Goal: Information Seeking & Learning: Learn about a topic

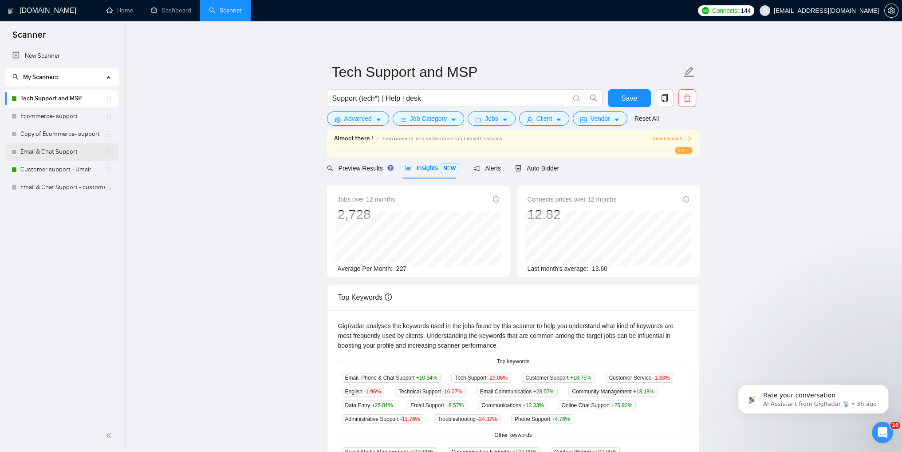
click at [28, 153] on link "Email & Chat Support" at bounding box center [62, 152] width 85 height 18
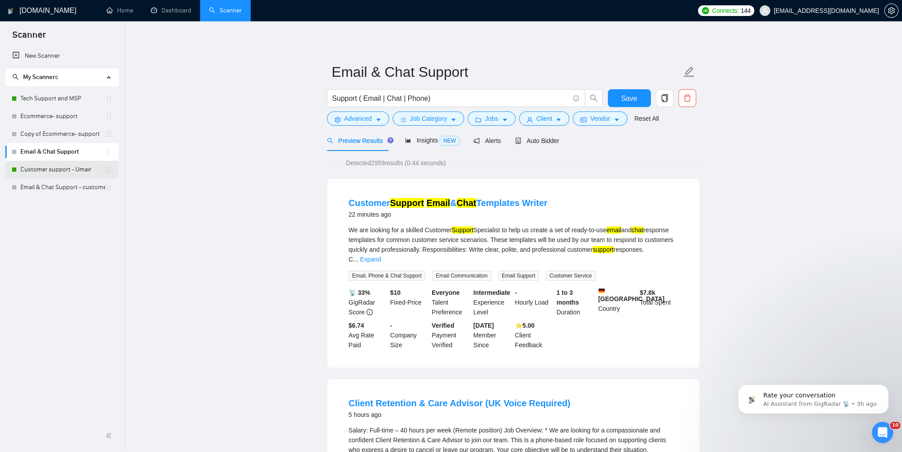
click at [34, 173] on link "Customer support - Umair" at bounding box center [62, 170] width 85 height 18
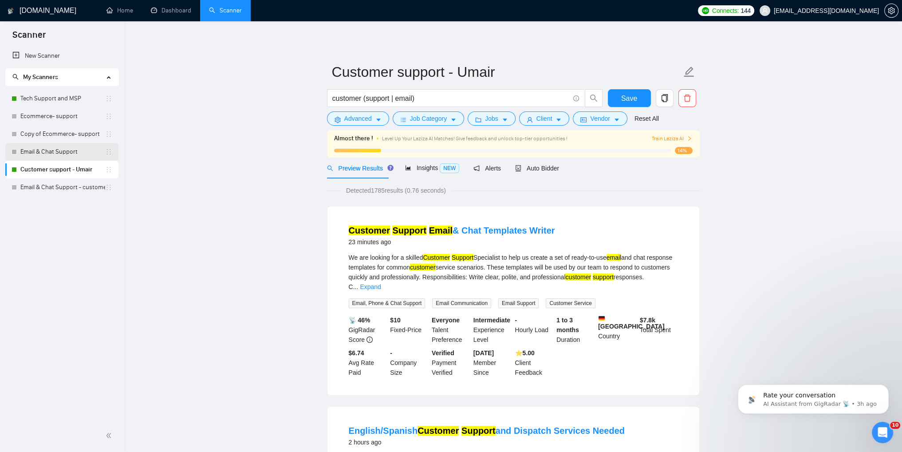
click at [42, 155] on link "Email & Chat Support" at bounding box center [62, 152] width 85 height 18
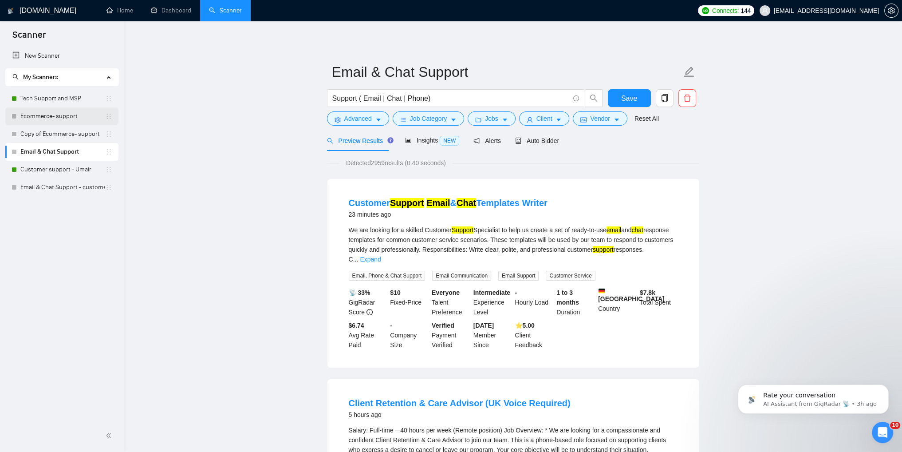
click at [52, 113] on link "Ecommerce- support" at bounding box center [62, 116] width 85 height 18
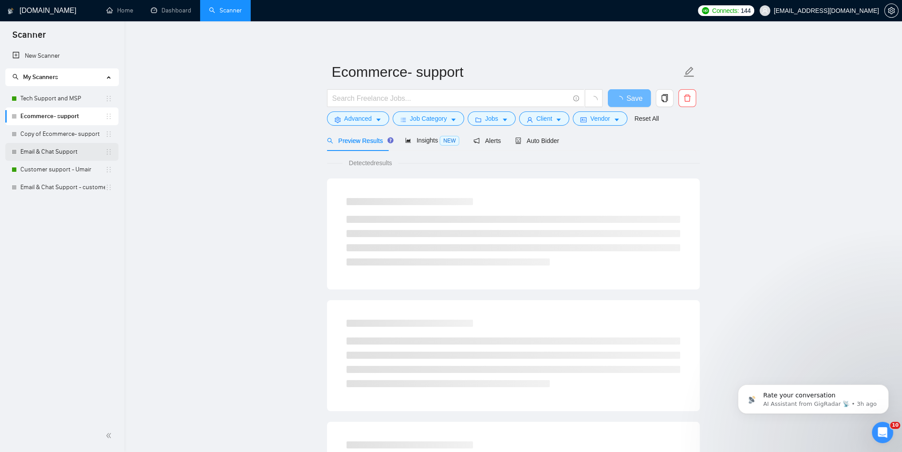
click at [34, 154] on link "Email & Chat Support" at bounding box center [62, 152] width 85 height 18
click at [366, 121] on span "Advanced" at bounding box center [358, 119] width 28 height 10
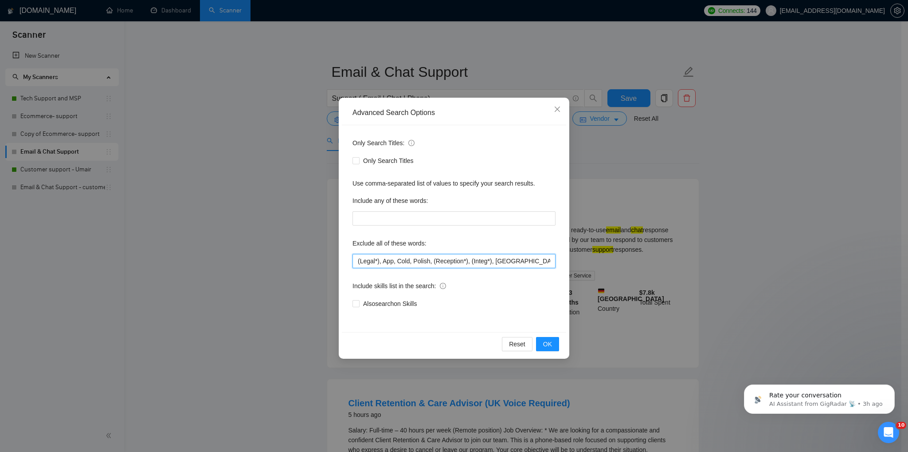
click at [454, 265] on input "(Legal*), App, Cold, Polish, (Reception*), (Integ*), [GEOGRAPHIC_DATA], Crypto,…" at bounding box center [454, 261] width 203 height 14
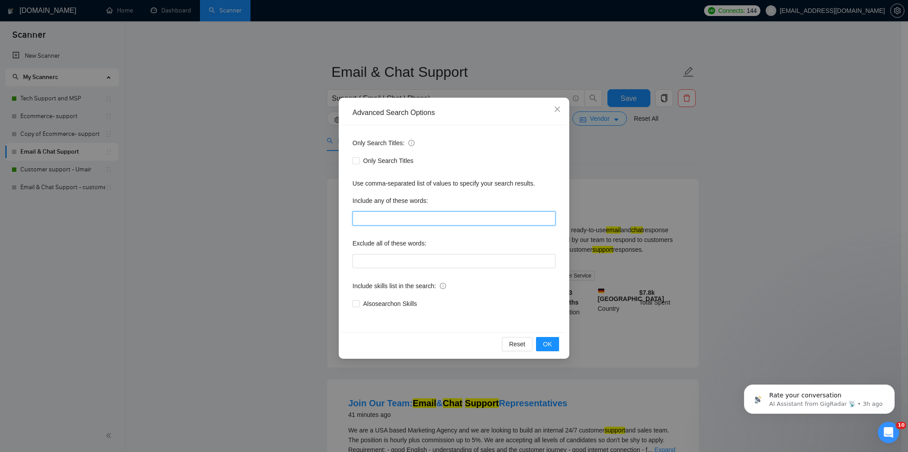
click at [361, 217] on input "text" at bounding box center [454, 218] width 203 height 14
click at [558, 110] on icon "close" at bounding box center [557, 108] width 5 height 5
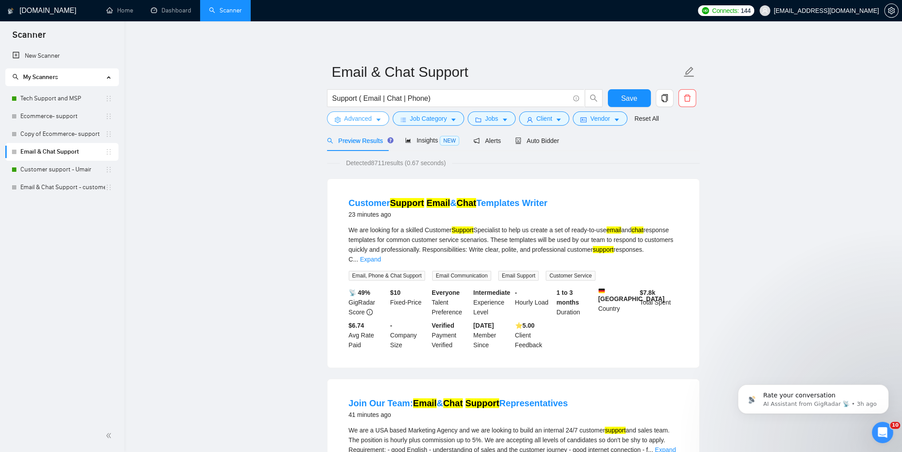
click at [364, 124] on button "Advanced" at bounding box center [358, 118] width 62 height 14
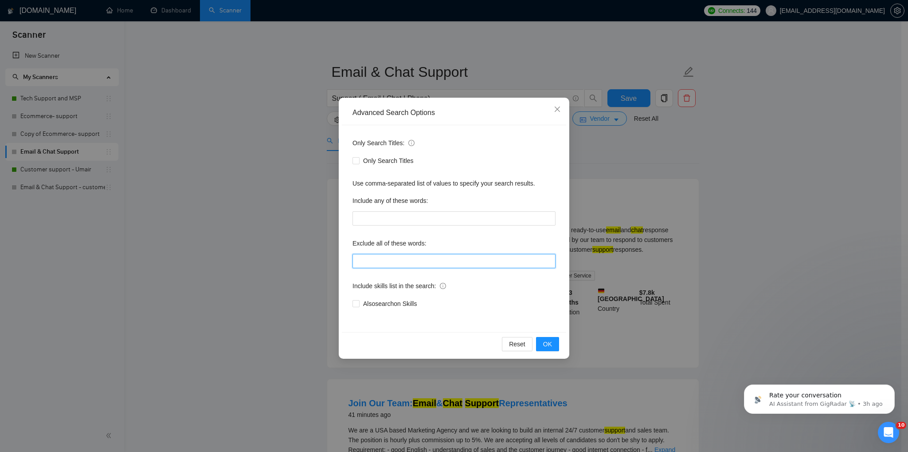
click at [376, 264] on input "text" at bounding box center [454, 261] width 203 height 14
paste input "(Legal*), App, Cold, Polish, (Reception*), (Integ*), [GEOGRAPHIC_DATA], Crypto,…"
type input "(Legal*), App, Cold, Polish, (Reception*), (Integ*), [GEOGRAPHIC_DATA], Crypto,…"
click at [546, 341] on span "OK" at bounding box center [547, 344] width 9 height 10
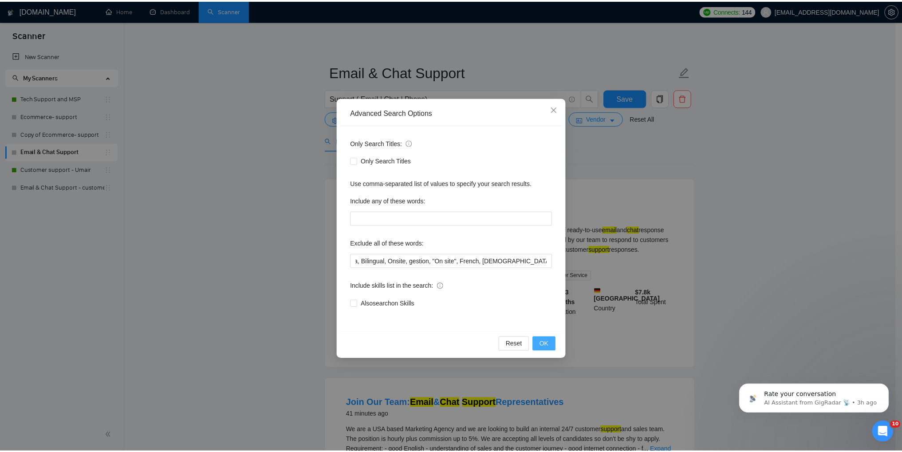
scroll to position [0, 0]
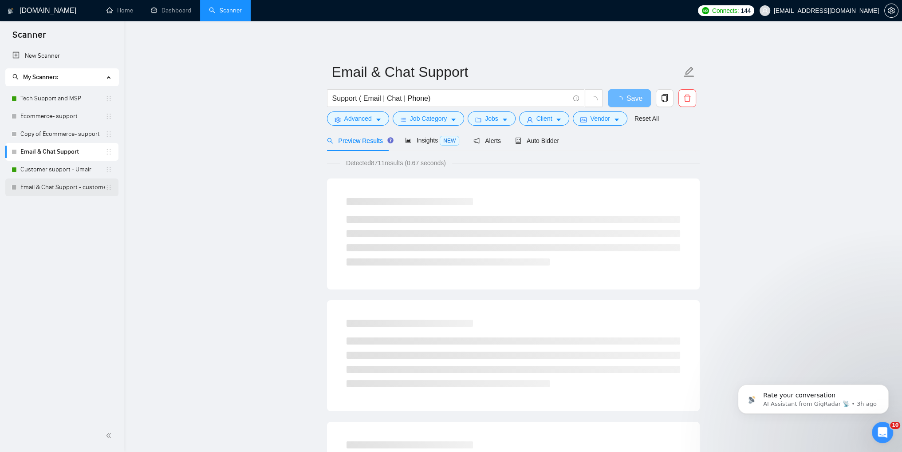
click at [34, 190] on link "Email & Chat Support - customer support S-1" at bounding box center [62, 187] width 85 height 18
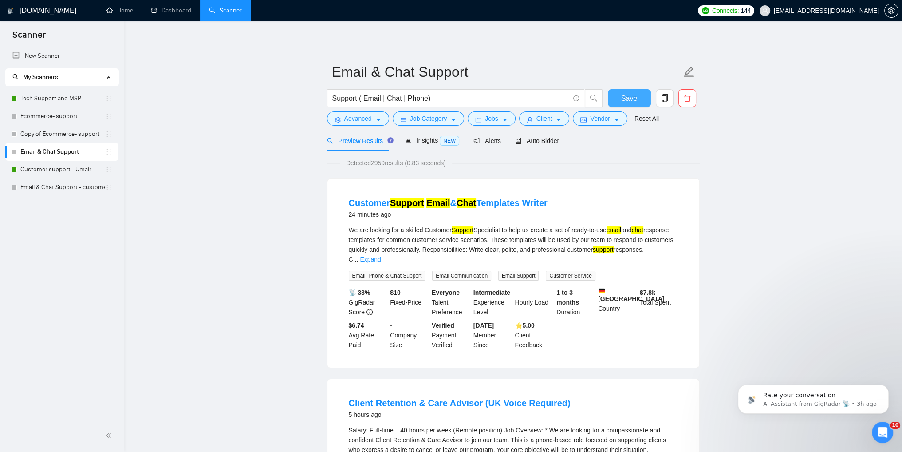
click at [625, 102] on span "Save" at bounding box center [629, 98] width 16 height 11
click at [51, 189] on link "Email & Chat Support - customer support S-1" at bounding box center [62, 187] width 85 height 18
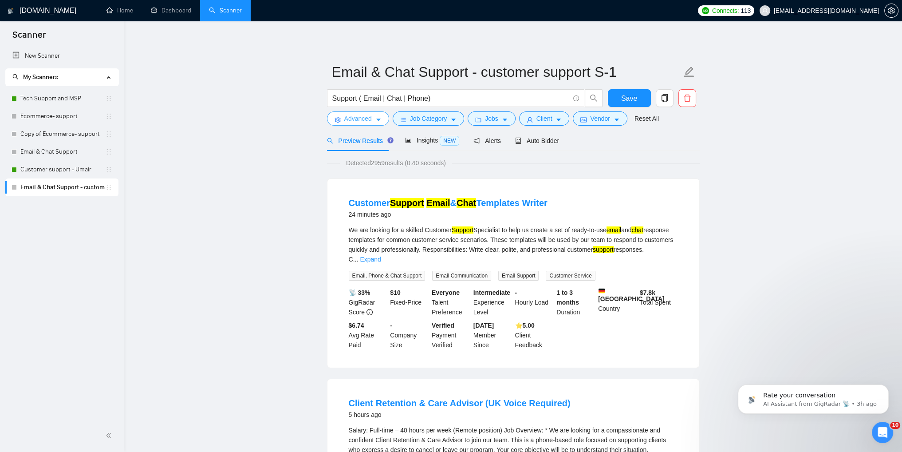
click at [366, 122] on span "Advanced" at bounding box center [358, 119] width 28 height 10
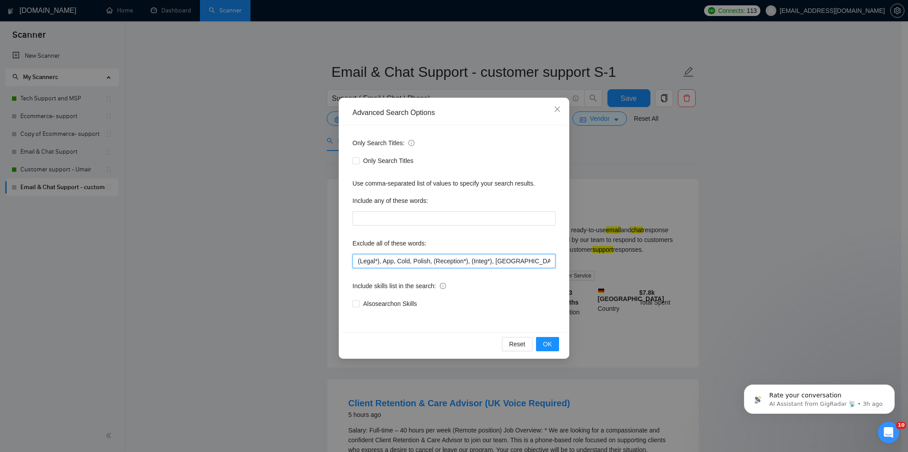
click at [460, 261] on input "(Legal*), App, Cold, Polish, (Reception*), (Integ*), [GEOGRAPHIC_DATA], Crypto,…" at bounding box center [454, 261] width 203 height 14
click at [556, 114] on span "Close" at bounding box center [558, 110] width 24 height 24
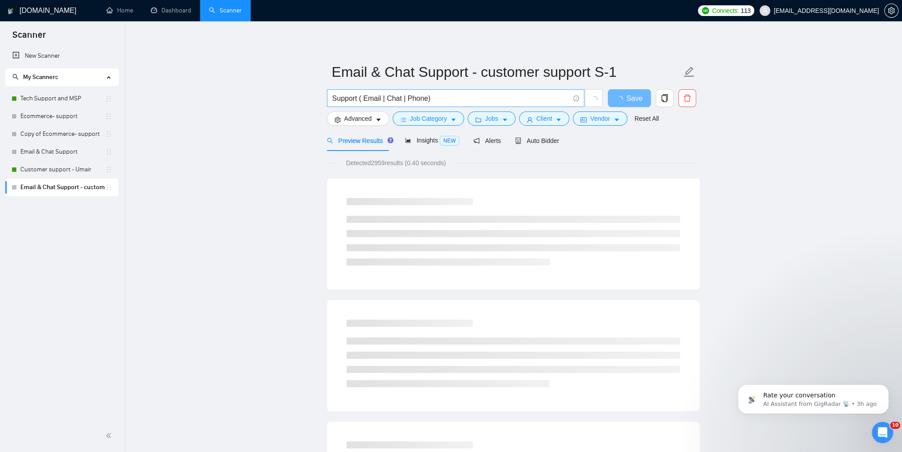
click at [436, 100] on input "Support ( Email | Chat | Phone)" at bounding box center [450, 98] width 237 height 11
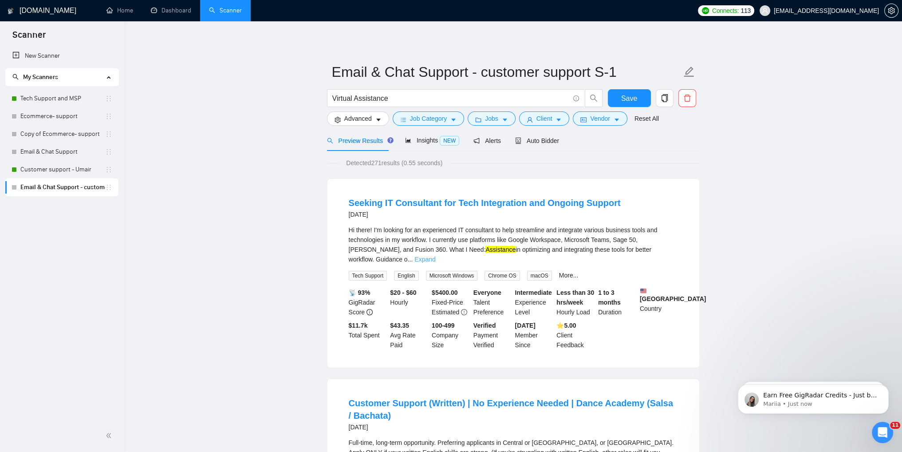
click at [435, 255] on link "Expand" at bounding box center [424, 258] width 21 height 7
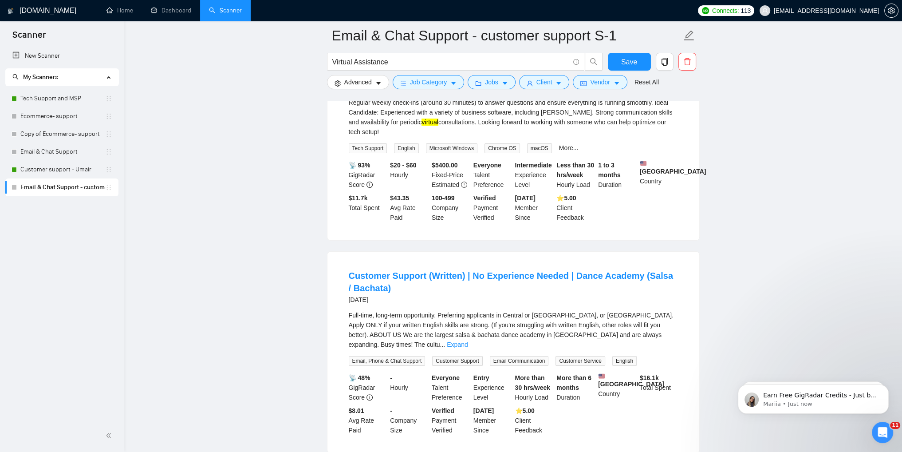
scroll to position [44, 0]
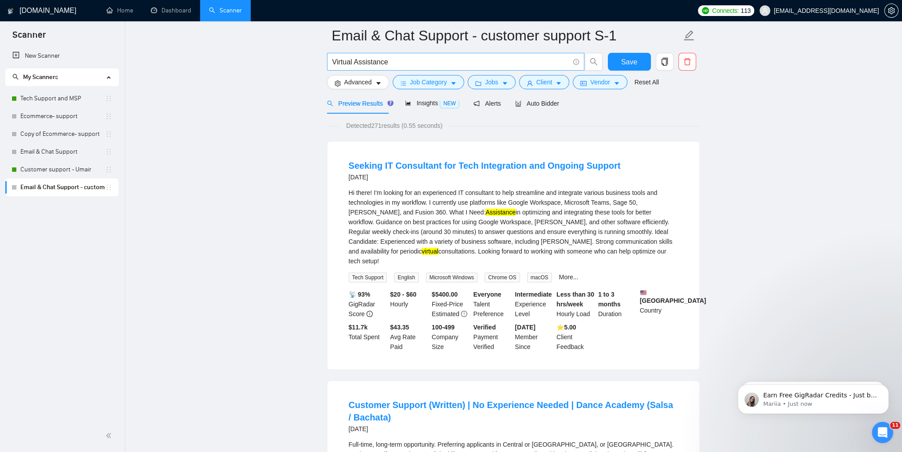
click at [394, 66] on input "Virtual Assistance" at bounding box center [450, 61] width 237 height 11
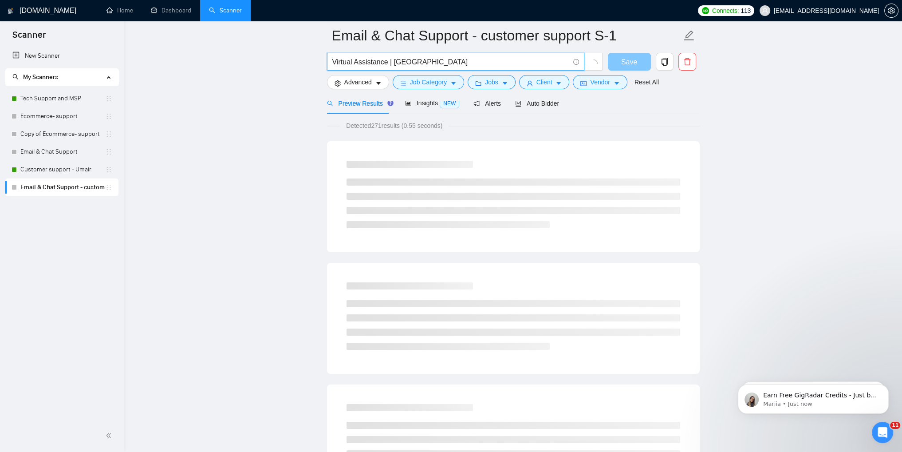
type input "Virtual Assistance | [GEOGRAPHIC_DATA]"
click at [624, 57] on span "Save" at bounding box center [629, 61] width 16 height 11
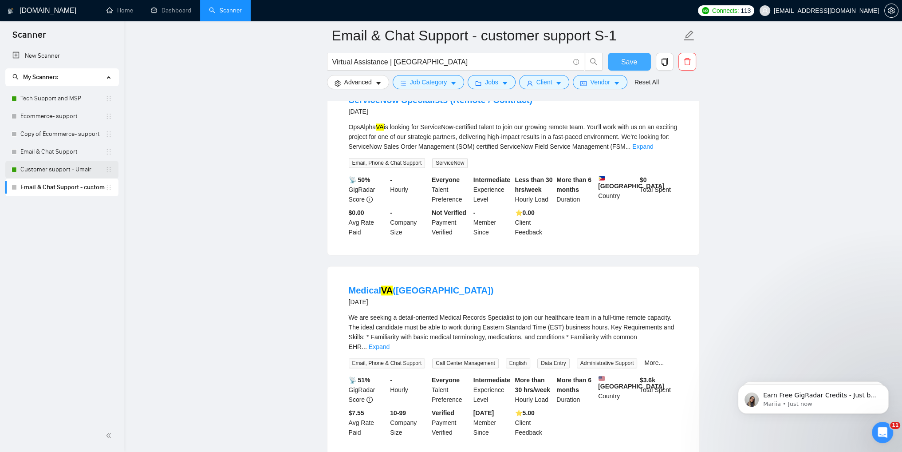
scroll to position [1557, 0]
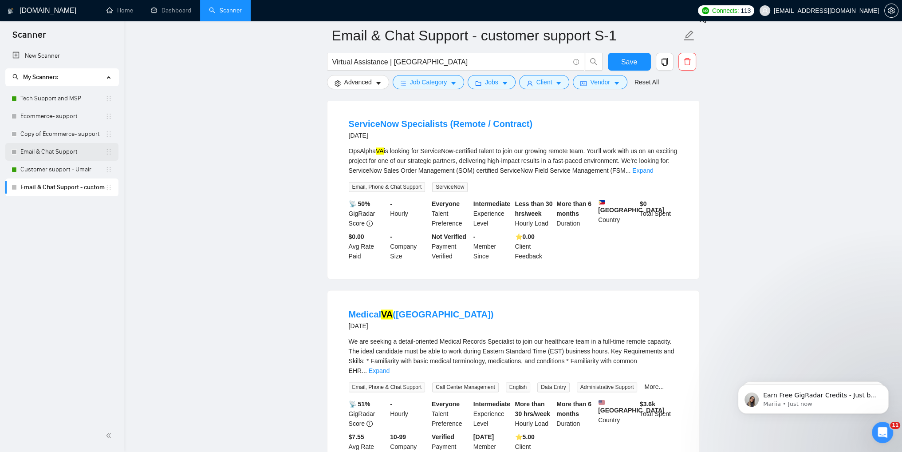
click at [35, 153] on link "Email & Chat Support" at bounding box center [62, 152] width 85 height 18
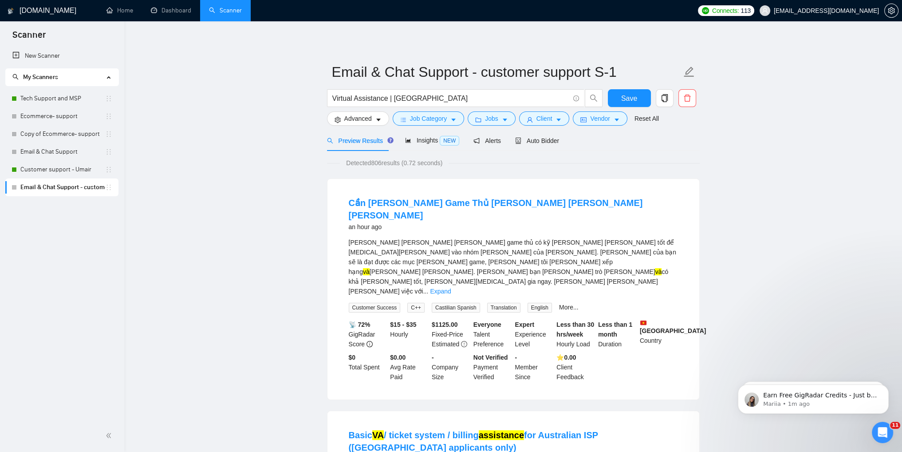
scroll to position [0, 0]
click at [636, 102] on span "Save" at bounding box center [629, 98] width 16 height 11
click at [42, 151] on link "Email & Chat Support" at bounding box center [62, 152] width 85 height 18
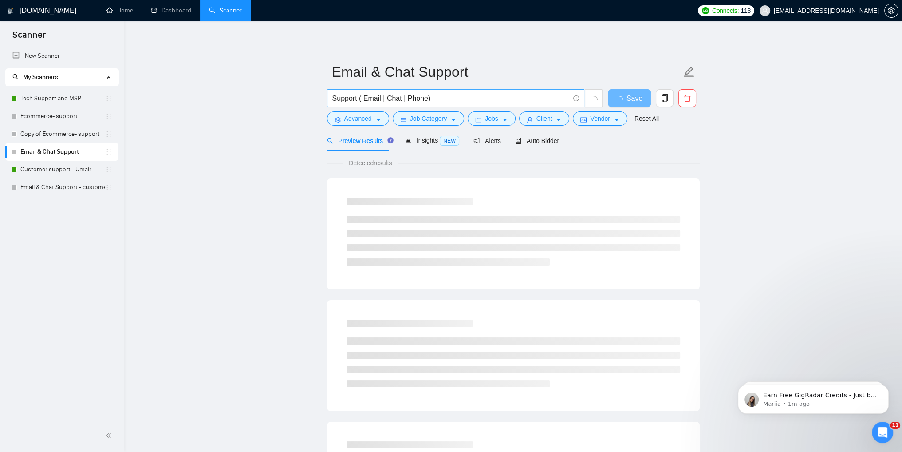
click at [448, 100] on input "Support ( Email | Chat | Phone)" at bounding box center [450, 98] width 237 height 11
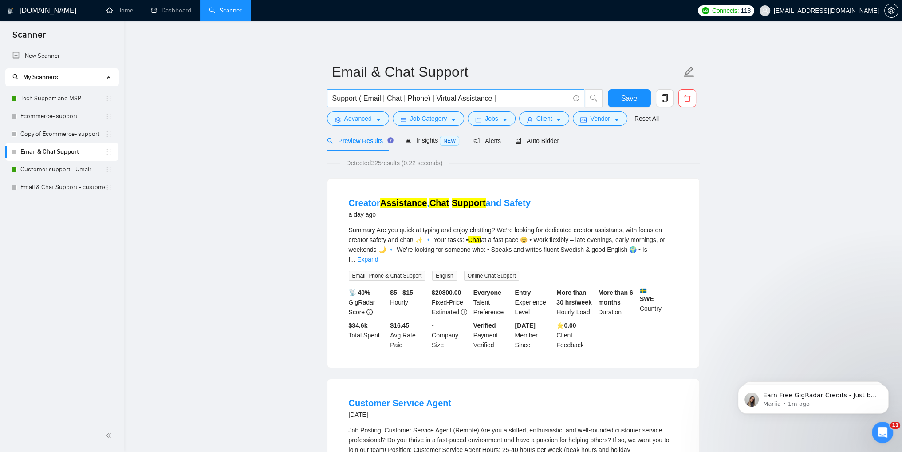
click at [505, 99] on input "Support ( Email | Chat | Phone) | Virtual Assistance |" at bounding box center [450, 98] width 237 height 11
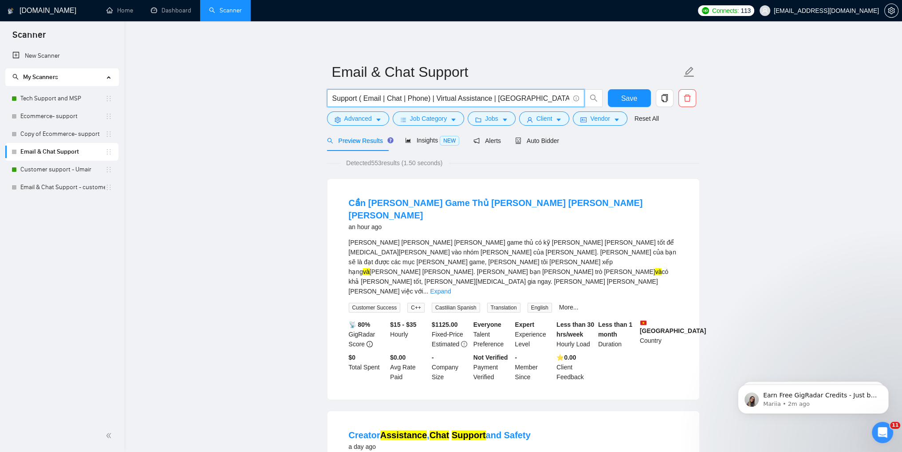
drag, startPoint x: 432, startPoint y: 98, endPoint x: 487, endPoint y: 98, distance: 55.4
click at [487, 98] on input "Support ( Email | Chat | Phone) | Virtual Assistance | [GEOGRAPHIC_DATA]" at bounding box center [450, 98] width 237 height 11
drag, startPoint x: 425, startPoint y: 100, endPoint x: 431, endPoint y: 100, distance: 6.2
click at [425, 100] on input "Support ( Email | Chat | Phone) | Virtual Assistance | [GEOGRAPHIC_DATA]" at bounding box center [450, 98] width 237 height 11
drag, startPoint x: 426, startPoint y: 98, endPoint x: 433, endPoint y: 101, distance: 8.0
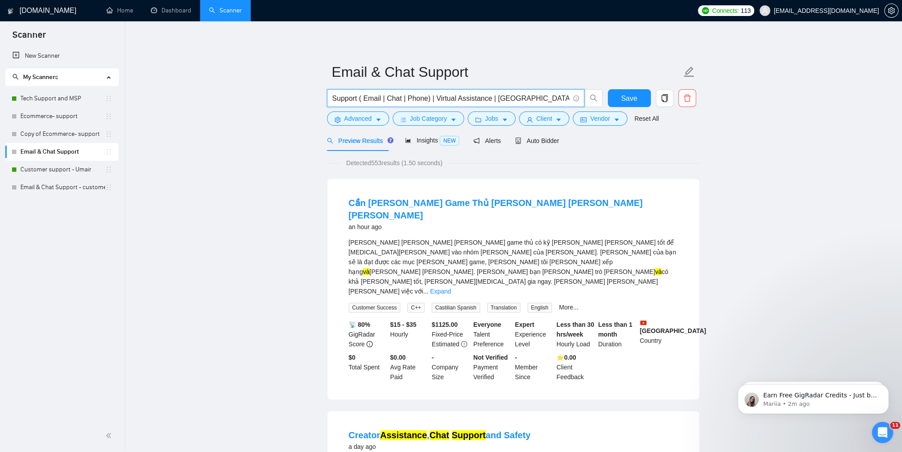
click at [426, 98] on input "Support ( Email | Chat | Phone) | Virtual Assistance | [GEOGRAPHIC_DATA]" at bounding box center [450, 98] width 237 height 11
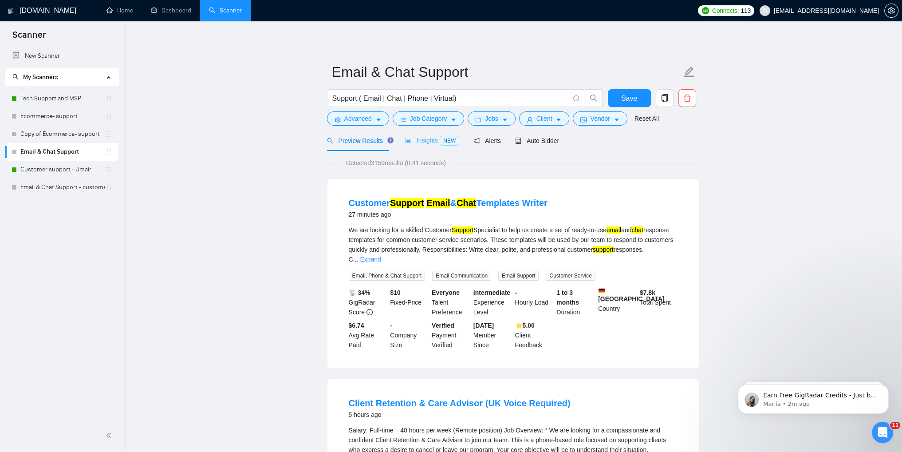
click at [410, 146] on div "Insights NEW" at bounding box center [432, 140] width 54 height 21
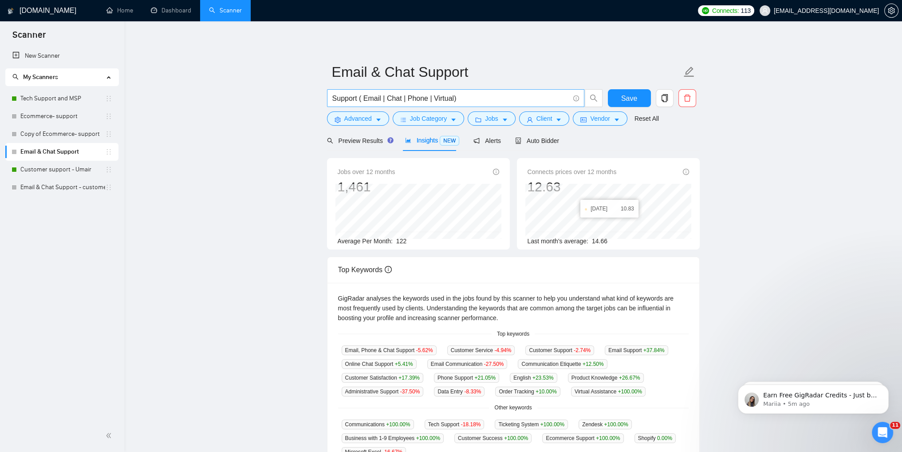
click at [440, 100] on input "Support ( Email | Chat | Phone | Virtual)" at bounding box center [450, 98] width 237 height 11
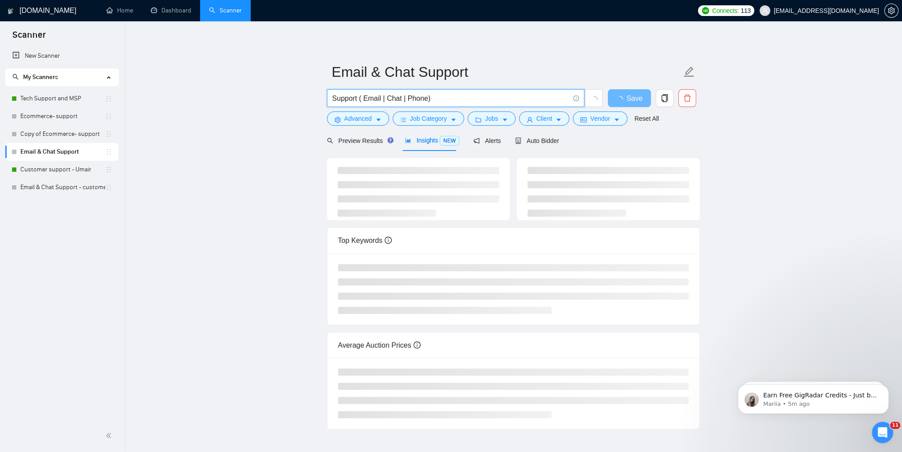
type input "Support ( Email | Chat | Phone)"
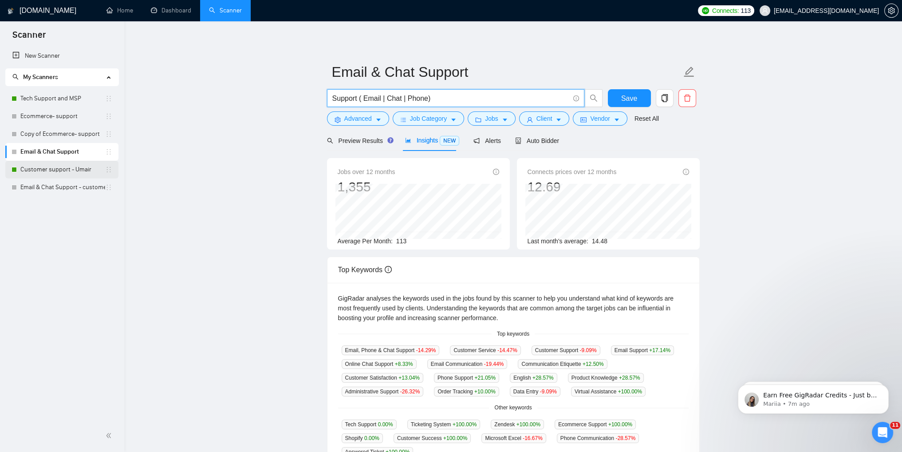
click at [51, 176] on link "Customer support - Umair" at bounding box center [62, 170] width 85 height 18
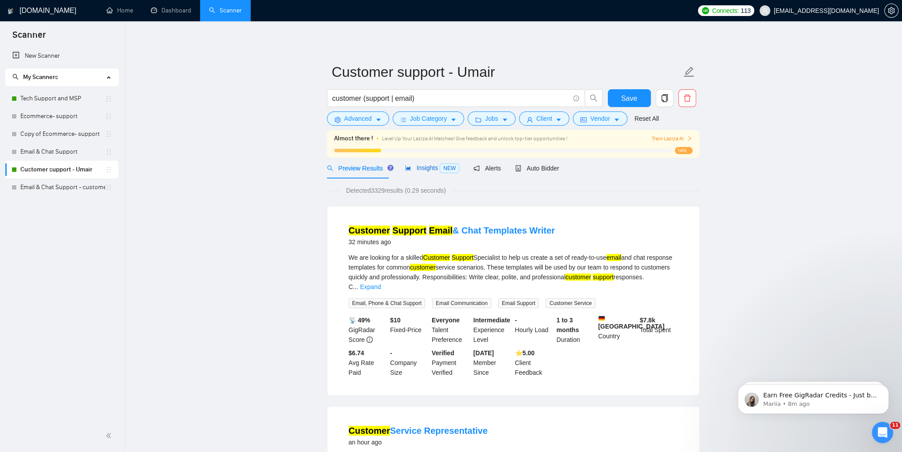
click at [419, 169] on span "Insights NEW" at bounding box center [432, 167] width 54 height 7
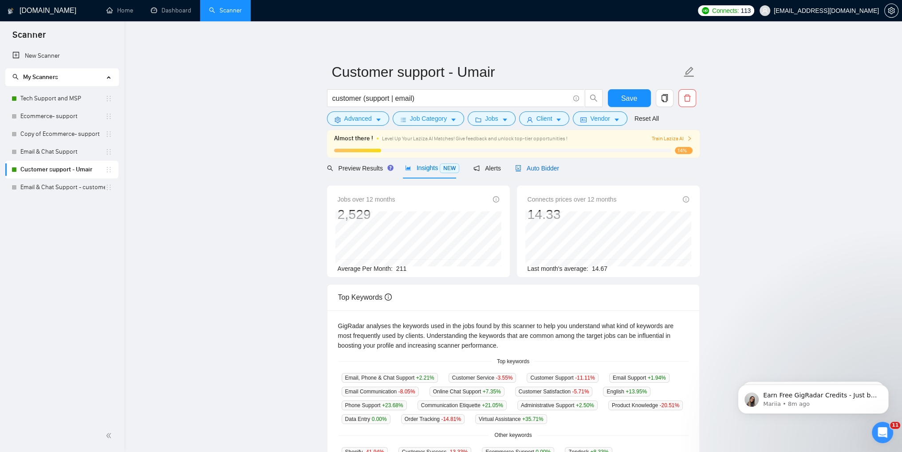
click at [529, 172] on span "Auto Bidder" at bounding box center [537, 168] width 44 height 7
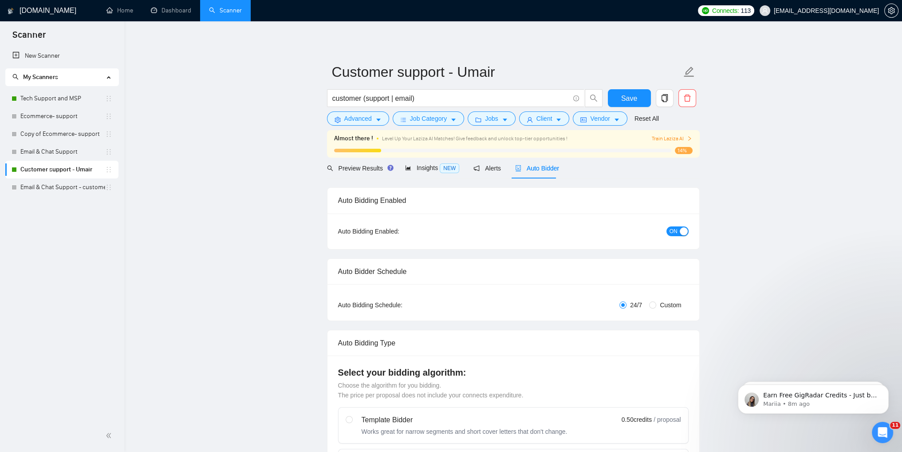
checkbox input "true"
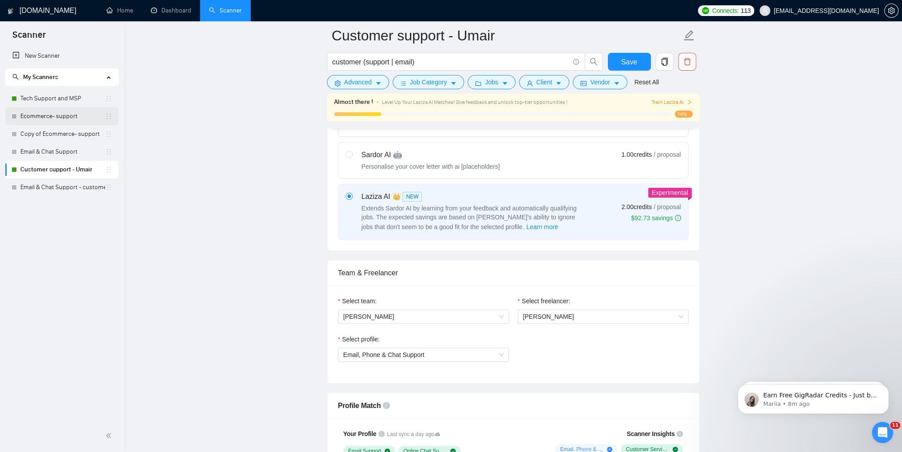
scroll to position [133, 0]
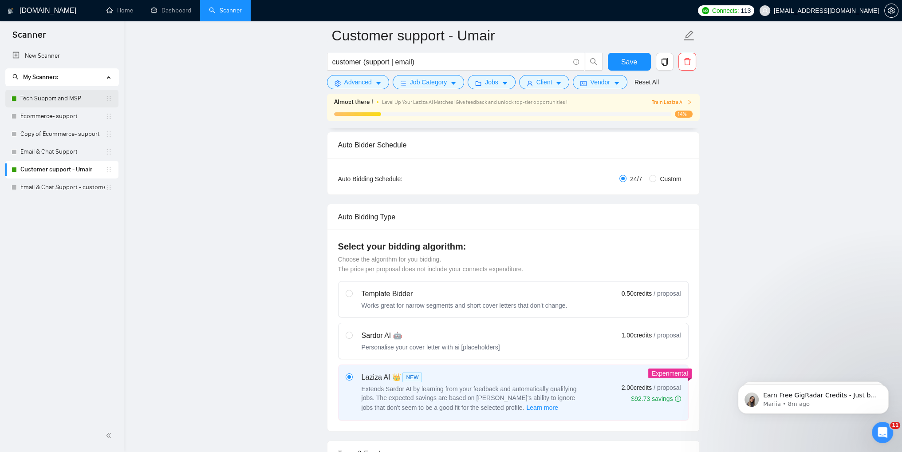
click at [53, 98] on link "Tech Support and MSP" at bounding box center [62, 99] width 85 height 18
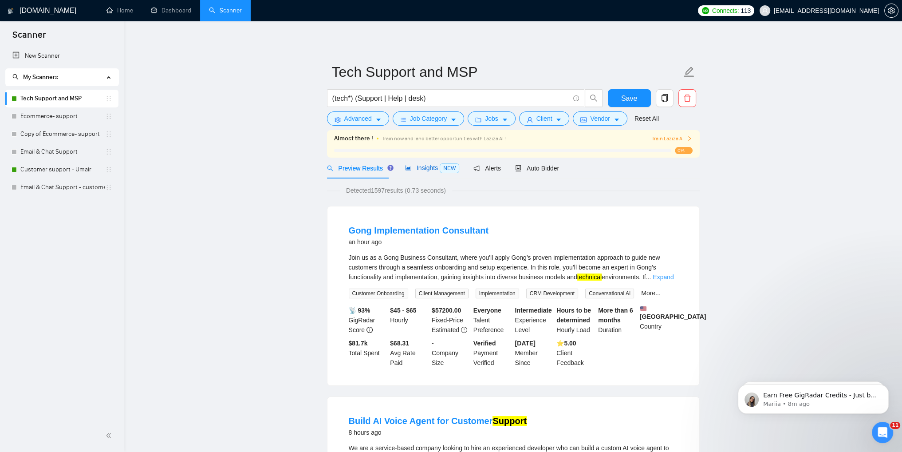
click at [419, 169] on span "Insights NEW" at bounding box center [432, 167] width 54 height 7
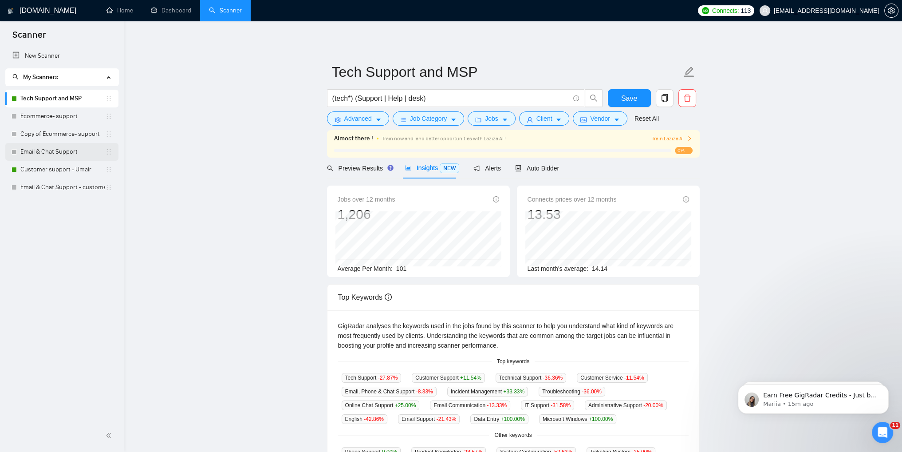
click at [55, 151] on link "Email & Chat Support" at bounding box center [62, 152] width 85 height 18
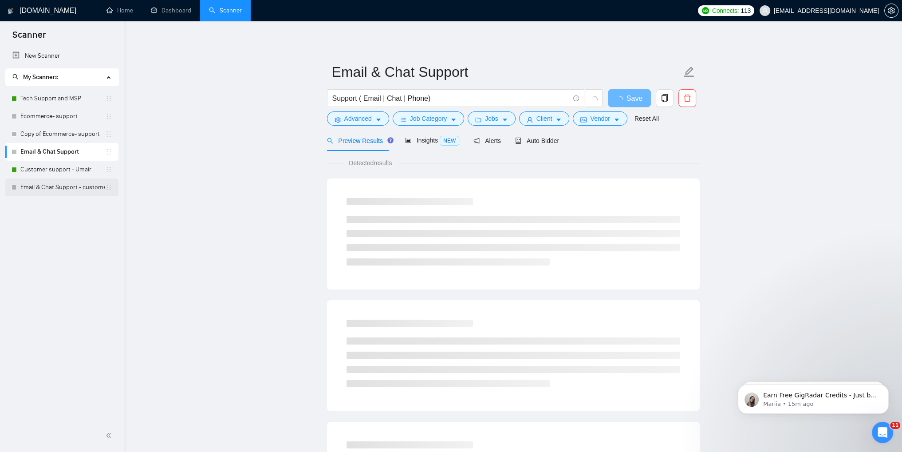
click at [38, 187] on link "Email & Chat Support - customer support S-1" at bounding box center [62, 187] width 85 height 18
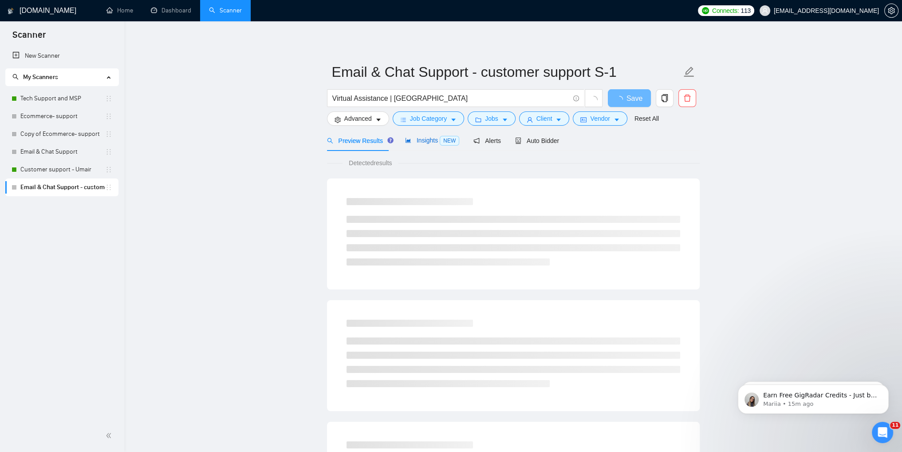
click at [413, 143] on span "Insights NEW" at bounding box center [432, 140] width 54 height 7
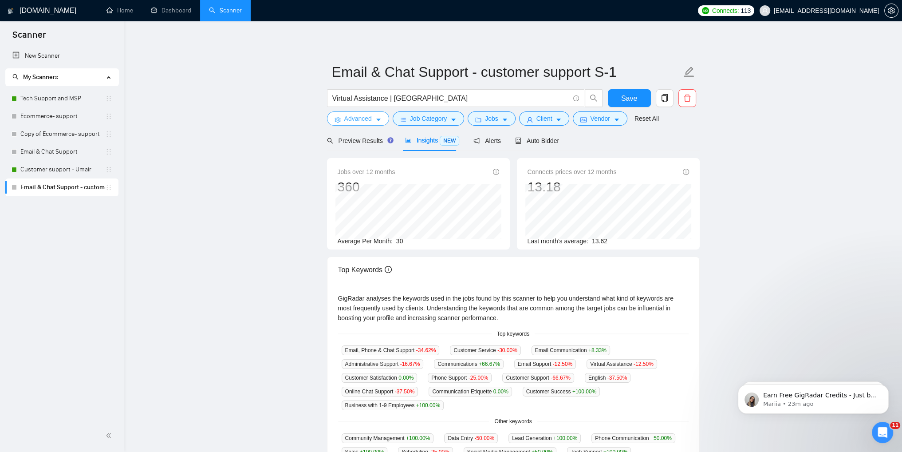
click at [367, 120] on span "Advanced" at bounding box center [358, 119] width 28 height 10
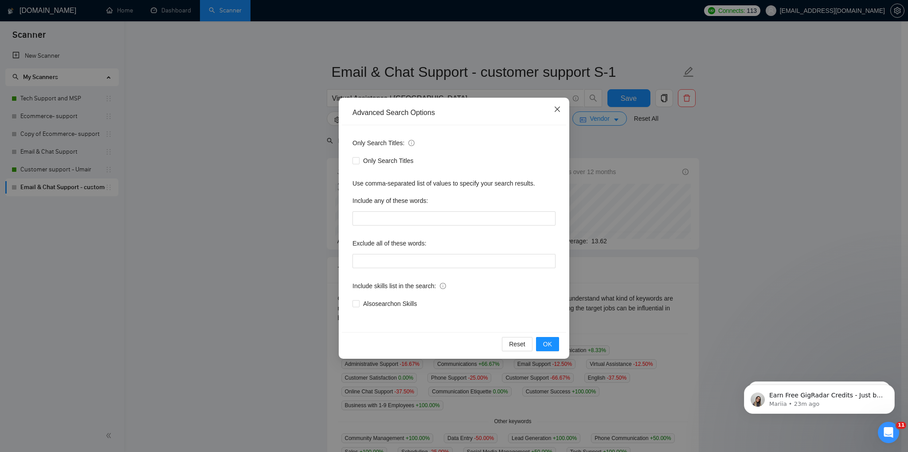
click at [554, 109] on span "Close" at bounding box center [558, 110] width 24 height 24
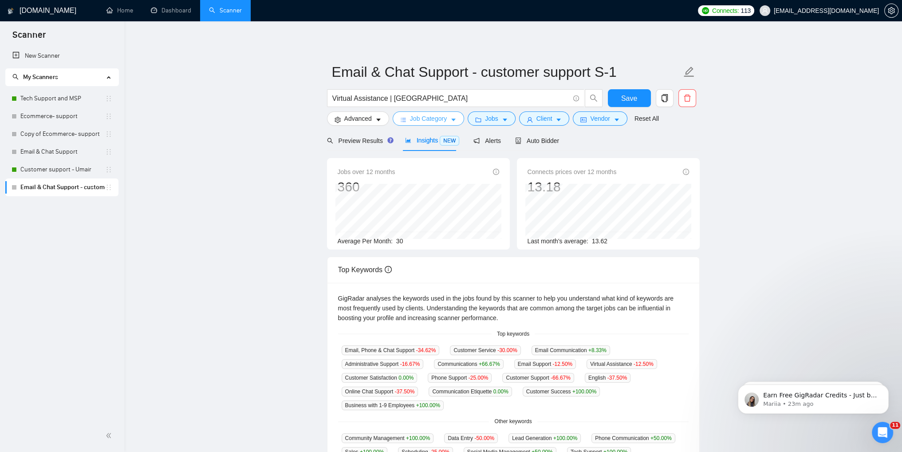
click at [433, 117] on span "Job Category" at bounding box center [428, 119] width 37 height 10
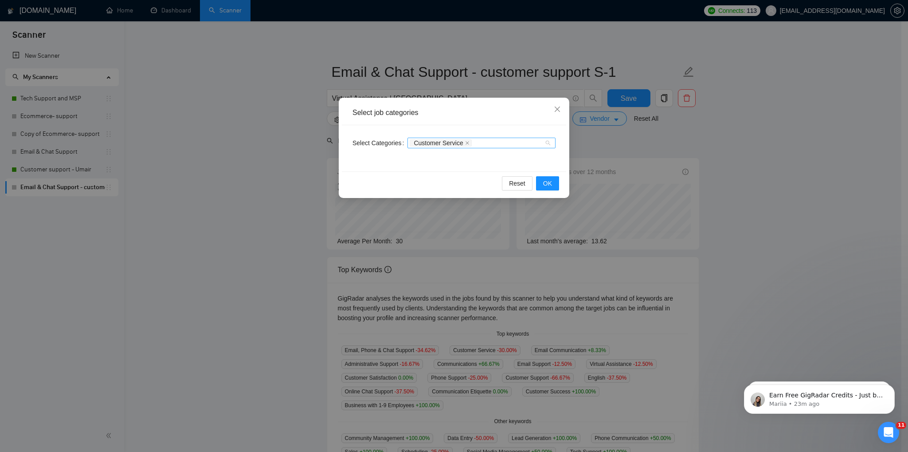
click at [547, 146] on div "Customer Service" at bounding box center [482, 143] width 148 height 11
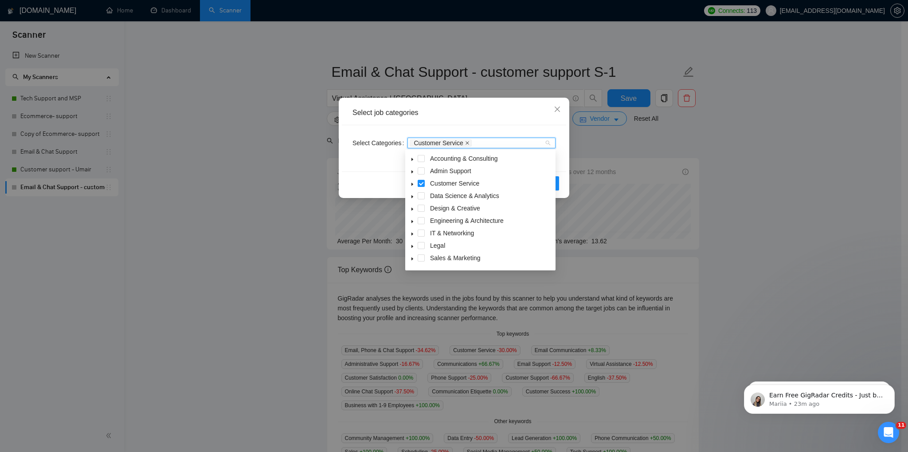
click at [466, 143] on icon "close" at bounding box center [468, 143] width 4 height 4
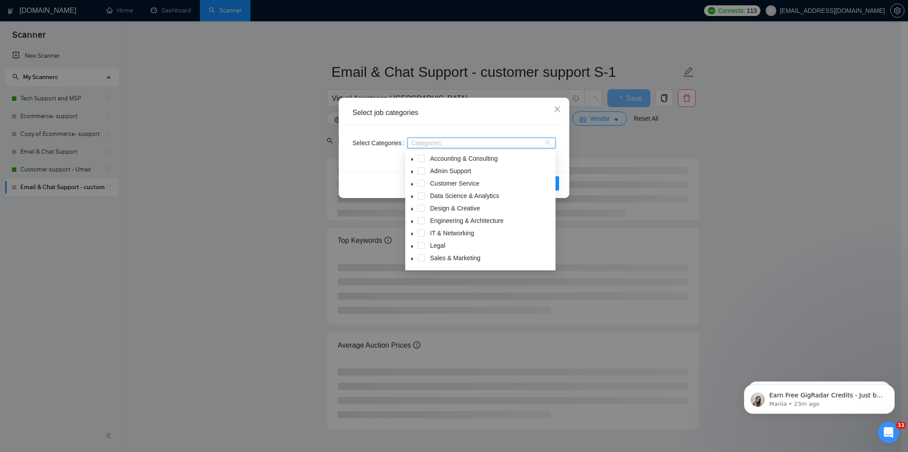
click at [412, 183] on icon "caret-down" at bounding box center [413, 184] width 2 height 3
click at [412, 222] on icon "caret-down" at bounding box center [413, 221] width 2 height 3
click at [412, 173] on icon "caret-down" at bounding box center [413, 171] width 2 height 3
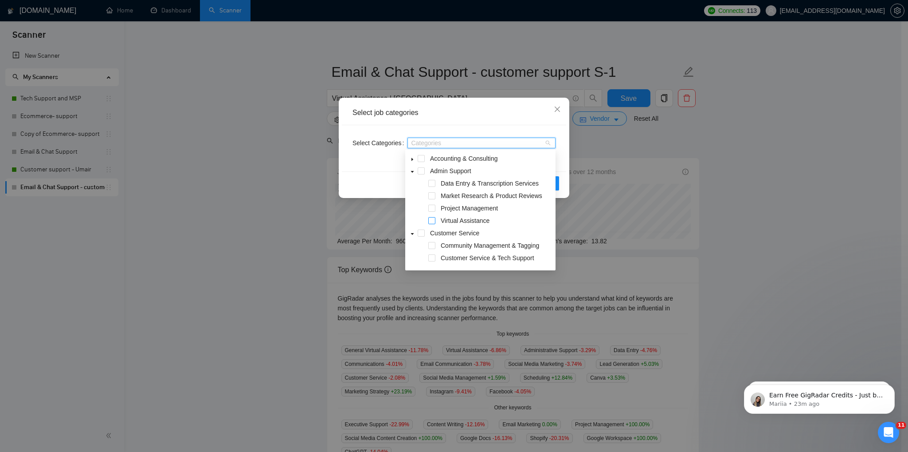
click at [434, 220] on span at bounding box center [431, 220] width 7 height 7
click at [711, 222] on div "Select job categories Select Categories Virtual Assistance Reset OK" at bounding box center [454, 226] width 908 height 452
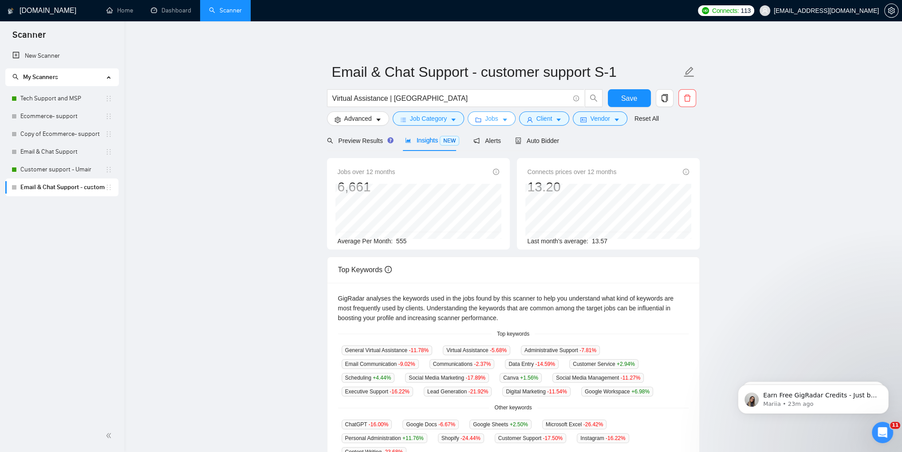
click at [489, 119] on span "Jobs" at bounding box center [491, 119] width 13 height 10
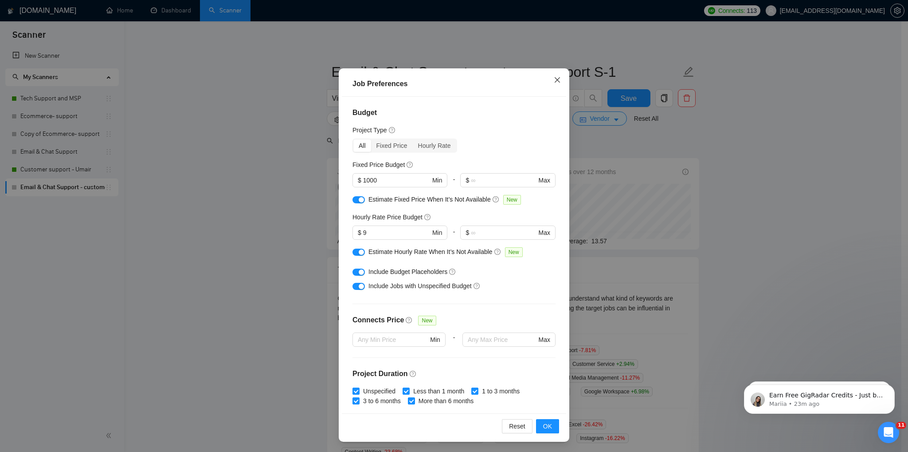
click at [548, 84] on span "Close" at bounding box center [558, 80] width 24 height 24
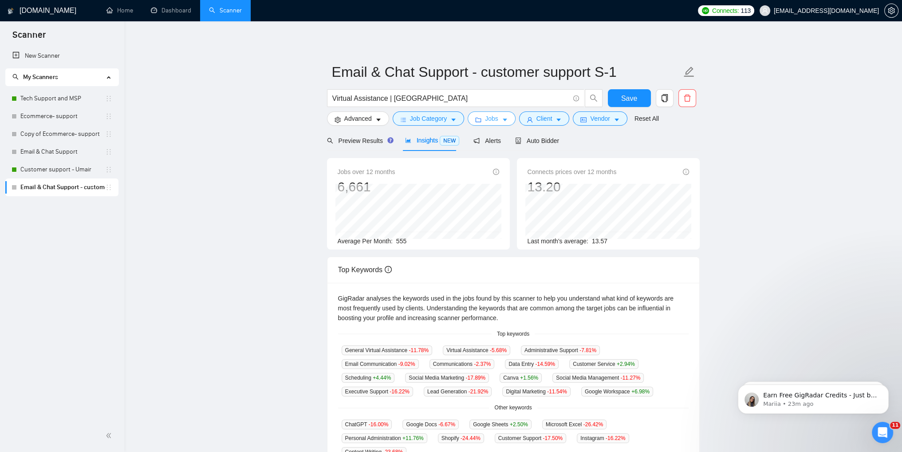
click at [489, 120] on span "Jobs" at bounding box center [491, 119] width 13 height 10
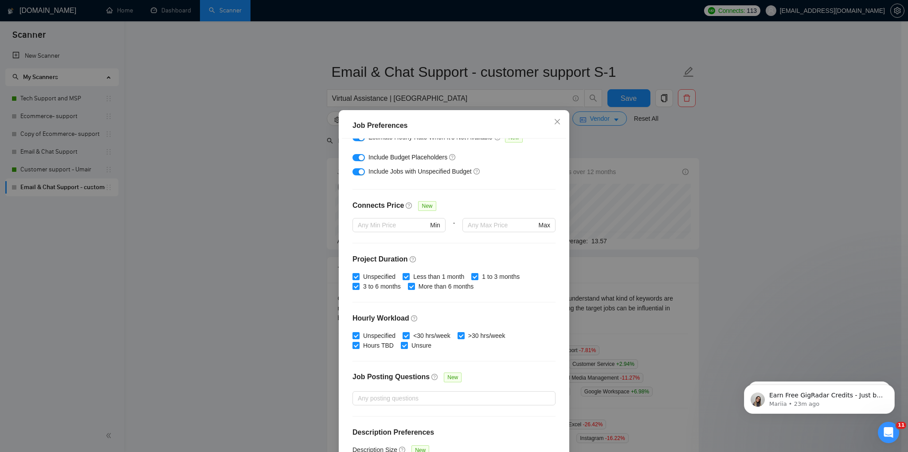
scroll to position [184, 0]
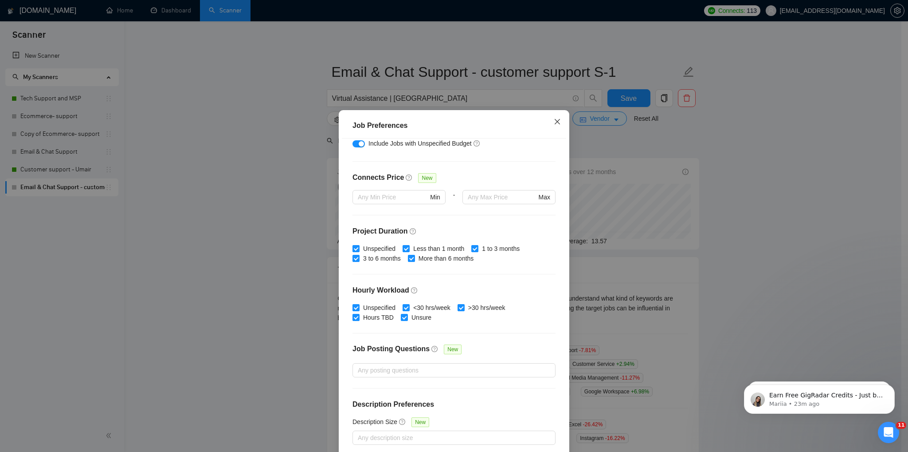
click at [549, 124] on span "Close" at bounding box center [558, 122] width 24 height 24
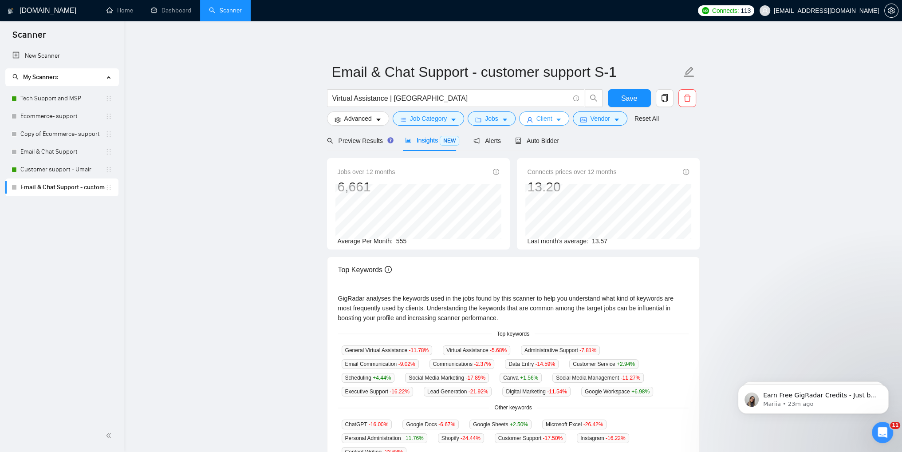
click at [543, 119] on span "Client" at bounding box center [544, 119] width 16 height 10
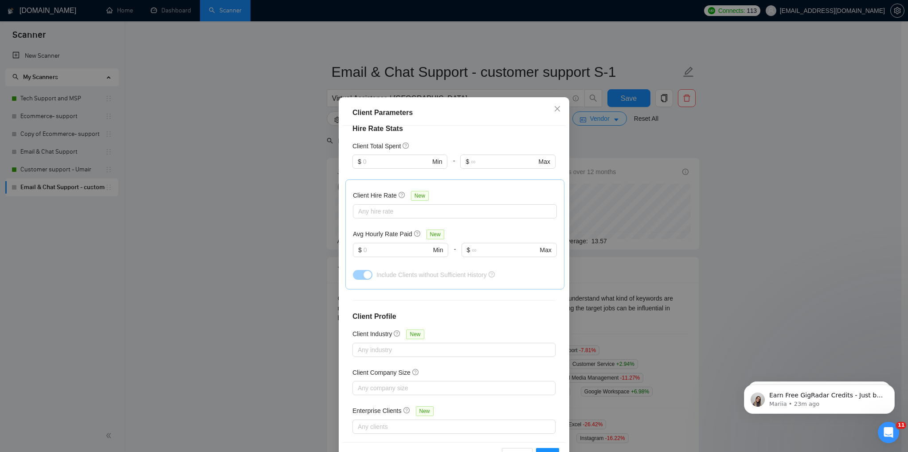
scroll to position [0, 0]
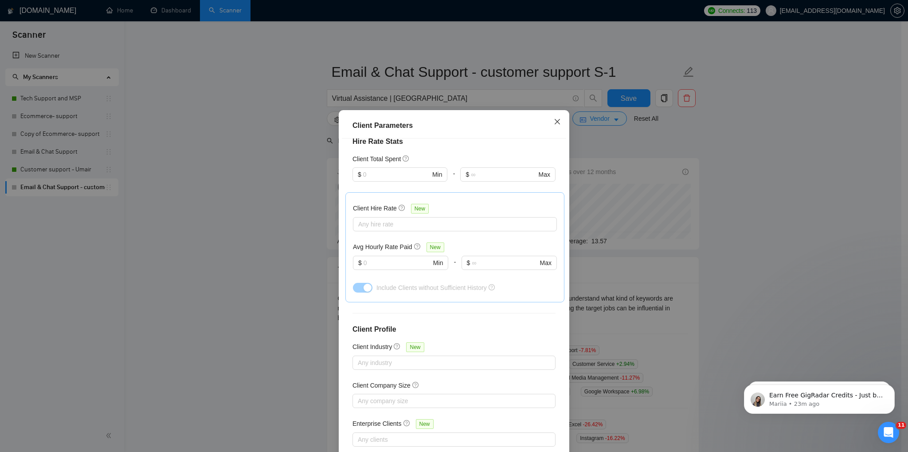
click at [550, 126] on span "Close" at bounding box center [558, 122] width 24 height 24
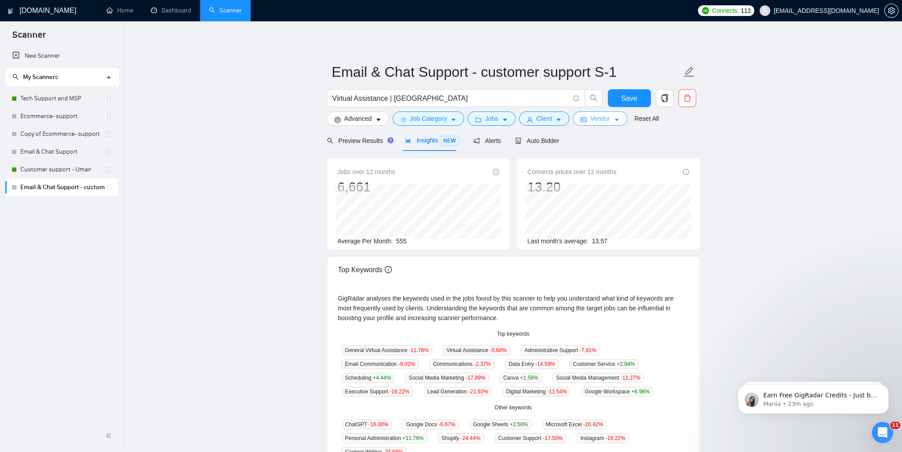
click at [590, 119] on span "Vendor" at bounding box center [600, 119] width 20 height 10
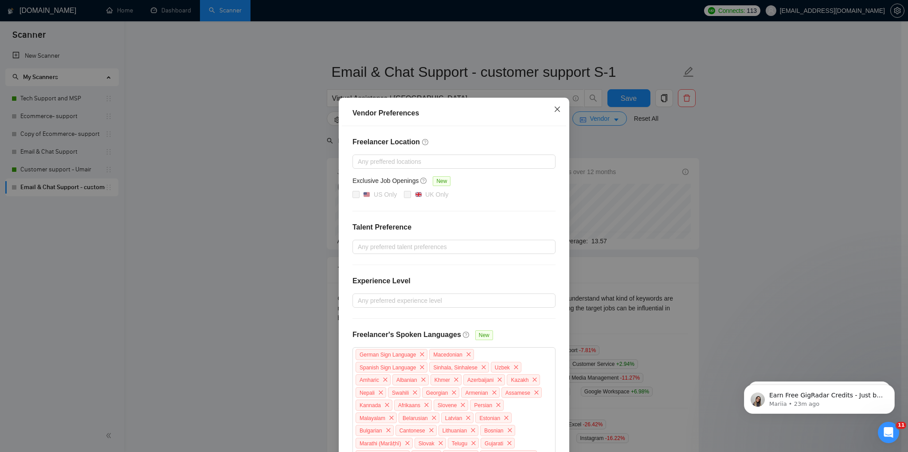
click at [555, 110] on icon "close" at bounding box center [557, 108] width 5 height 5
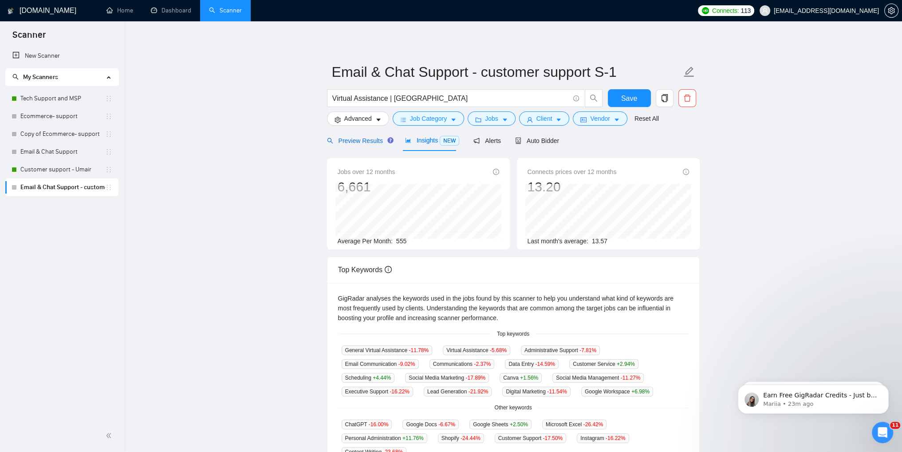
click at [350, 141] on span "Preview Results" at bounding box center [359, 140] width 64 height 7
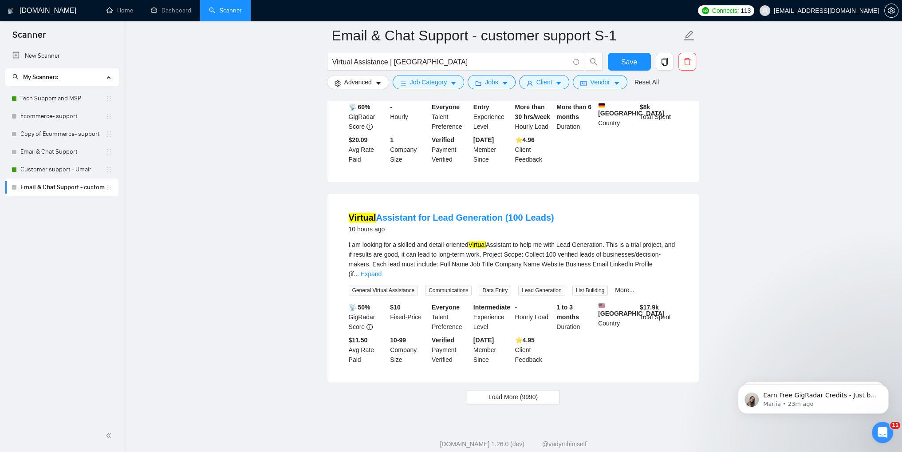
scroll to position [1775, 0]
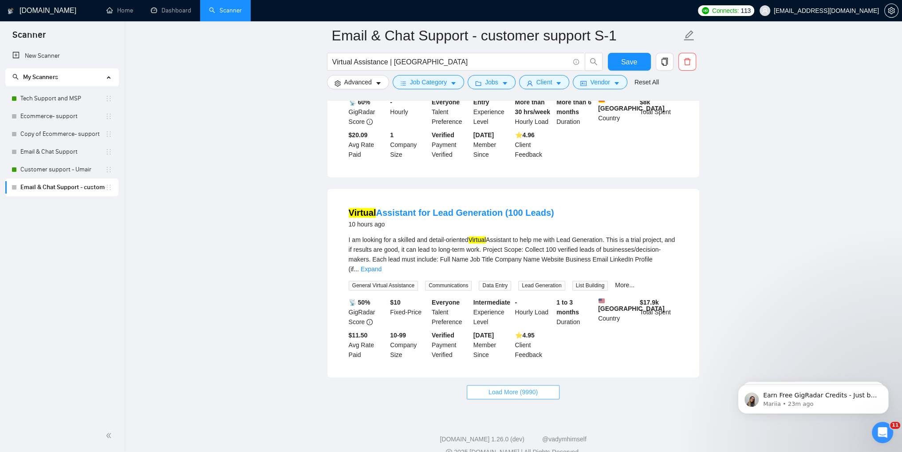
drag, startPoint x: 500, startPoint y: 376, endPoint x: 507, endPoint y: 375, distance: 7.7
click at [500, 387] on span "Load More (9990)" at bounding box center [512, 392] width 49 height 10
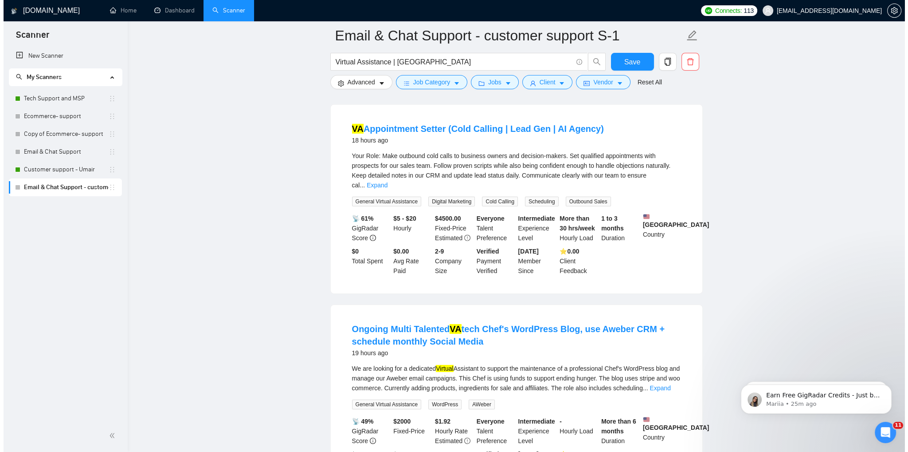
scroll to position [3683, 0]
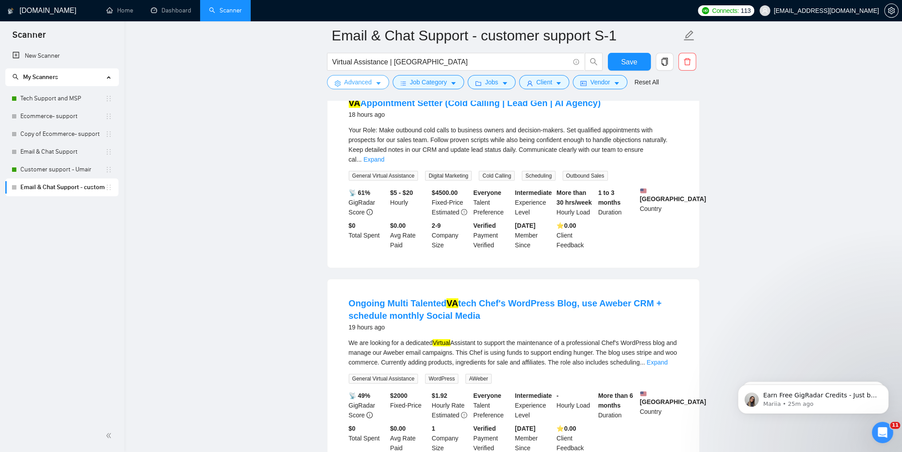
click at [376, 83] on icon "caret-down" at bounding box center [378, 84] width 4 height 3
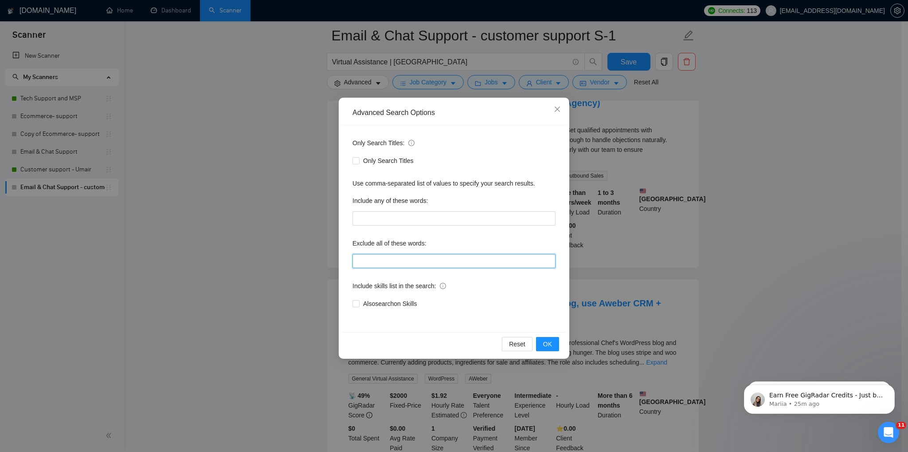
click at [370, 257] on input "text" at bounding box center [454, 261] width 203 height 14
click at [541, 342] on button "OK" at bounding box center [547, 344] width 23 height 14
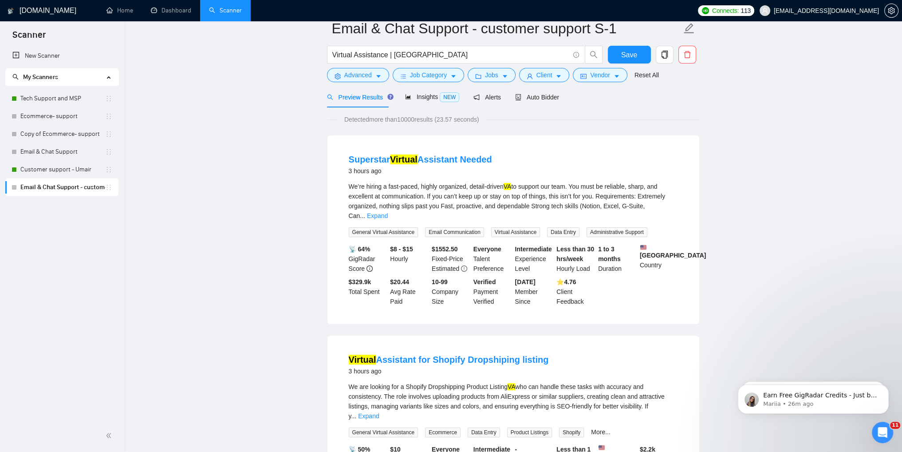
scroll to position [0, 0]
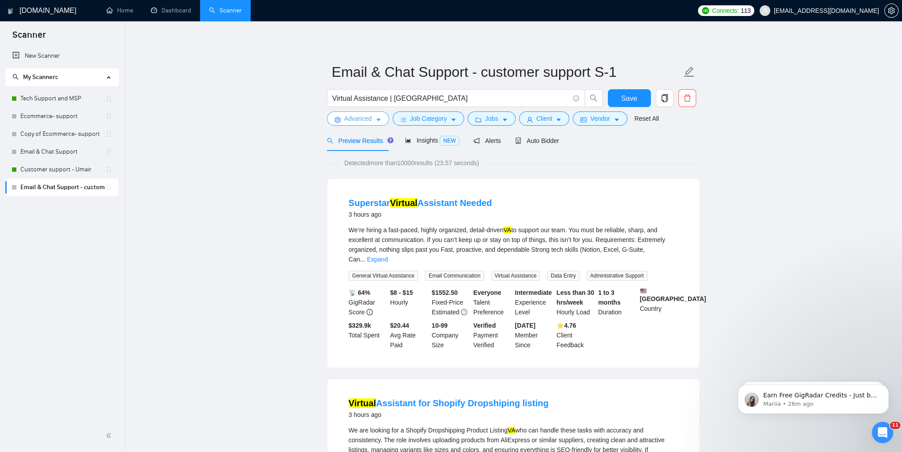
click at [360, 117] on span "Advanced" at bounding box center [358, 119] width 28 height 10
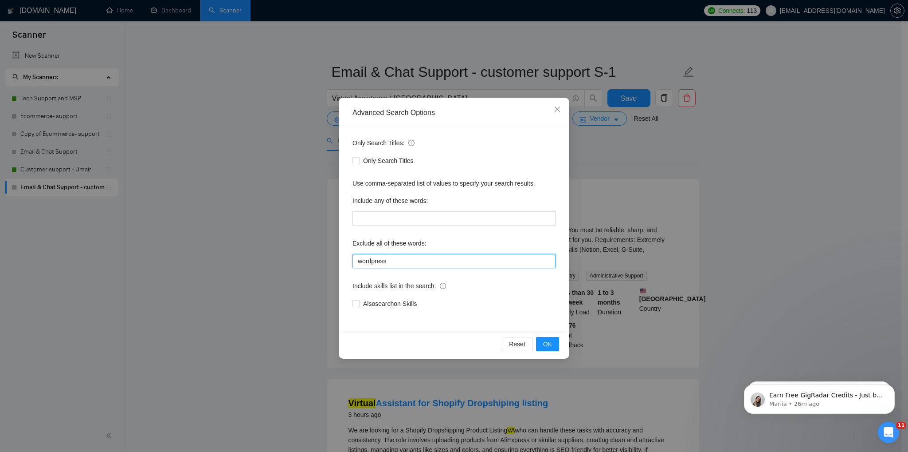
click at [390, 262] on input "wordpress" at bounding box center [454, 261] width 203 height 14
click at [358, 263] on input "wordpress" at bounding box center [454, 261] width 203 height 14
click at [547, 344] on span "OK" at bounding box center [547, 344] width 9 height 10
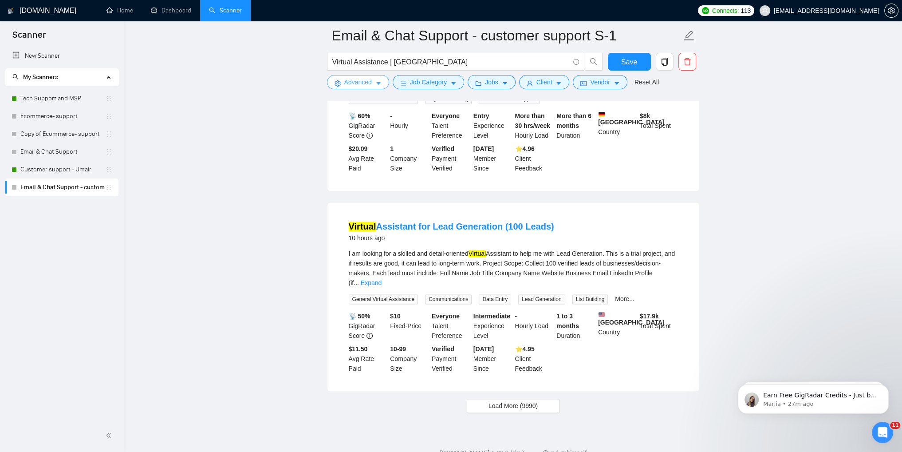
scroll to position [1775, 0]
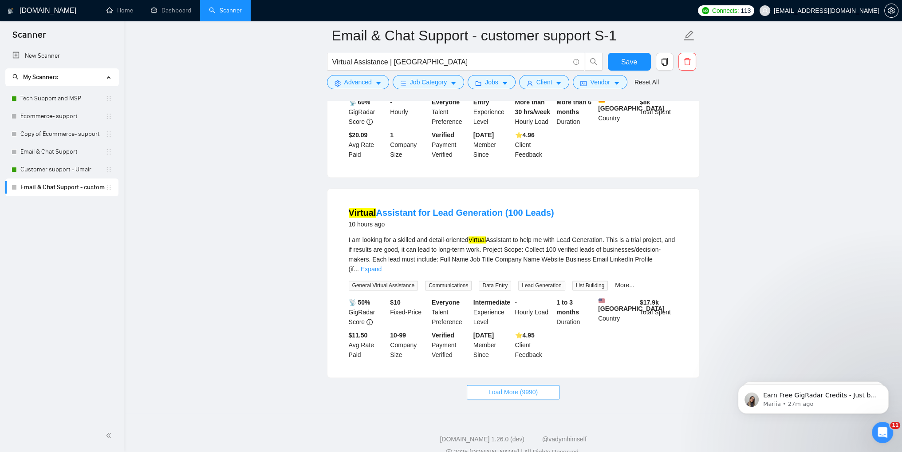
click at [501, 387] on span "Load More (9990)" at bounding box center [512, 392] width 49 height 10
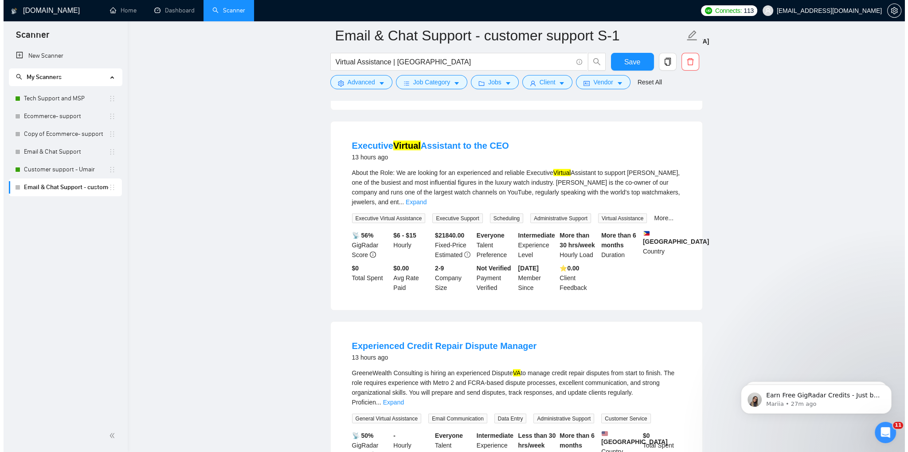
scroll to position [2307, 0]
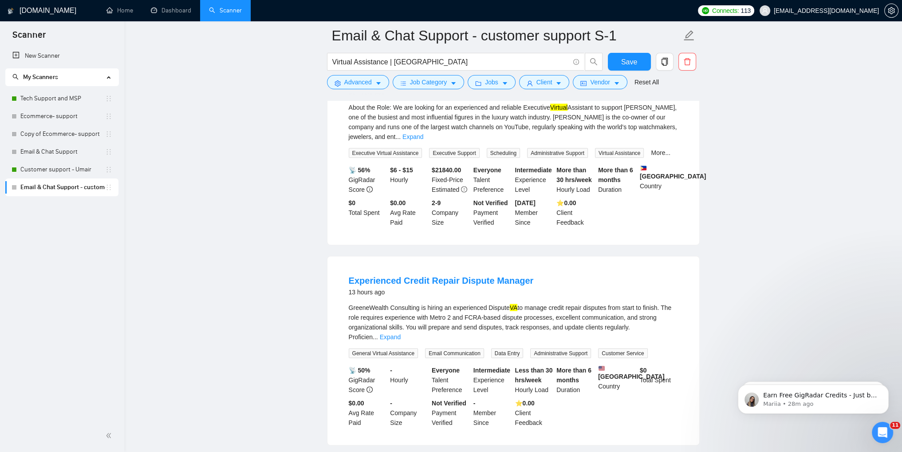
drag, startPoint x: 229, startPoint y: 288, endPoint x: 241, endPoint y: 279, distance: 14.9
click at [362, 85] on span "Advanced" at bounding box center [358, 82] width 28 height 10
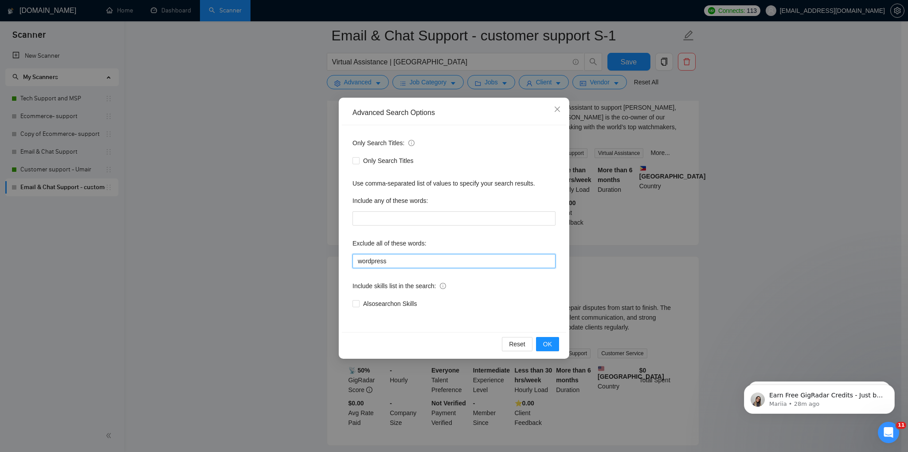
click at [392, 265] on input "wordpress" at bounding box center [454, 261] width 203 height 14
paste input "(Legal*), App, Cold, Polish, (Reception*), (Integ*), [GEOGRAPHIC_DATA], Crypto,…"
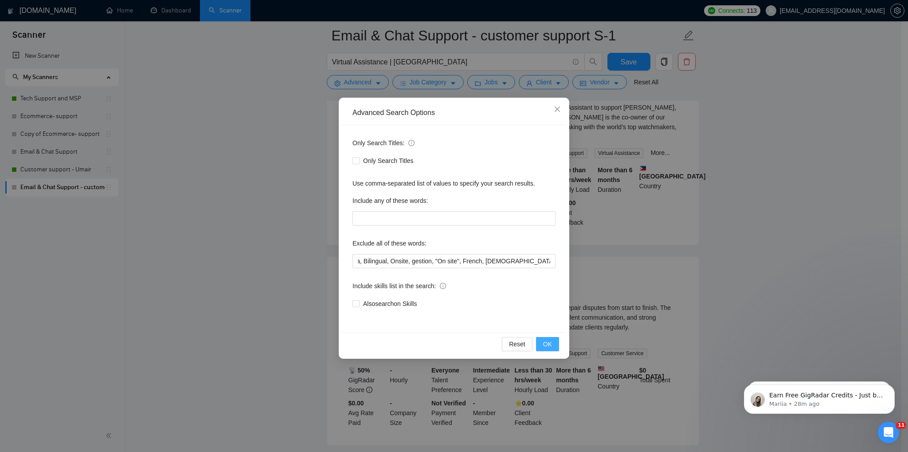
click at [546, 345] on span "OK" at bounding box center [547, 344] width 9 height 10
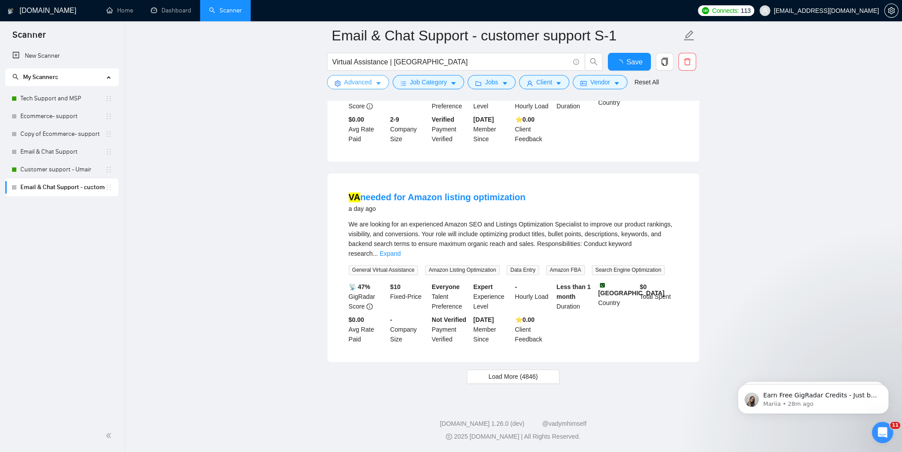
scroll to position [1776, 0]
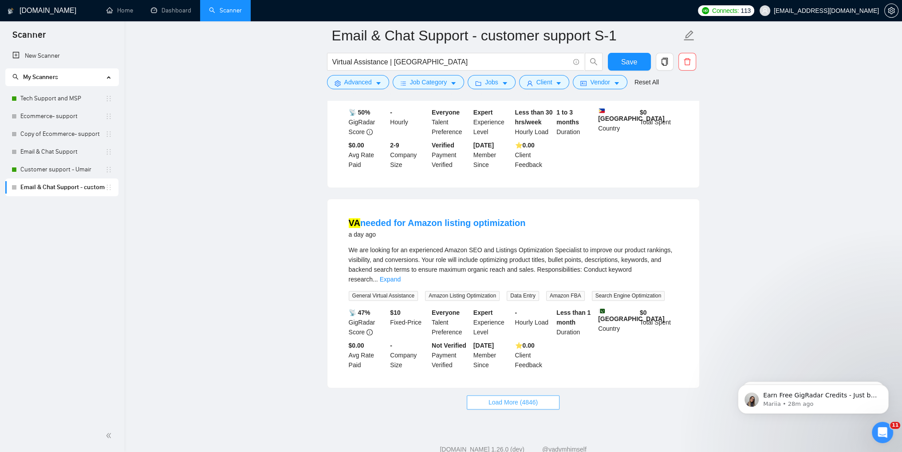
click at [500, 397] on span "Load More (4846)" at bounding box center [512, 402] width 49 height 10
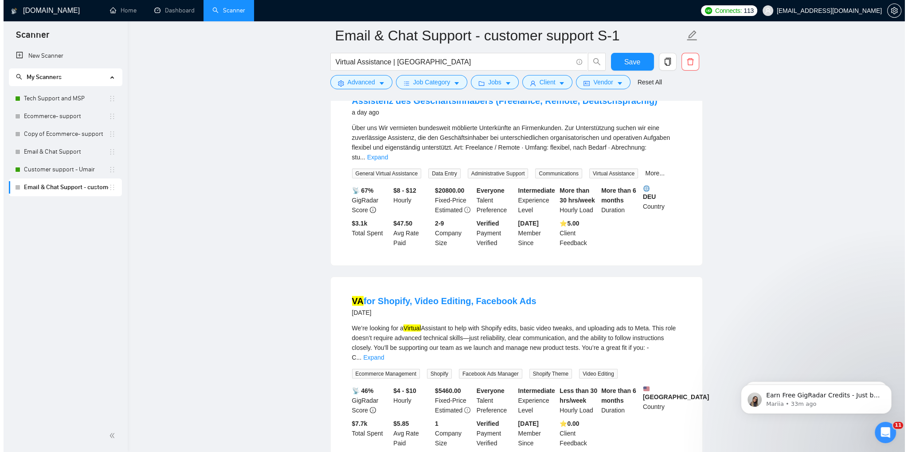
scroll to position [2530, 0]
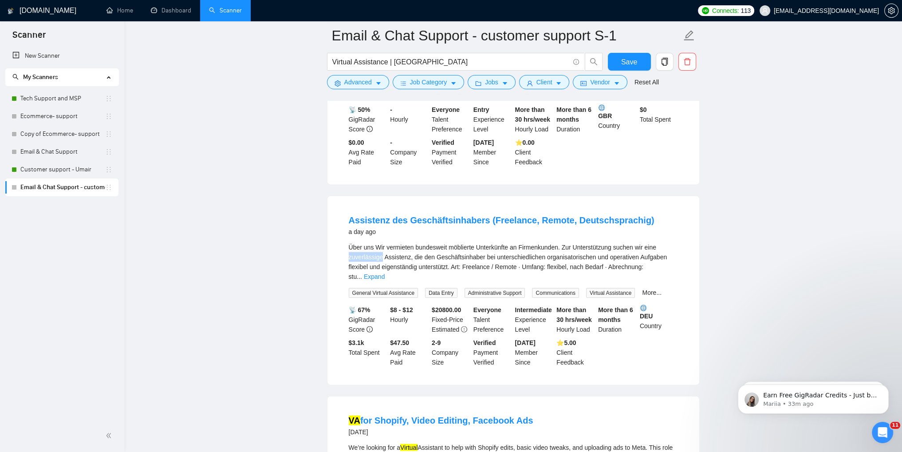
drag, startPoint x: 347, startPoint y: 237, endPoint x: 380, endPoint y: 238, distance: 32.8
click at [380, 238] on li "Assistenz des Geschäftsinhabers (Freelance, Remote, Deutschsprachig) a day ago …" at bounding box center [513, 290] width 350 height 167
copy div "zuverlässige"
click at [360, 87] on button "Advanced" at bounding box center [358, 82] width 62 height 14
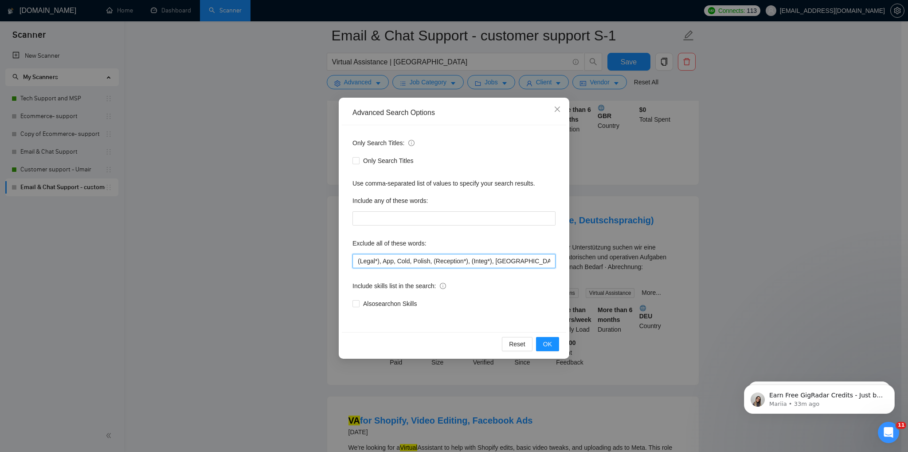
click at [393, 262] on input "(Legal*), App, Cold, Polish, (Reception*), (Integ*), [GEOGRAPHIC_DATA], Crypto,…" at bounding box center [454, 261] width 203 height 14
paste input "zuverlässige"
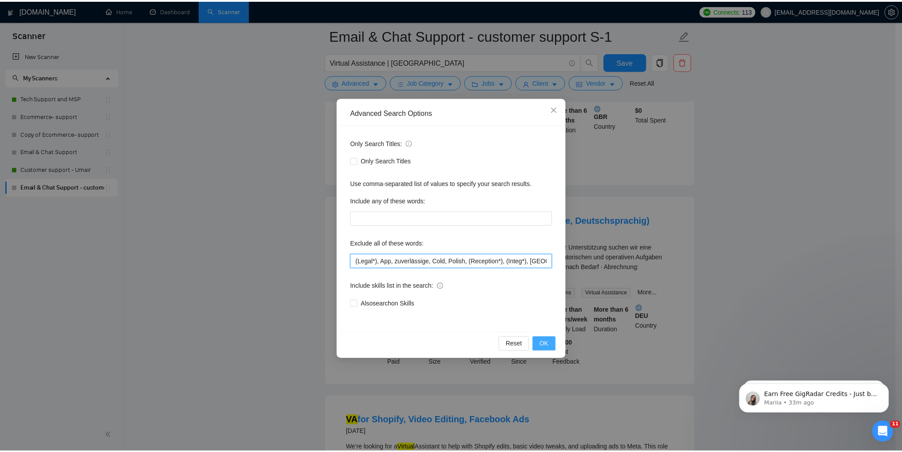
scroll to position [2244, 0]
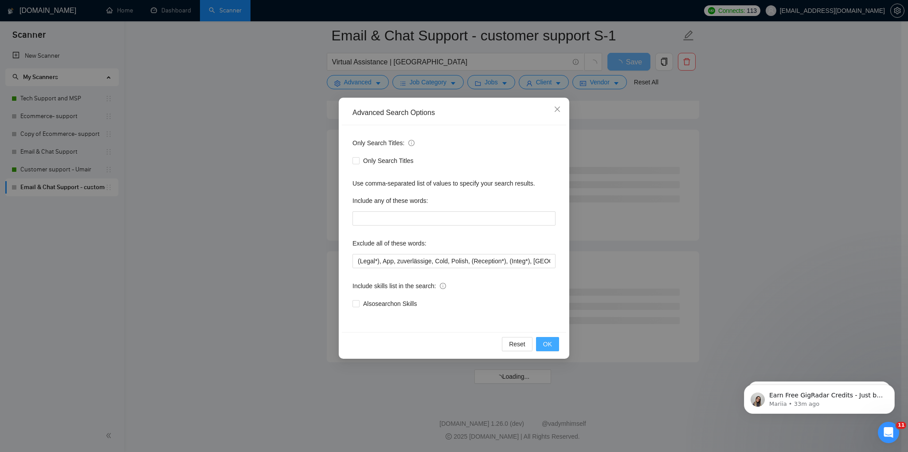
click at [545, 346] on span "OK" at bounding box center [547, 344] width 9 height 10
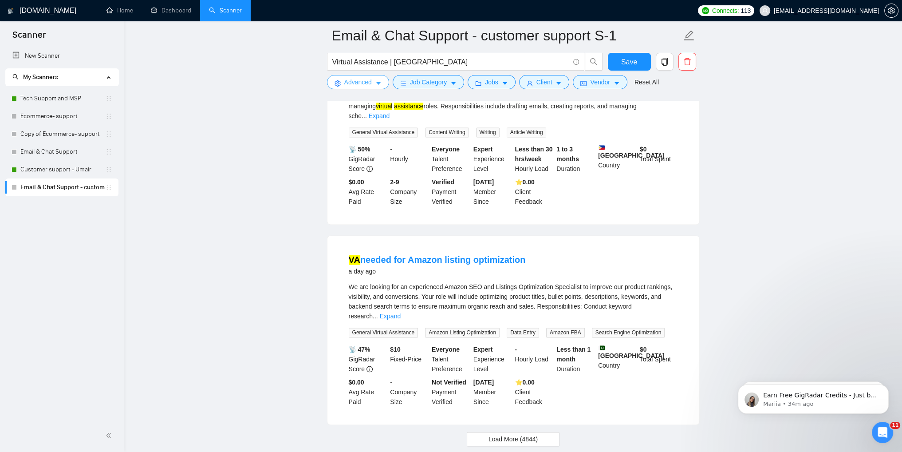
scroll to position [1776, 0]
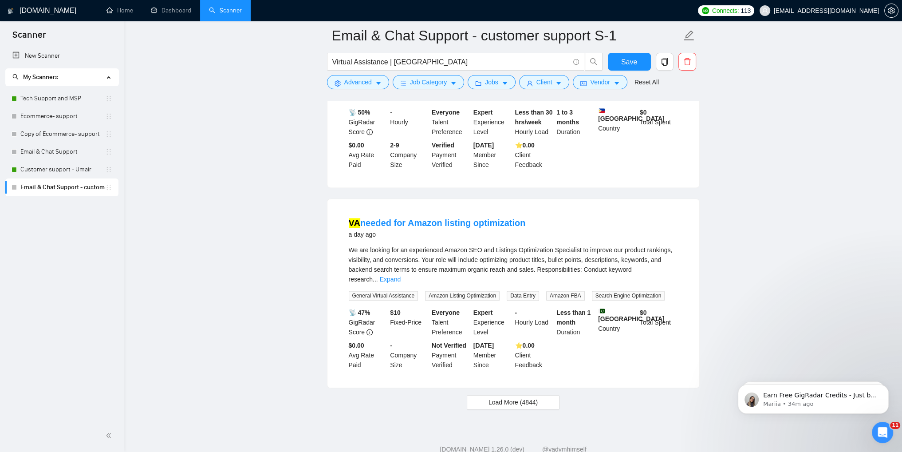
click at [516, 397] on span "Load More (4844)" at bounding box center [512, 402] width 49 height 10
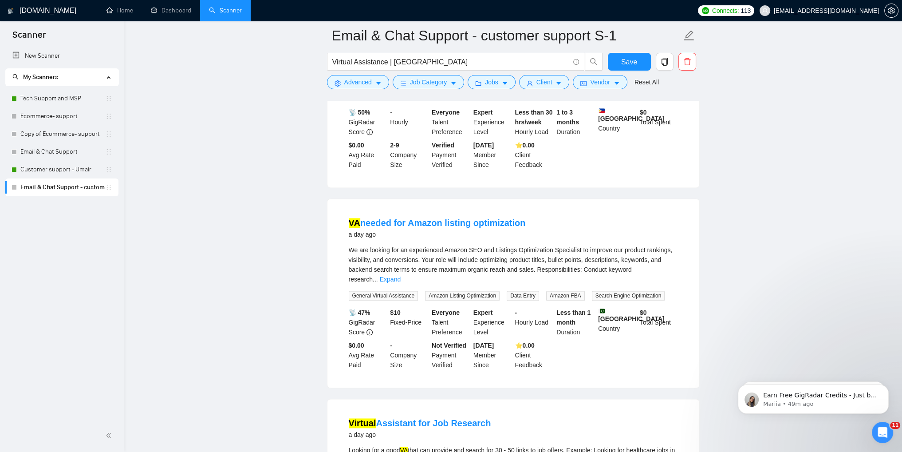
drag, startPoint x: 557, startPoint y: 298, endPoint x: 783, endPoint y: 266, distance: 228.8
click at [785, 266] on main "Email & Chat Support - customer support S-1 Virtual Assistance | VA Save Advanc…" at bounding box center [512, 266] width 749 height 4013
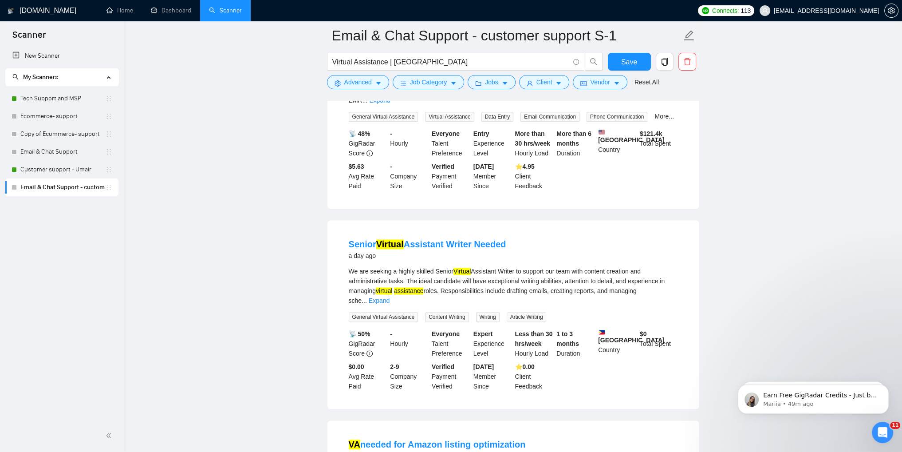
scroll to position [1554, 0]
click at [389, 297] on link "Expand" at bounding box center [379, 300] width 21 height 7
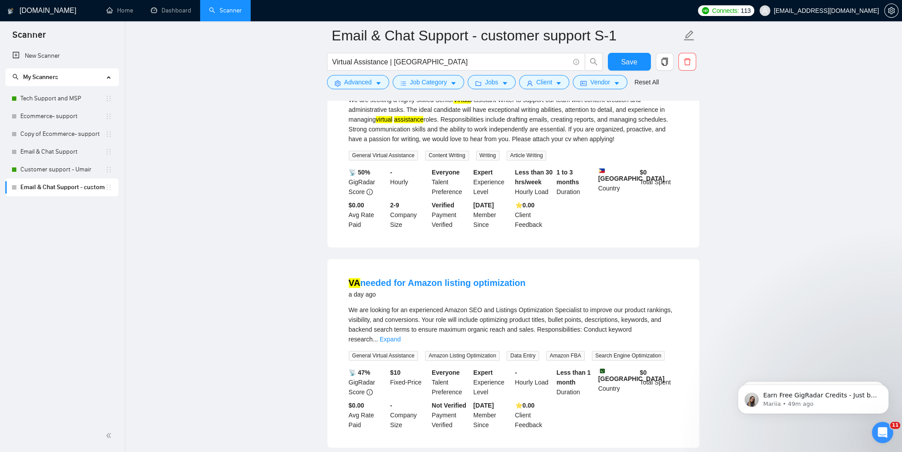
scroll to position [1776, 0]
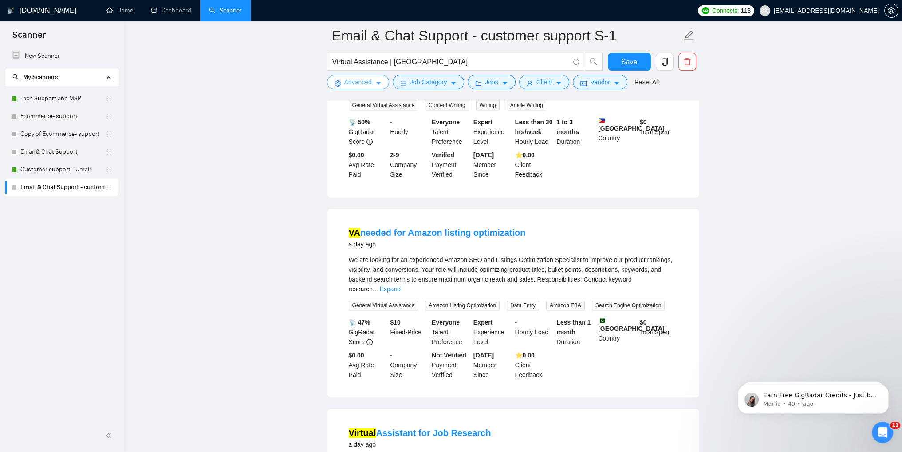
click at [355, 83] on span "Advanced" at bounding box center [358, 82] width 28 height 10
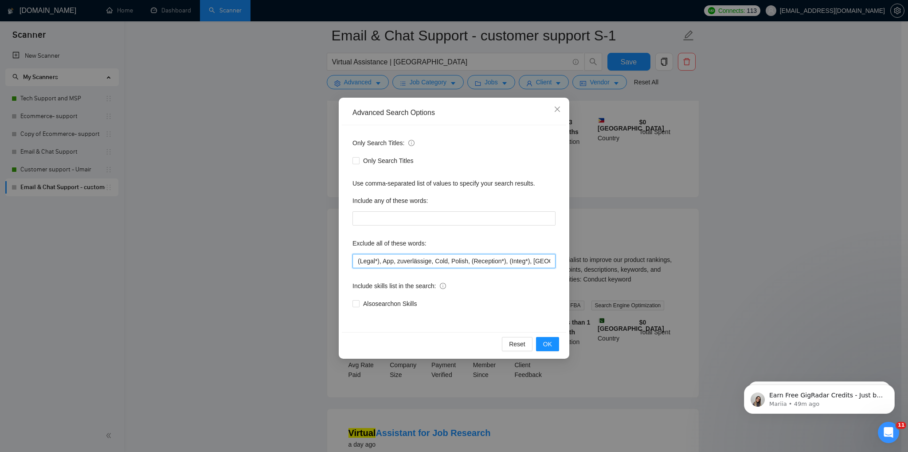
click at [432, 265] on input "(Legal*), App, zuverlässige, Cold, Polish, (Reception*), (Integ*), [GEOGRAPHIC_…" at bounding box center [454, 261] width 203 height 14
click at [541, 342] on button "OK" at bounding box center [547, 344] width 23 height 14
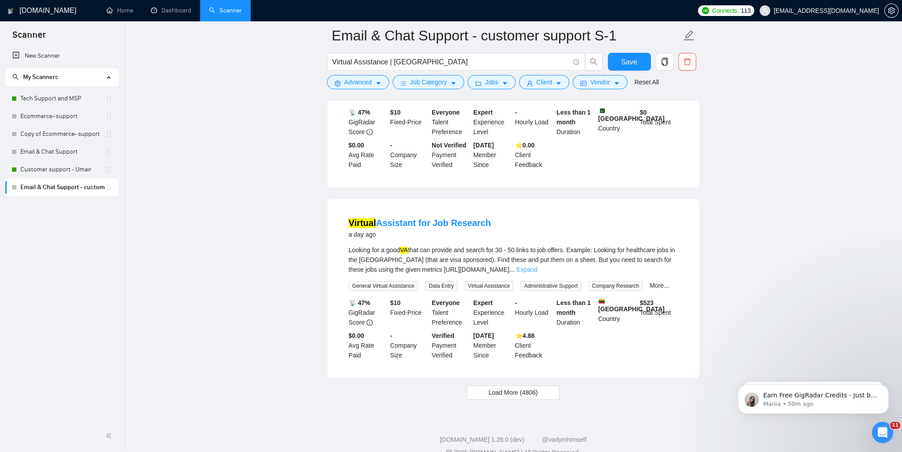
click at [537, 266] on link "Expand" at bounding box center [526, 269] width 21 height 7
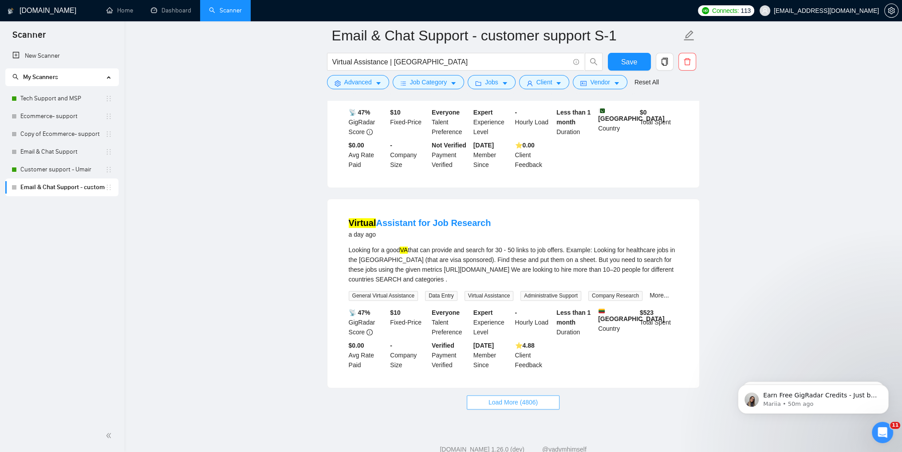
click at [518, 397] on span "Load More (4806)" at bounding box center [512, 402] width 49 height 10
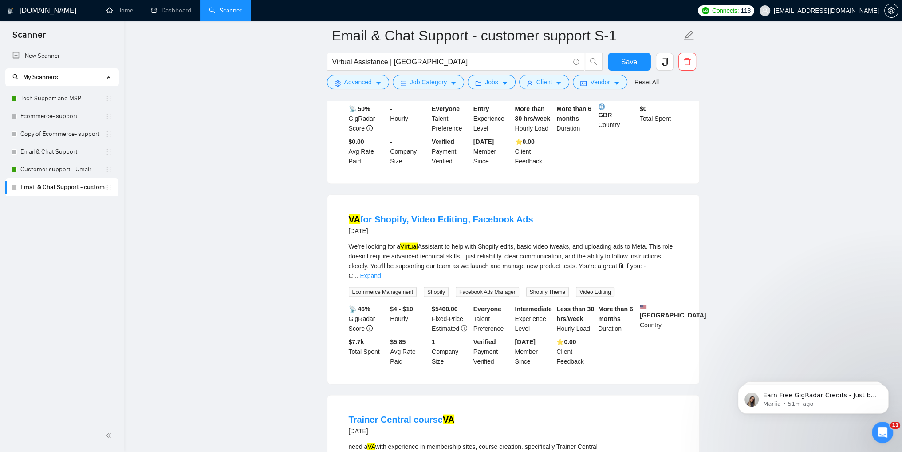
scroll to position [2352, 0]
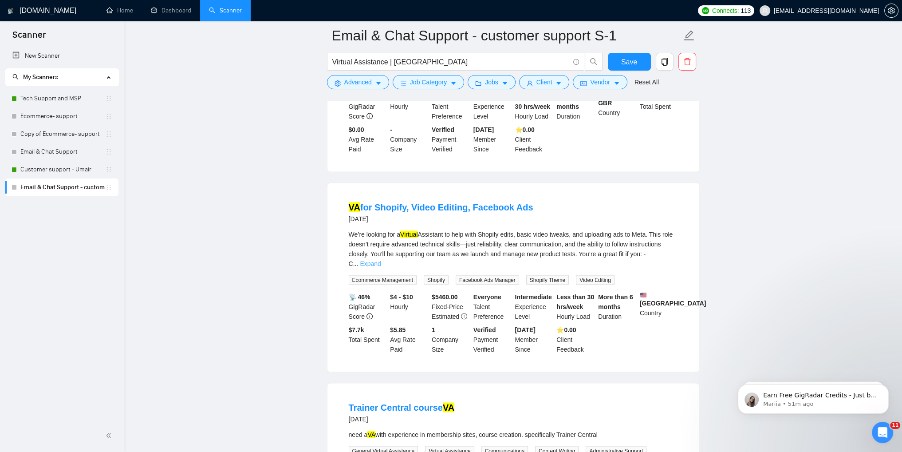
click at [381, 260] on link "Expand" at bounding box center [370, 263] width 21 height 7
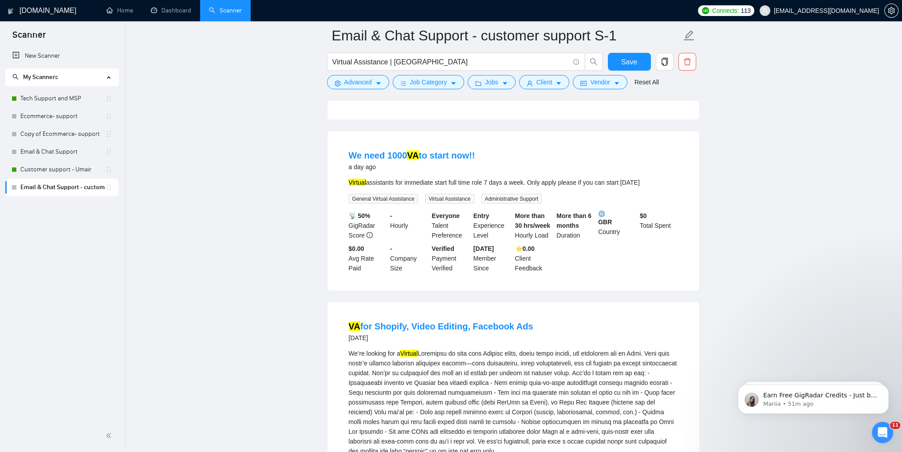
scroll to position [2219, 0]
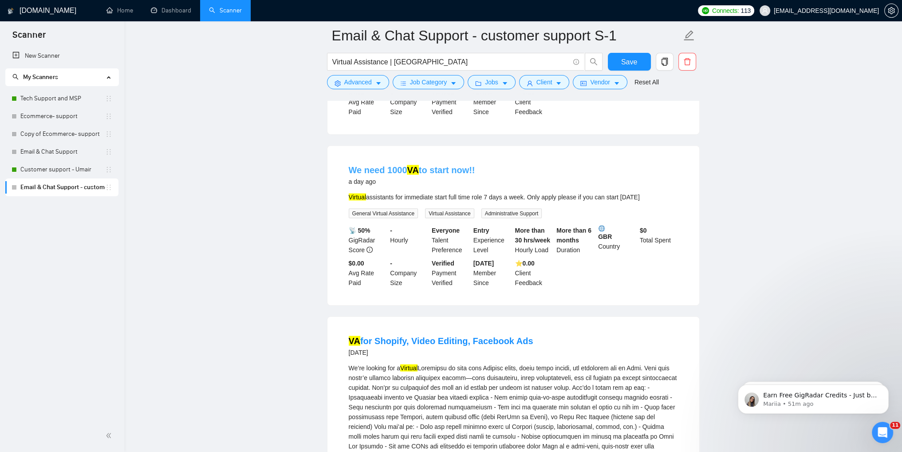
click at [366, 165] on link "We need 1000 VA to start now!!" at bounding box center [412, 170] width 126 height 10
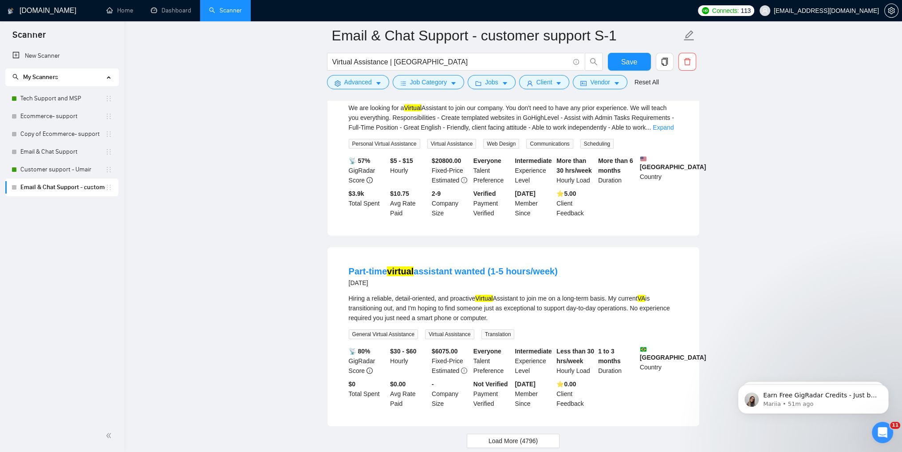
scroll to position [3715, 0]
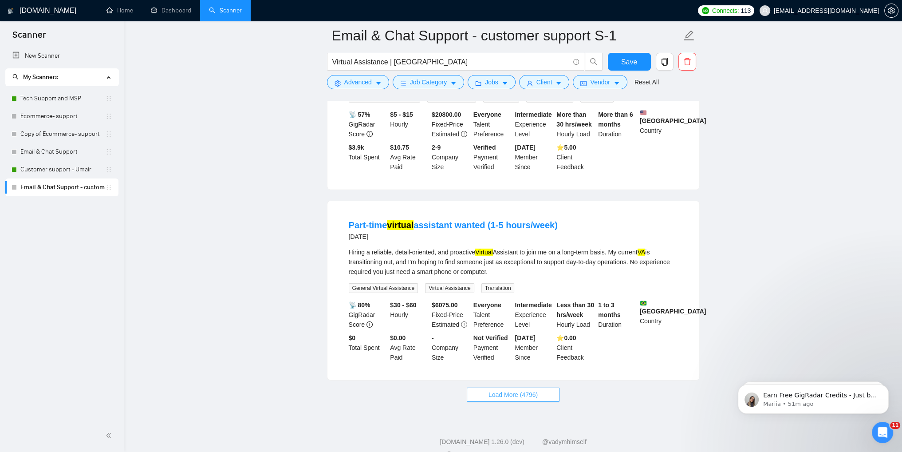
click at [513, 389] on span "Load More (4796)" at bounding box center [512, 394] width 49 height 10
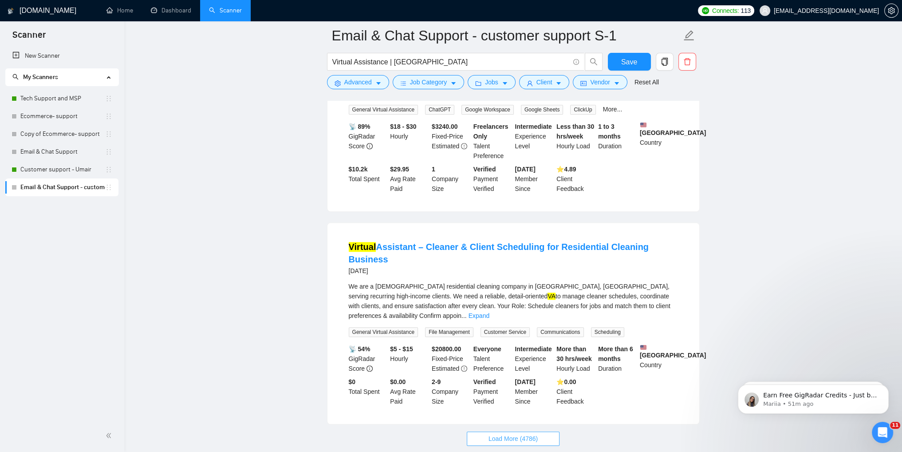
scroll to position [5670, 0]
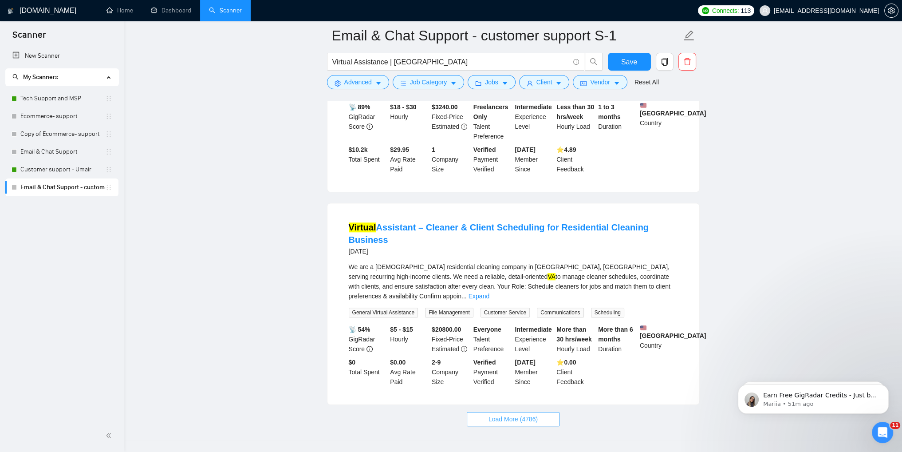
click at [506, 414] on span "Load More (4786)" at bounding box center [512, 419] width 49 height 10
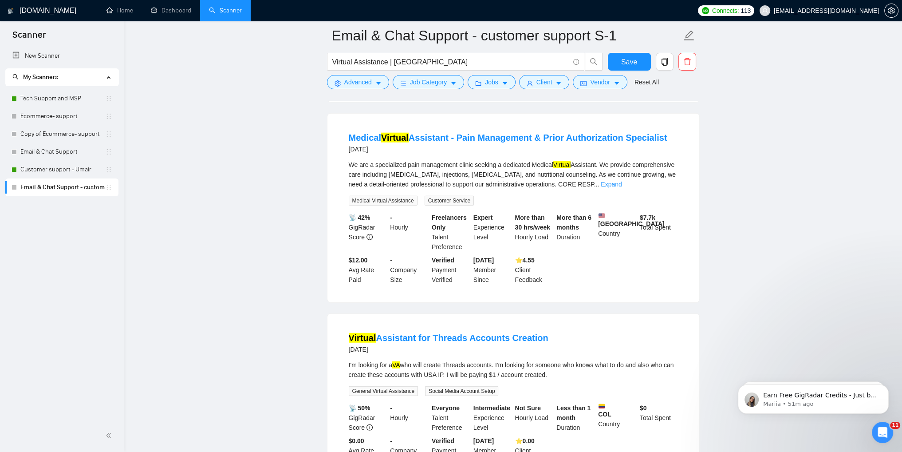
scroll to position [7606, 0]
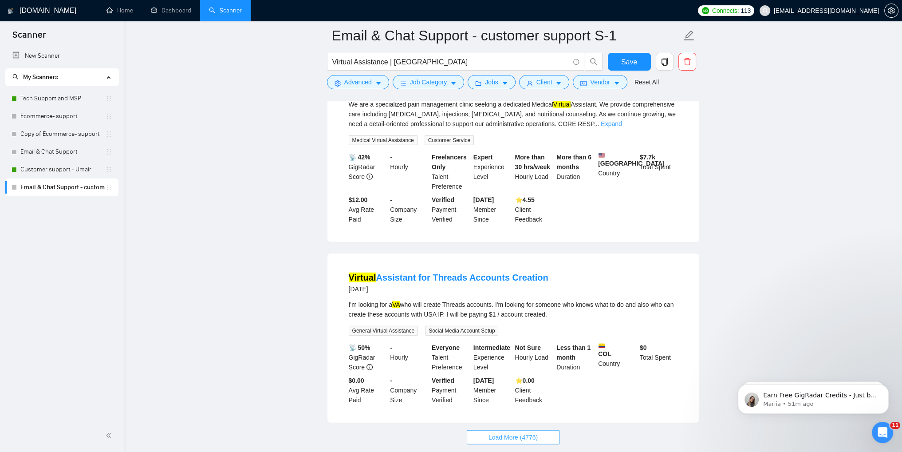
click at [532, 432] on span "Load More (4776)" at bounding box center [512, 437] width 49 height 10
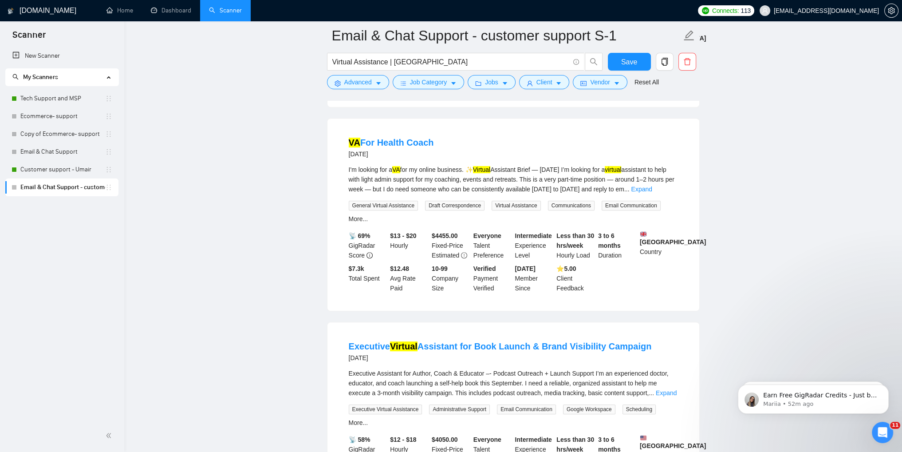
scroll to position [9549, 0]
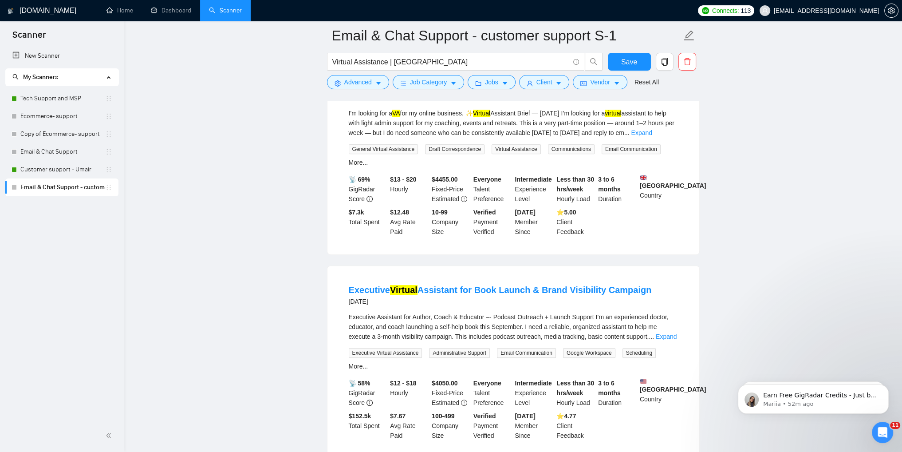
drag, startPoint x: 511, startPoint y: 380, endPoint x: 513, endPoint y: 331, distance: 48.4
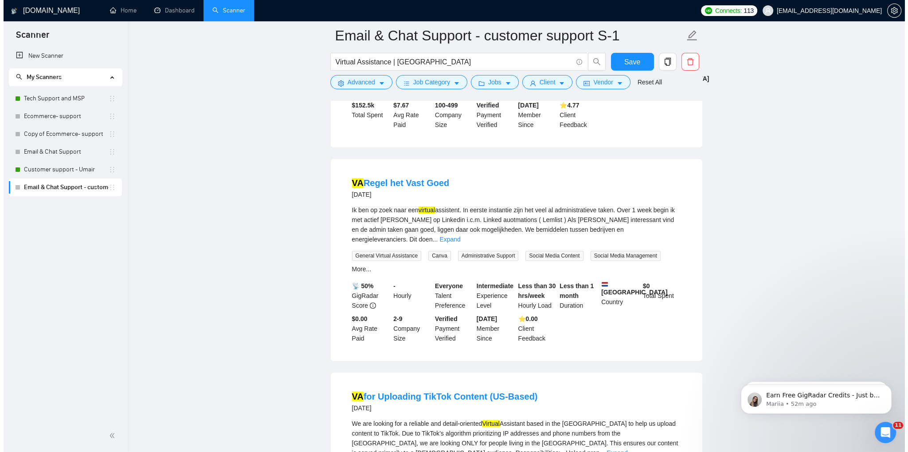
scroll to position [9771, 0]
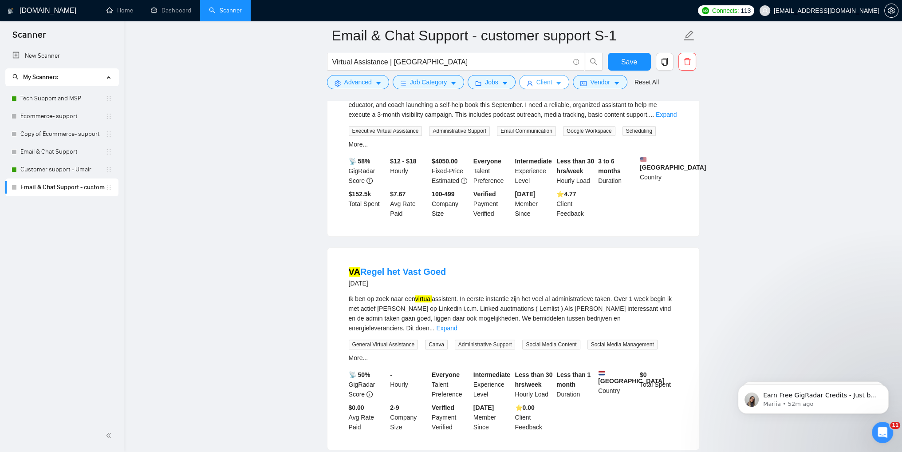
click at [536, 84] on span "Client" at bounding box center [544, 82] width 16 height 10
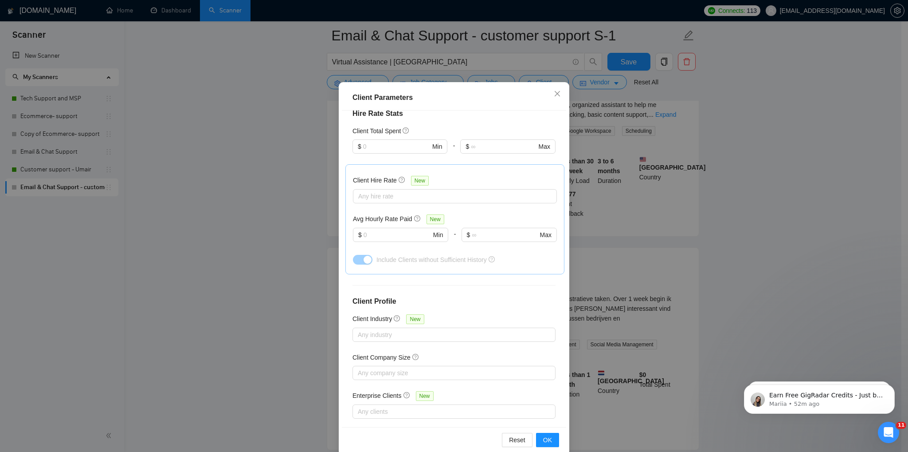
scroll to position [42, 0]
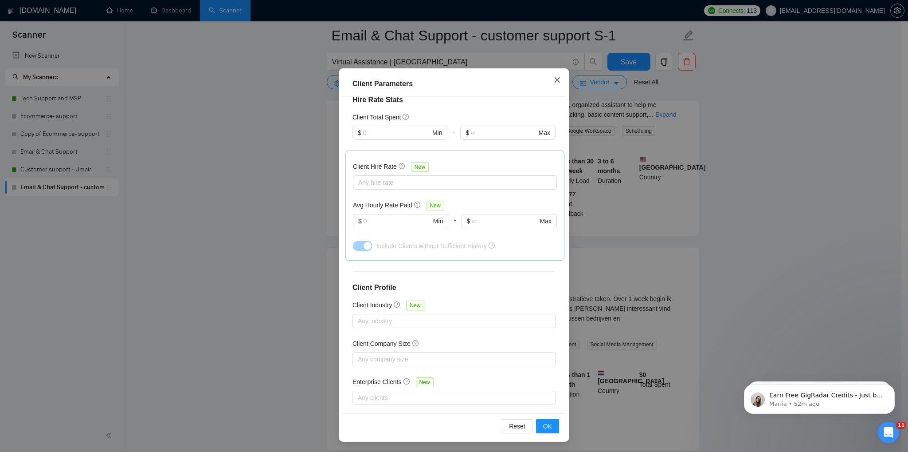
click at [557, 82] on icon "close" at bounding box center [557, 79] width 7 height 7
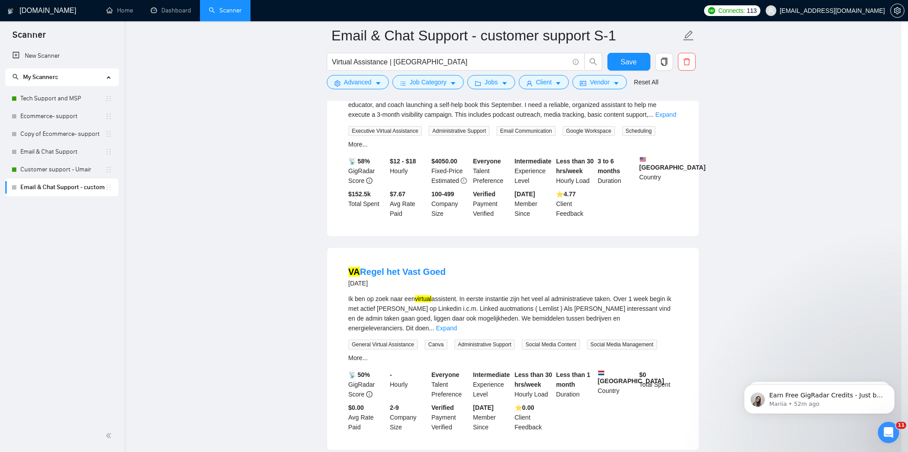
scroll to position [0, 0]
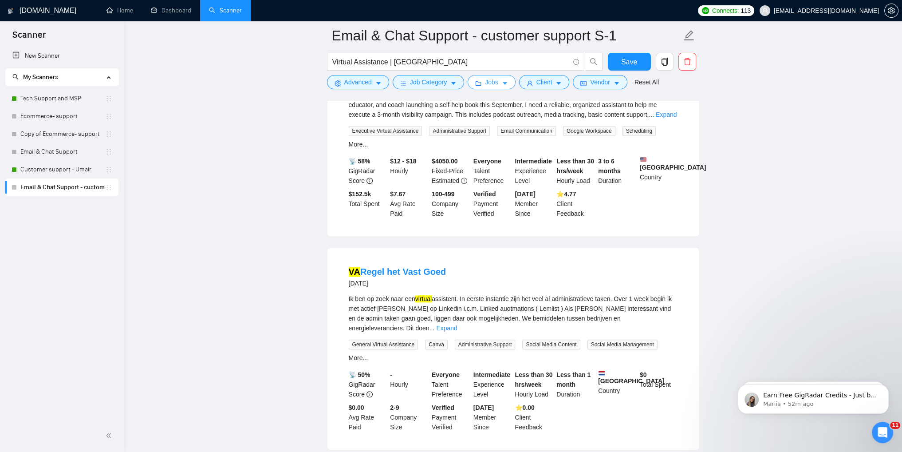
click at [495, 83] on button "Jobs" at bounding box center [492, 82] width 48 height 14
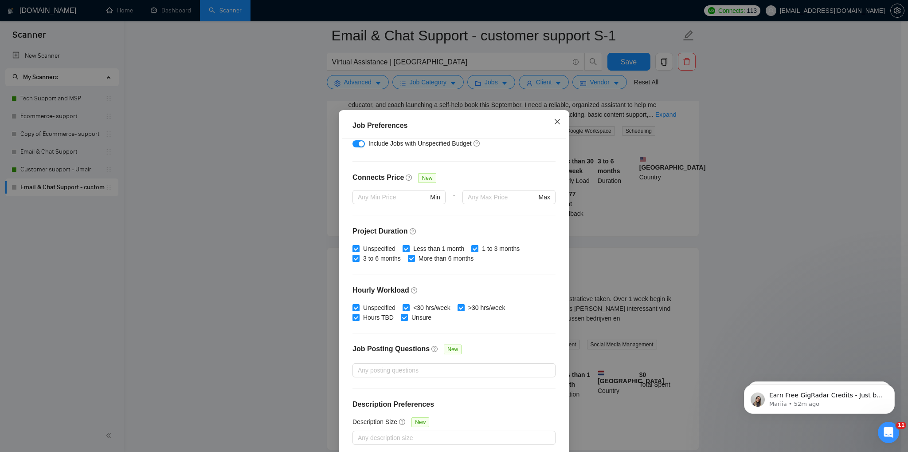
click at [554, 121] on icon "close" at bounding box center [557, 121] width 7 height 7
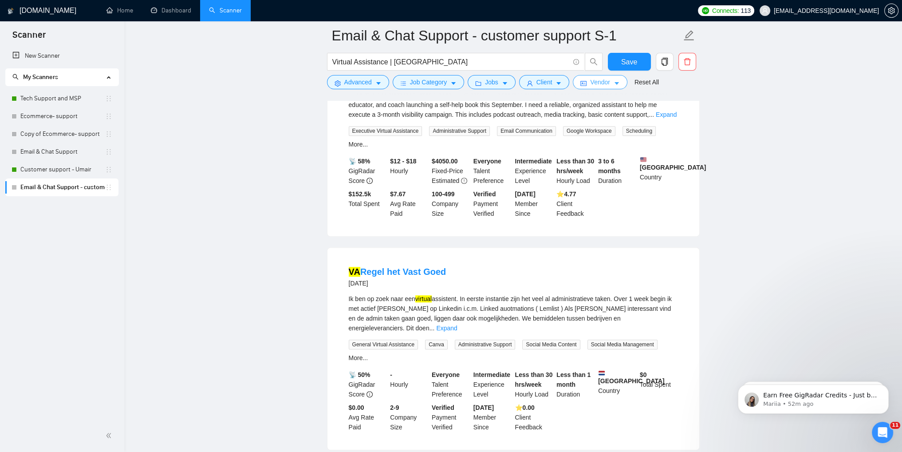
click at [590, 86] on span "Vendor" at bounding box center [600, 82] width 20 height 10
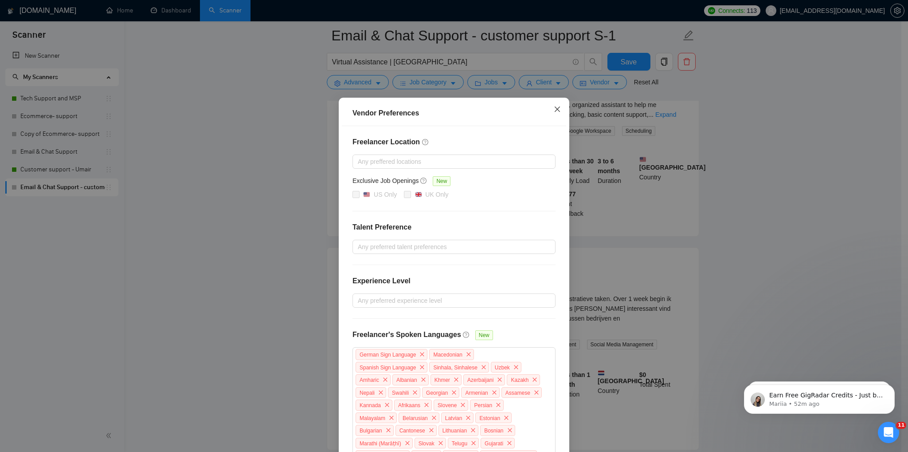
click at [554, 112] on icon "close" at bounding box center [557, 109] width 7 height 7
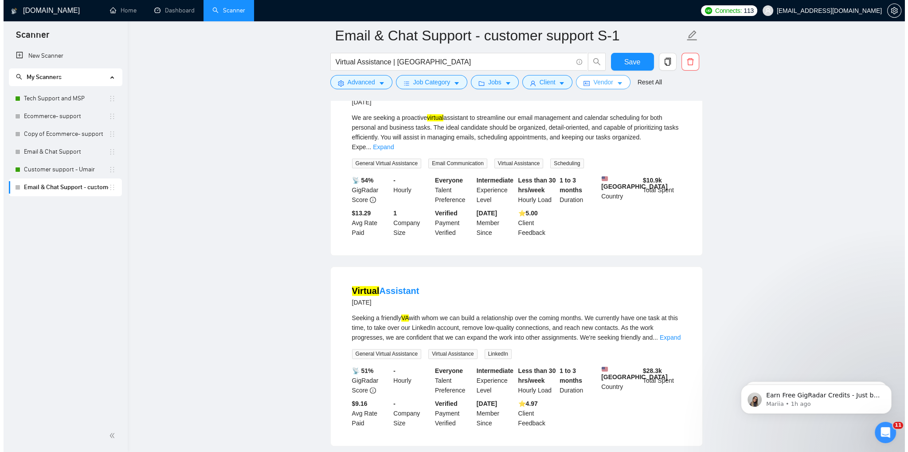
scroll to position [10481, 0]
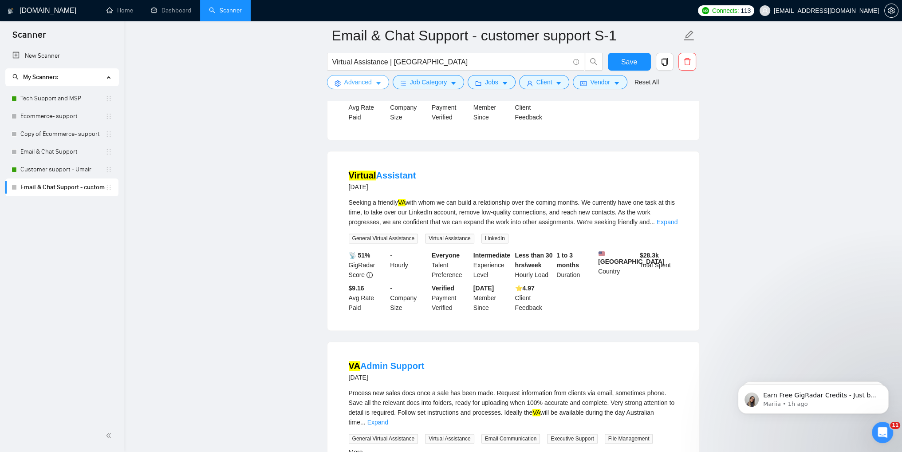
click at [351, 82] on span "Advanced" at bounding box center [358, 82] width 28 height 10
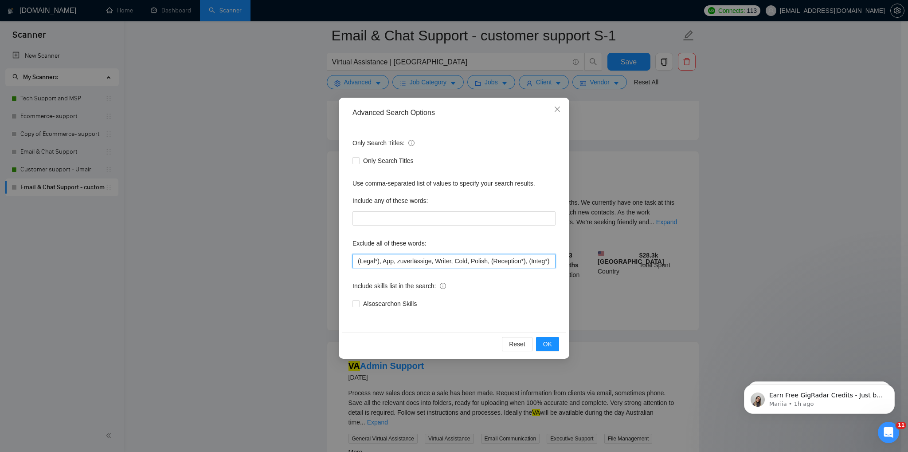
click at [452, 262] on input "(Legal*), App, zuverlässige, Writer, Cold, Polish, (Reception*), (Integ*), [GEO…" at bounding box center [454, 261] width 203 height 14
click at [547, 342] on span "OK" at bounding box center [547, 344] width 9 height 10
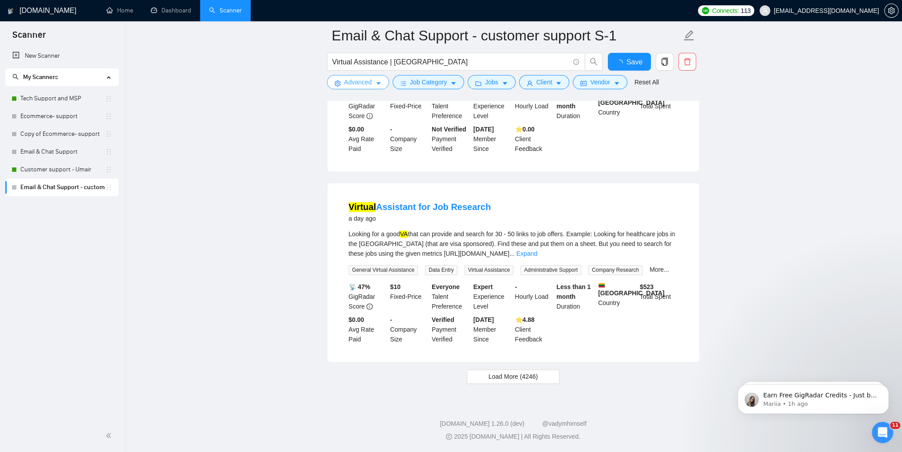
scroll to position [1776, 0]
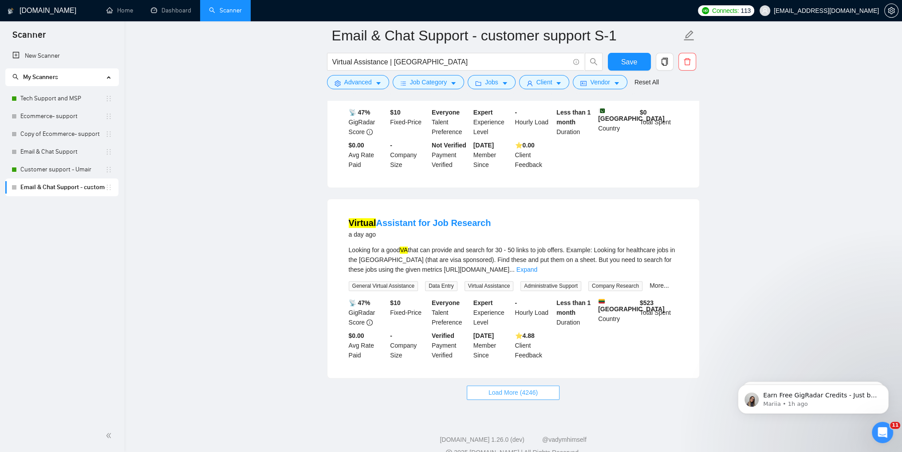
click at [525, 387] on span "Load More (4246)" at bounding box center [512, 392] width 49 height 10
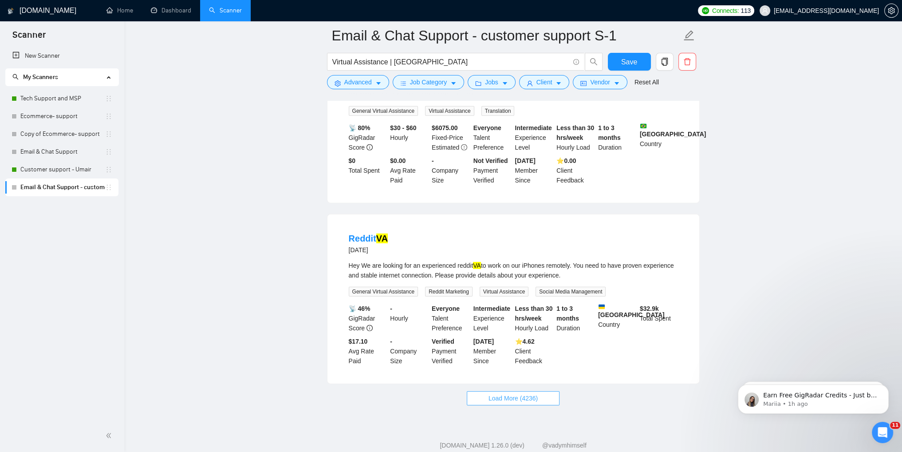
scroll to position [3618, 0]
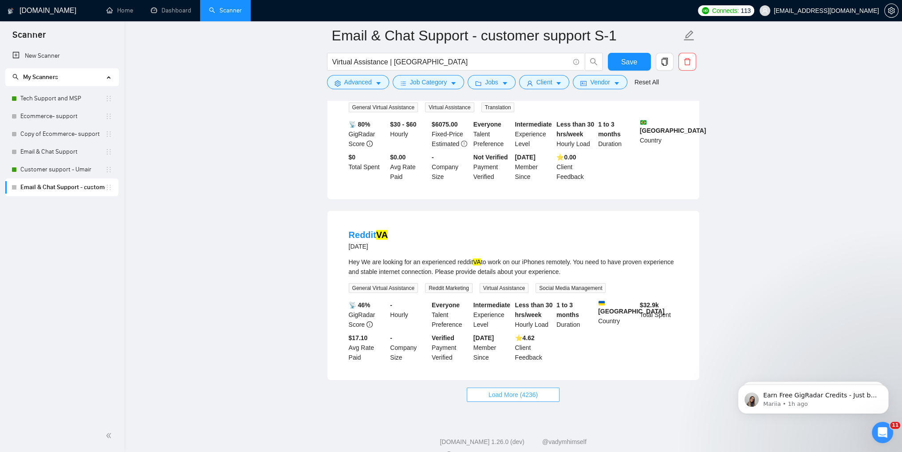
click at [529, 387] on button "Load More (4236)" at bounding box center [513, 394] width 93 height 14
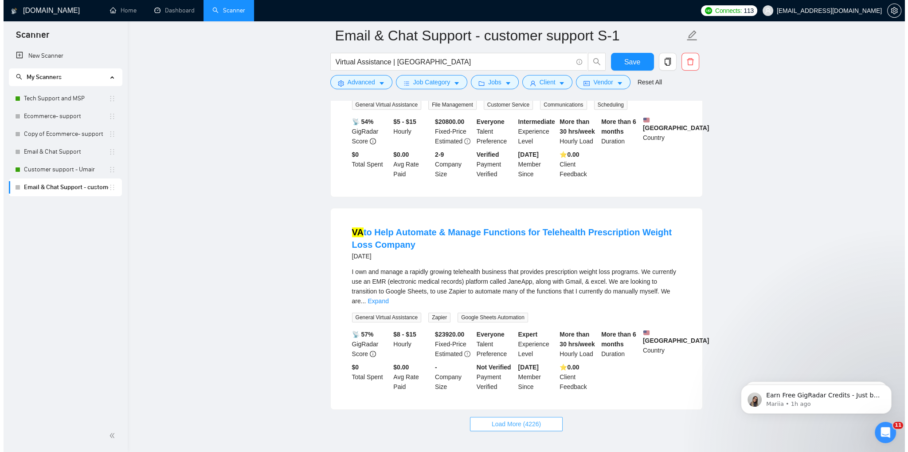
scroll to position [5601, 0]
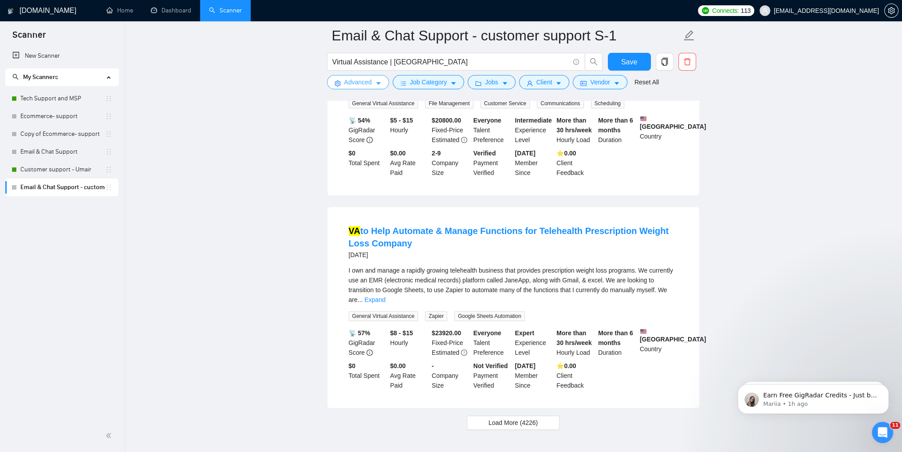
click at [362, 80] on span "Advanced" at bounding box center [358, 82] width 28 height 10
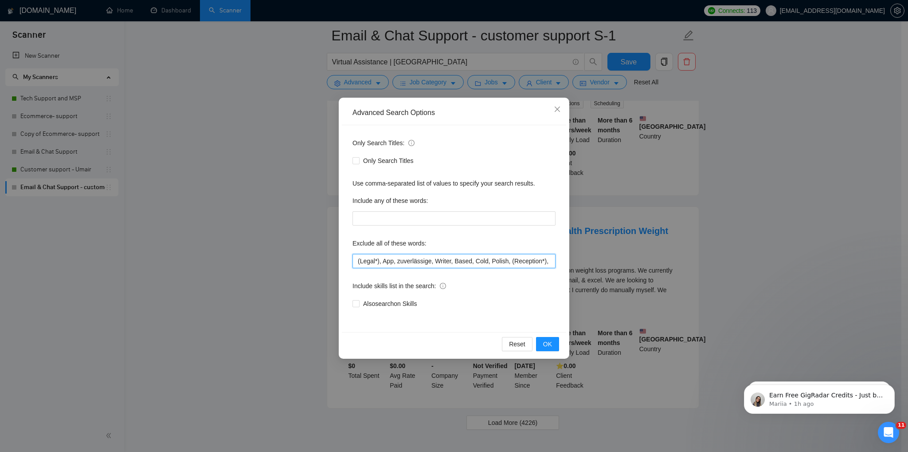
click at [401, 258] on input "(Legal*), App, zuverlässige, Writer, Based, Cold, Polish, (Reception*), (Integ*…" at bounding box center [454, 261] width 203 height 14
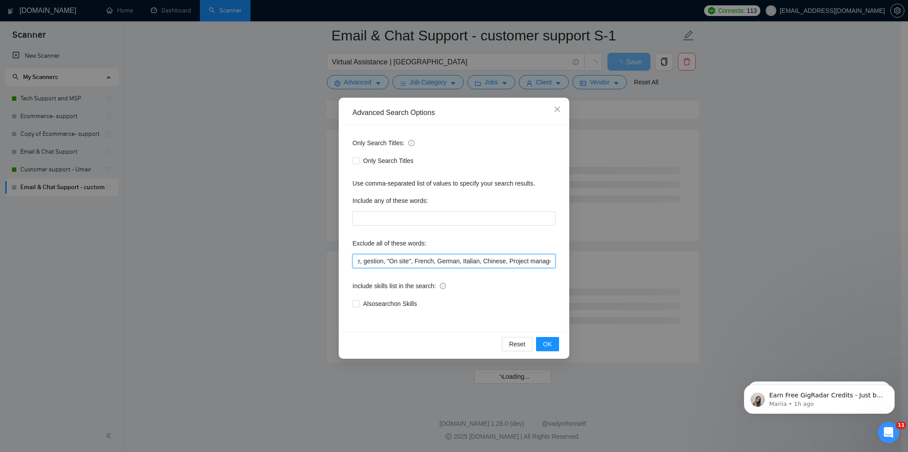
scroll to position [0, 962]
click at [549, 345] on span "OK" at bounding box center [547, 344] width 9 height 10
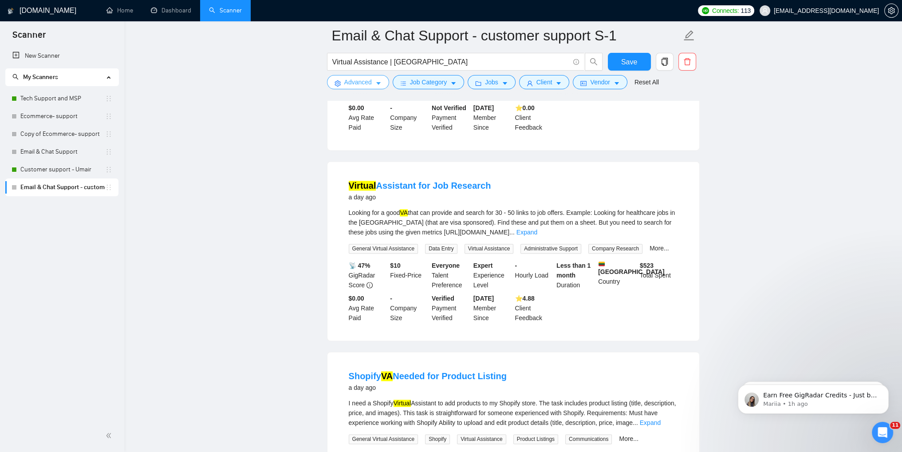
scroll to position [1776, 0]
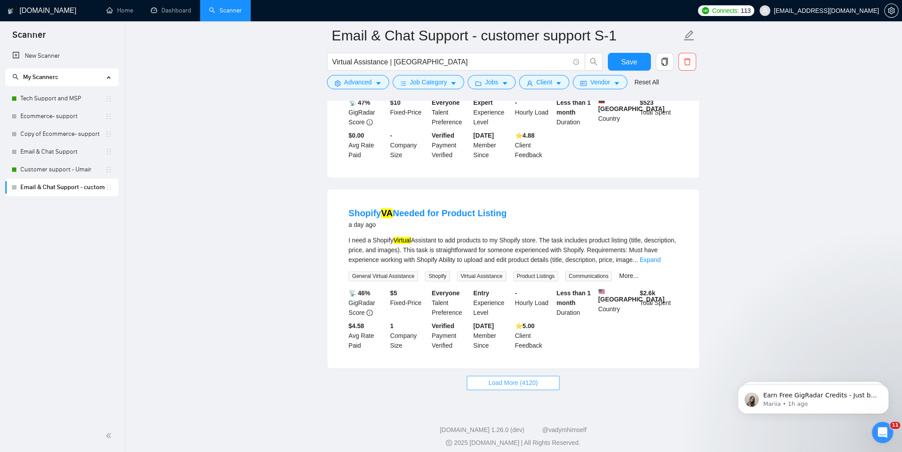
click at [504, 382] on button "Load More (4120)" at bounding box center [513, 382] width 93 height 14
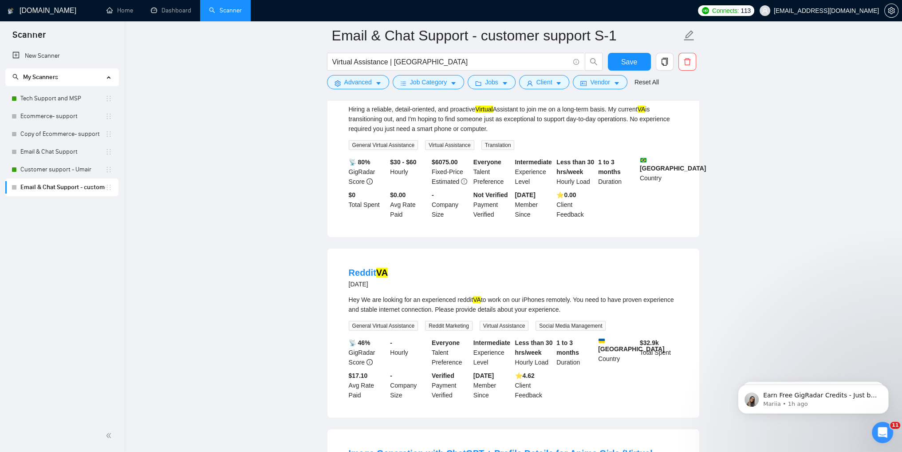
scroll to position [3624, 0]
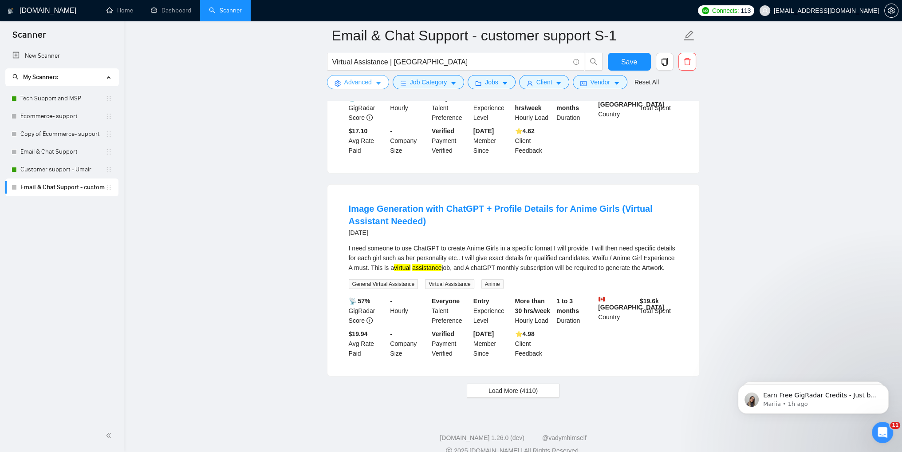
click at [352, 86] on span "Advanced" at bounding box center [358, 82] width 28 height 10
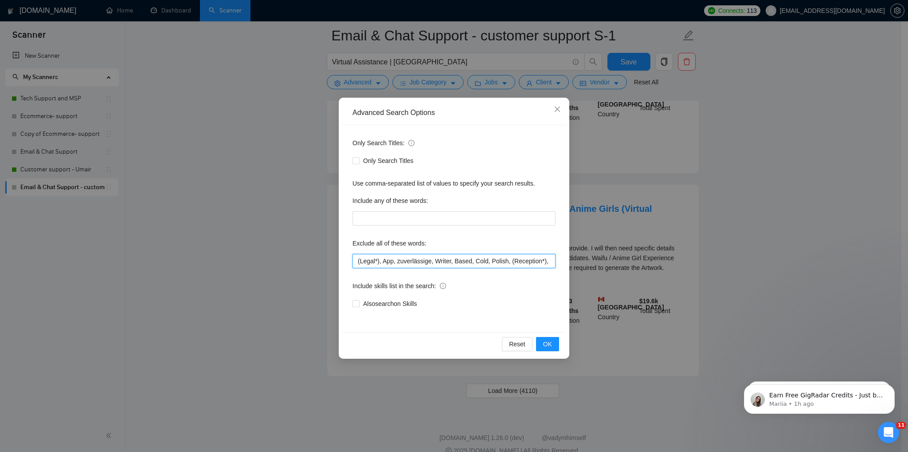
click at [396, 263] on input "(Legal*), App, zuverlässige, Writer, Based, Cold, Polish, (Reception*), (Integ*…" at bounding box center [454, 261] width 203 height 14
click at [554, 346] on button "OK" at bounding box center [547, 344] width 23 height 14
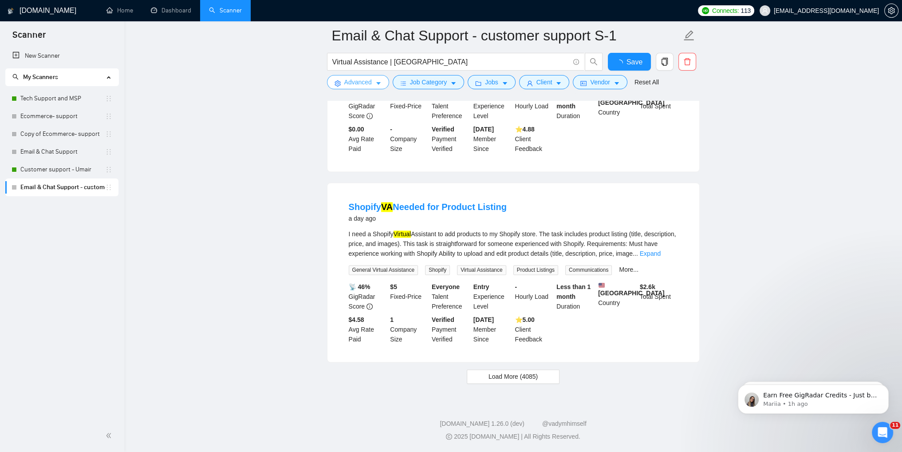
scroll to position [1776, 0]
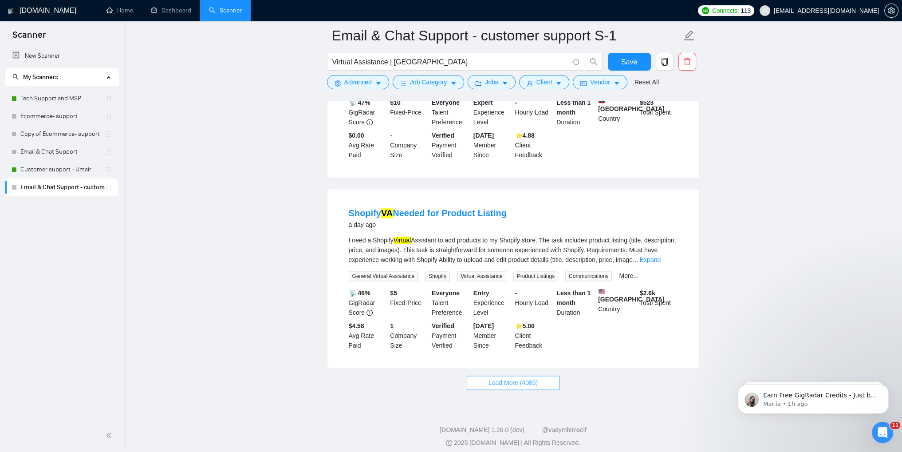
click at [507, 377] on span "Load More (4085)" at bounding box center [512, 382] width 49 height 10
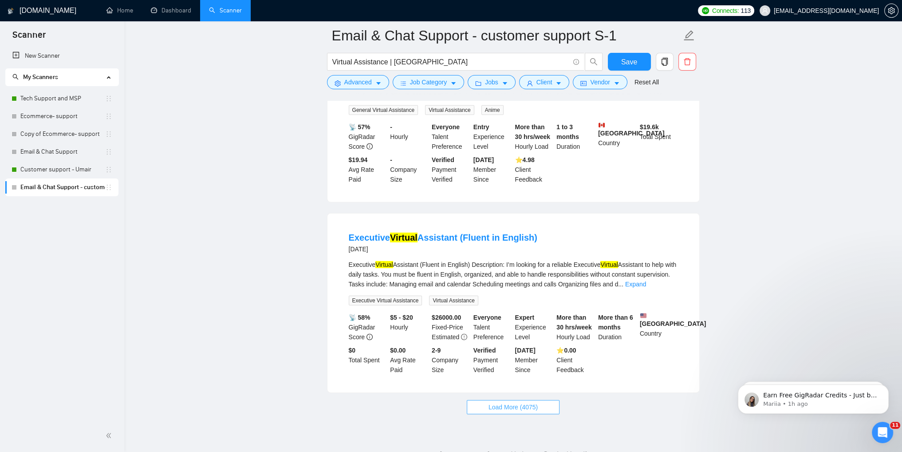
scroll to position [3640, 0]
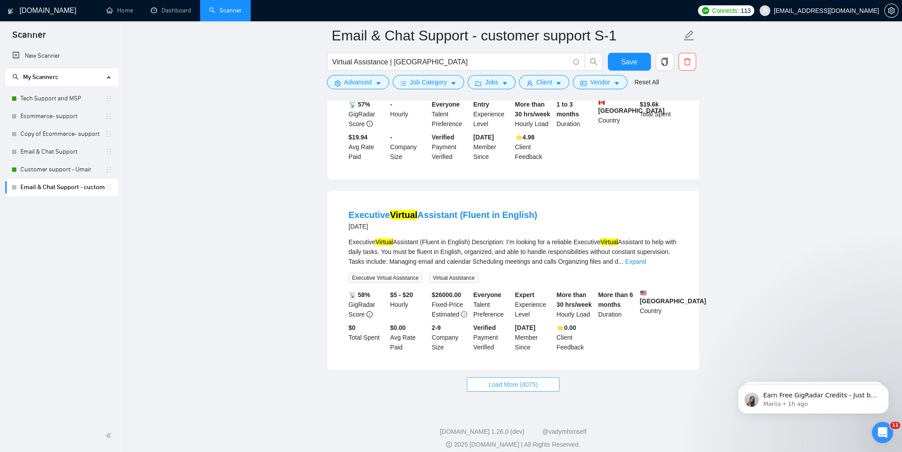
click at [510, 379] on span "Load More (4075)" at bounding box center [512, 384] width 49 height 10
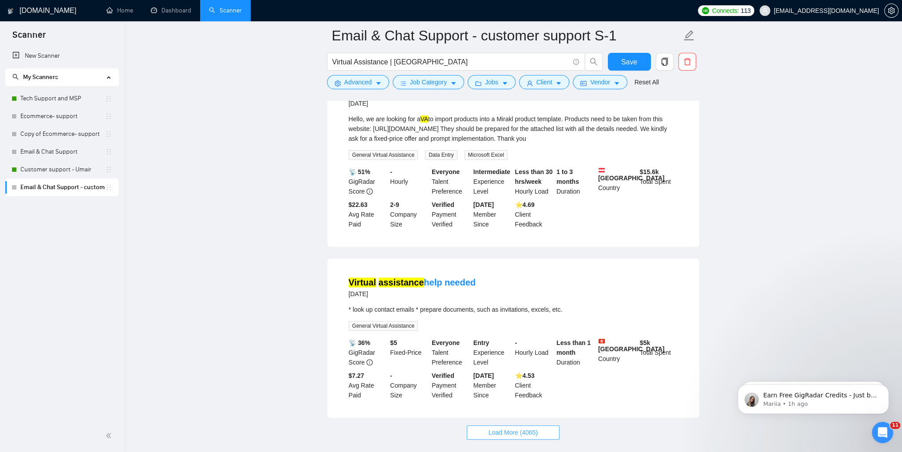
scroll to position [5585, 0]
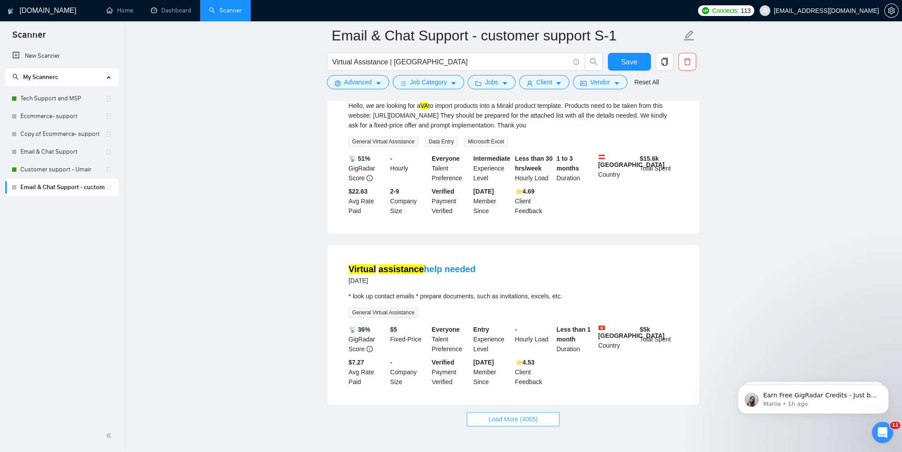
click at [507, 412] on button "Load More (4065)" at bounding box center [513, 419] width 93 height 14
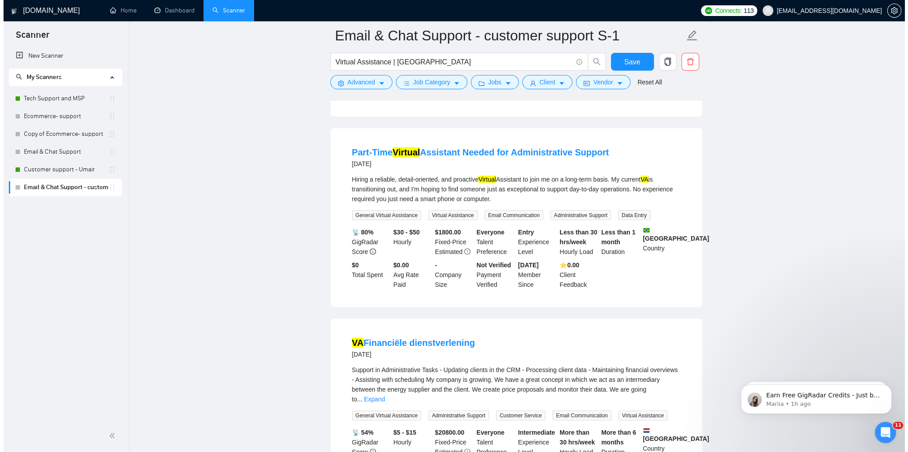
scroll to position [7315, 0]
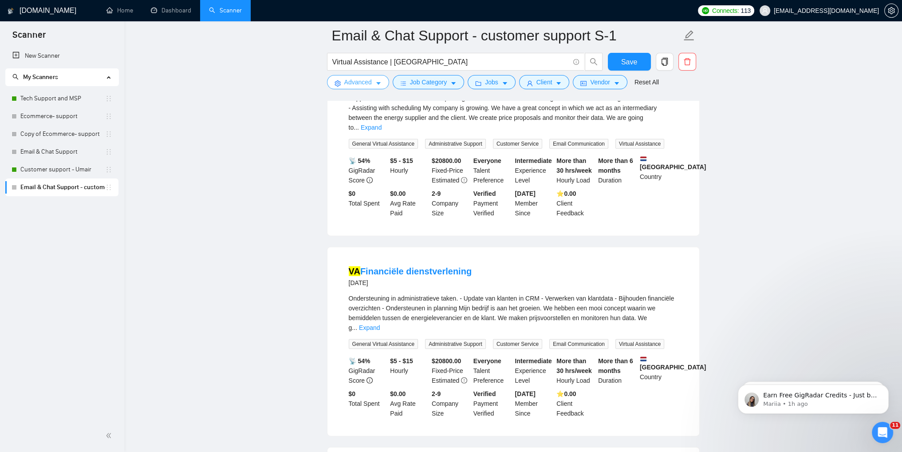
click at [361, 83] on span "Advanced" at bounding box center [358, 82] width 28 height 10
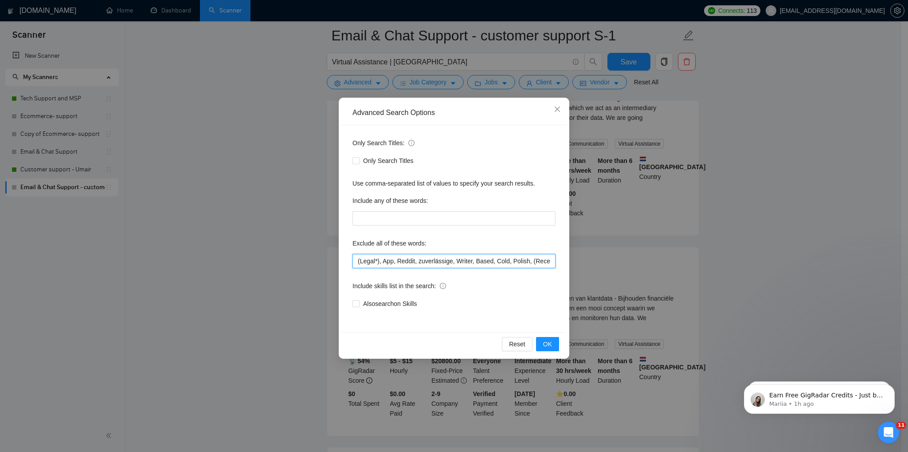
click at [452, 262] on input "(Legal*), App, Reddit, zuverlässige, Writer, Based, Cold, Polish, (Reception*),…" at bounding box center [454, 261] width 203 height 14
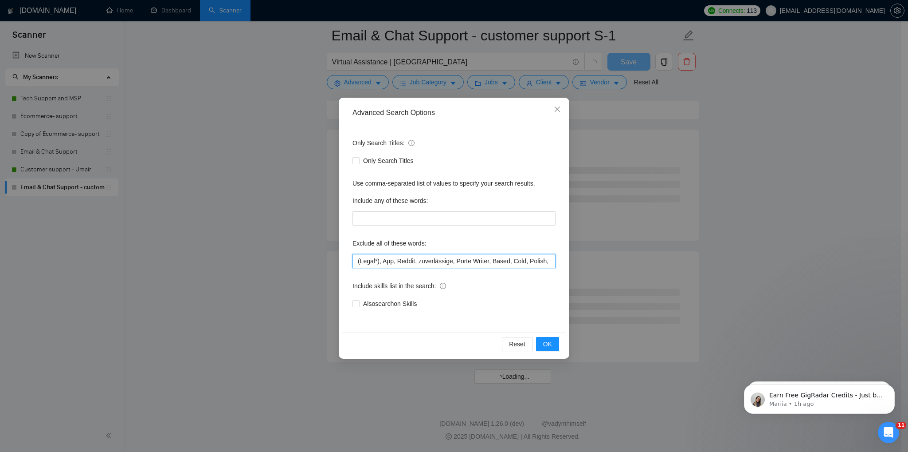
scroll to position [4675, 0]
click at [465, 263] on input "(Legal*), App, Reddit, zuverlässige, Porteguese Writer, Based, Cold, Polish, (R…" at bounding box center [454, 261] width 203 height 14
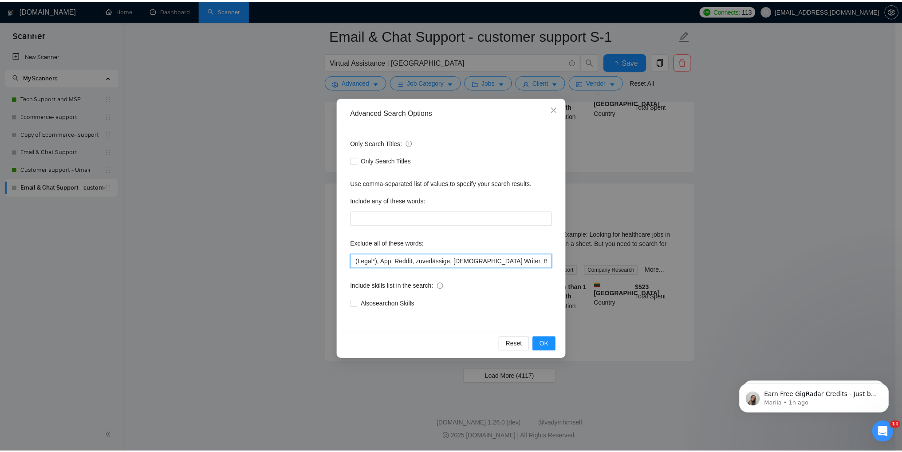
scroll to position [1029, 0]
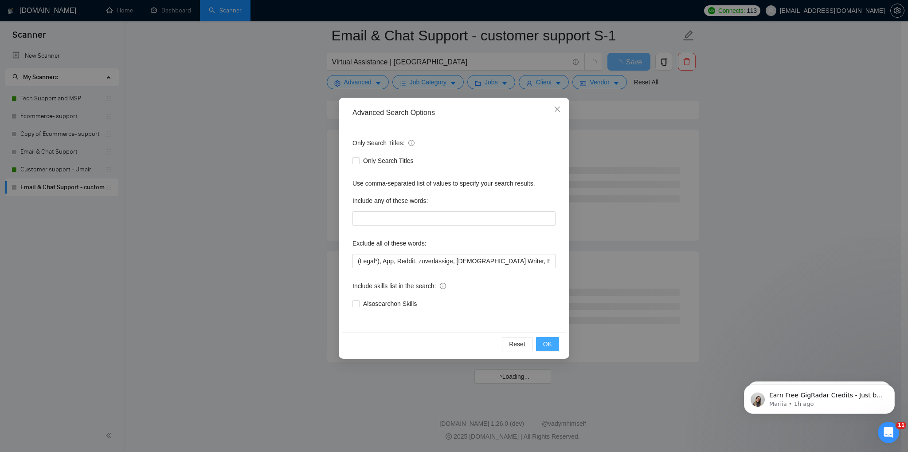
drag, startPoint x: 432, startPoint y: 262, endPoint x: 550, endPoint y: 345, distance: 144.3
click at [550, 345] on span "OK" at bounding box center [547, 344] width 9 height 10
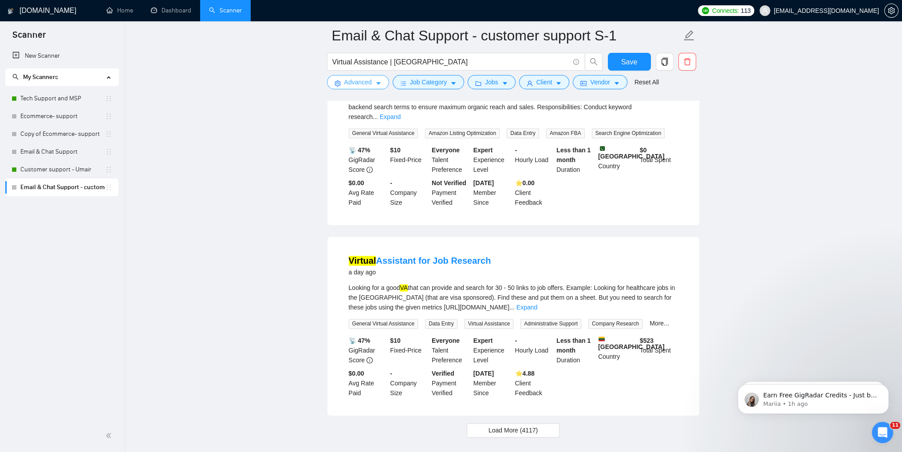
scroll to position [1738, 0]
click at [508, 422] on button "Load More (4117)" at bounding box center [513, 429] width 93 height 14
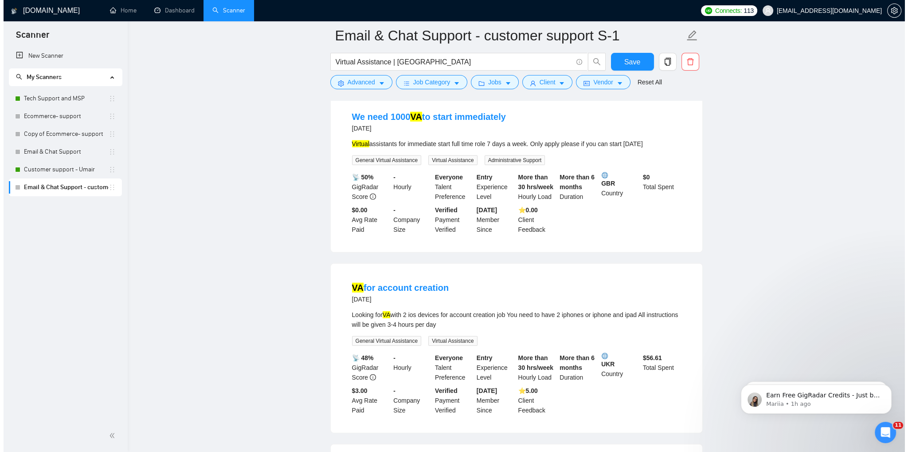
scroll to position [3188, 0]
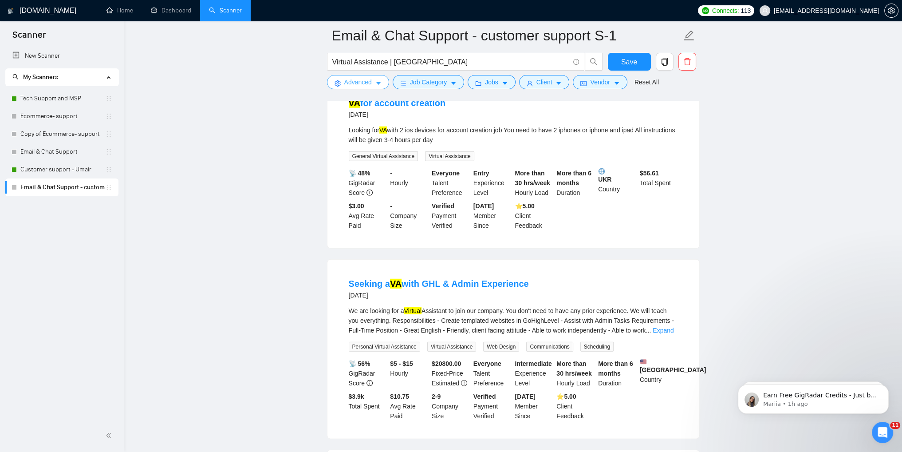
click at [361, 84] on span "Advanced" at bounding box center [358, 82] width 28 height 10
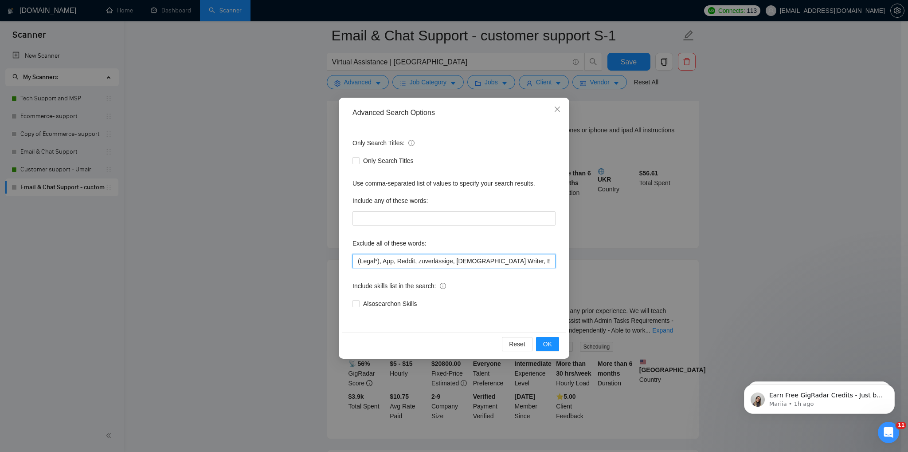
click at [452, 262] on input "(Legal*), App, Reddit, zuverlässige, [DEMOGRAPHIC_DATA] Writer, Based, Cold, Po…" at bounding box center [454, 261] width 203 height 14
click at [546, 346] on span "OK" at bounding box center [547, 344] width 9 height 10
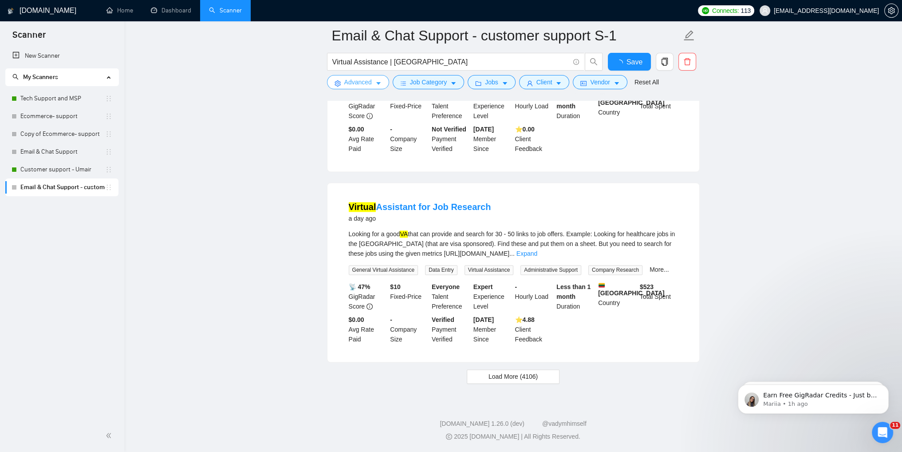
scroll to position [1769, 0]
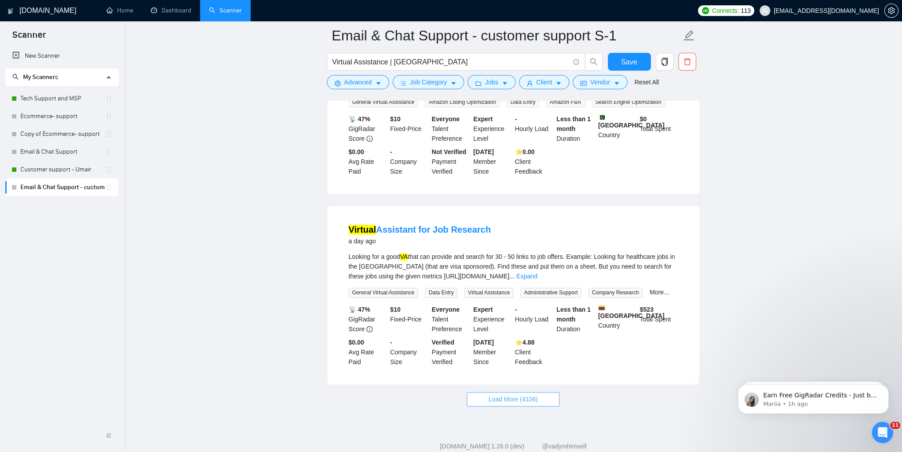
click at [517, 392] on button "Load More (4106)" at bounding box center [513, 399] width 93 height 14
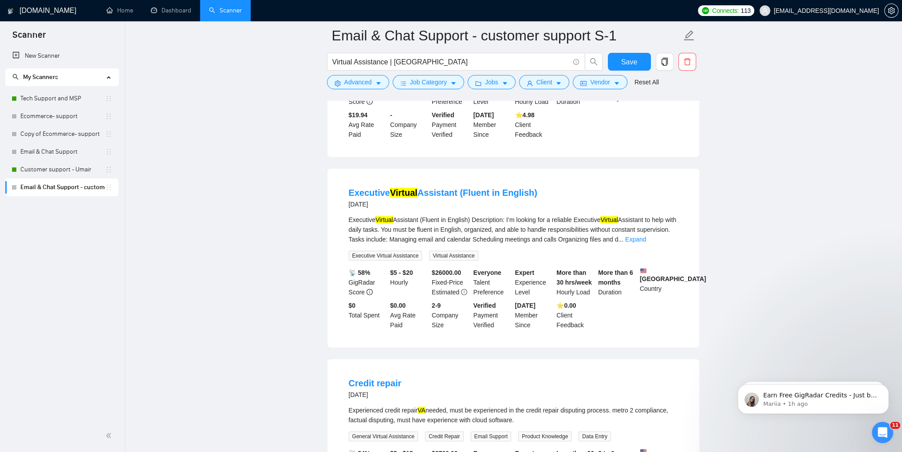
scroll to position [3676, 0]
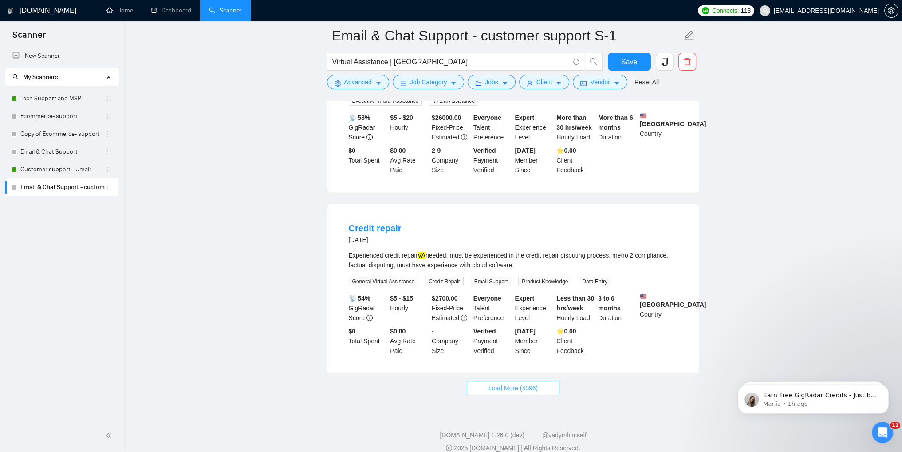
click at [506, 383] on span "Load More (4096)" at bounding box center [512, 388] width 49 height 10
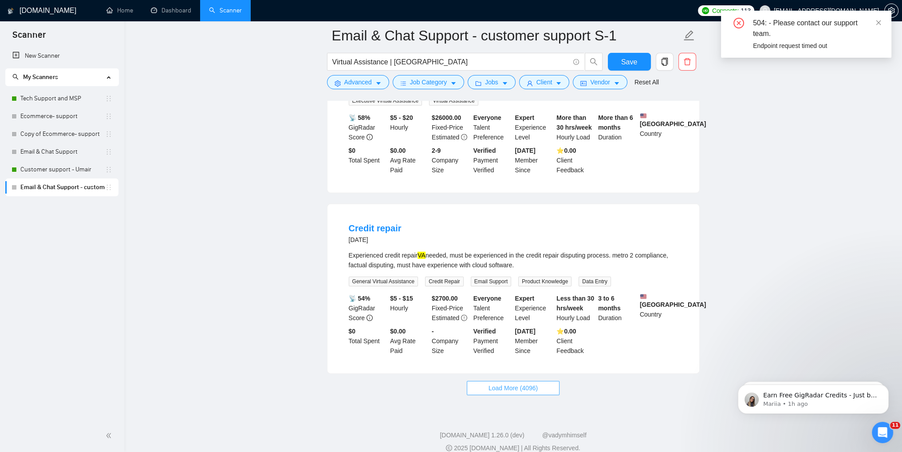
click at [497, 383] on span "Load More (4096)" at bounding box center [512, 388] width 49 height 10
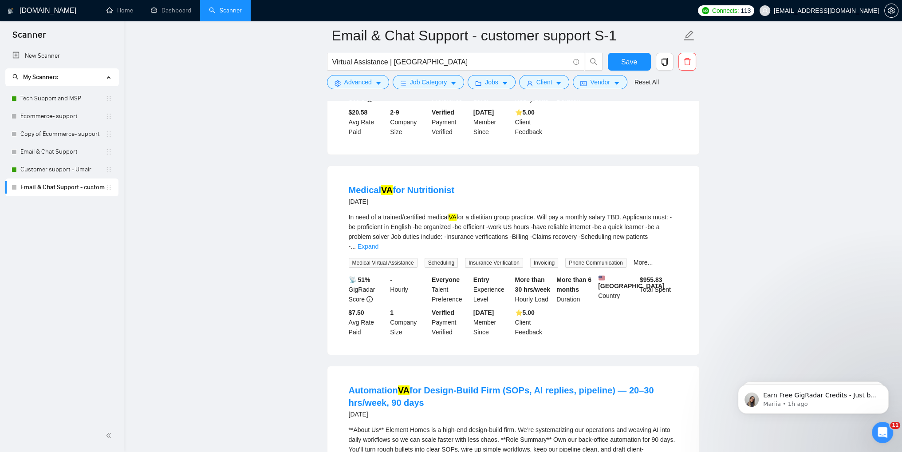
scroll to position [4341, 0]
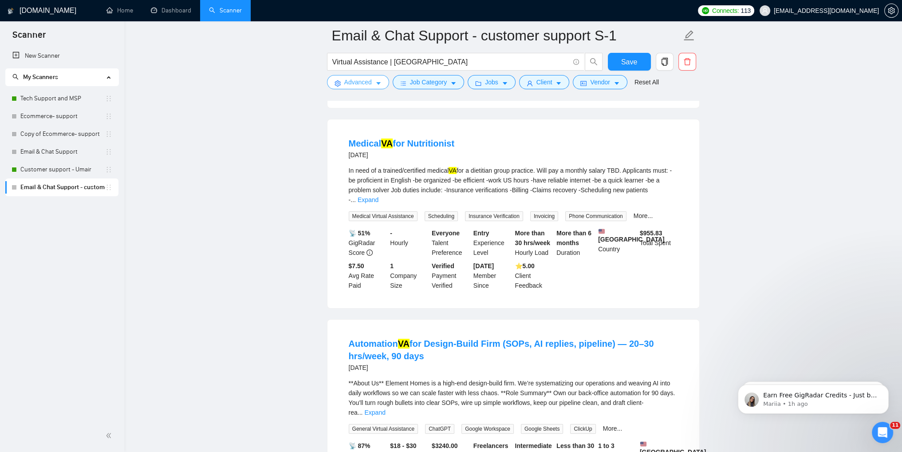
click at [355, 84] on span "Advanced" at bounding box center [358, 82] width 28 height 10
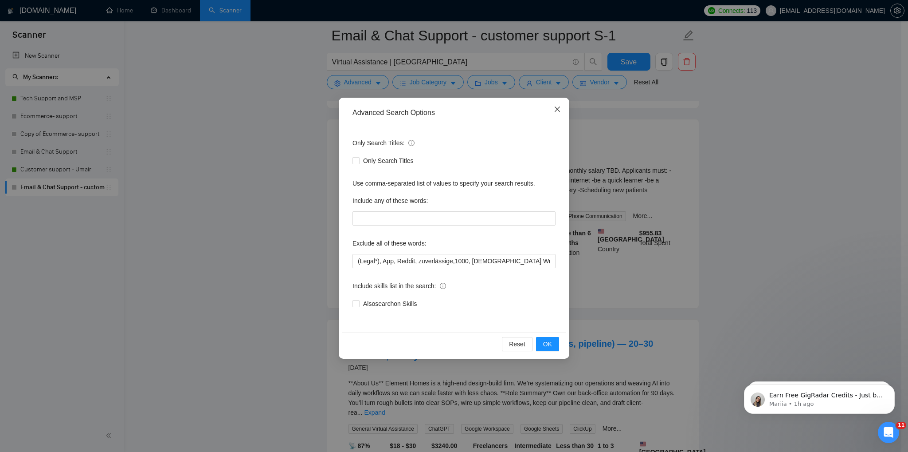
click at [557, 110] on icon "close" at bounding box center [557, 108] width 5 height 5
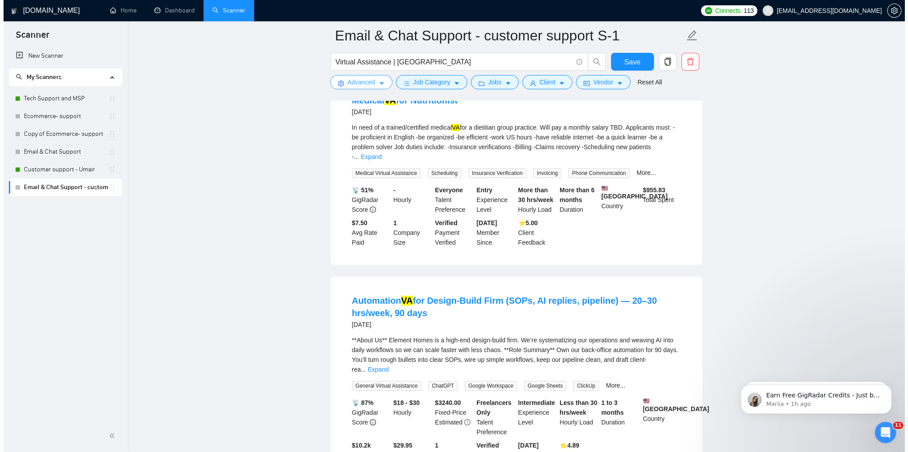
scroll to position [4386, 0]
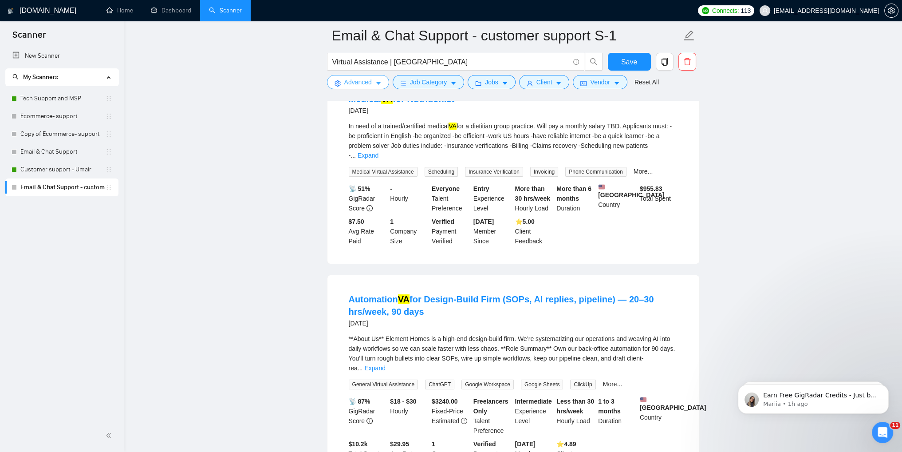
click at [369, 79] on span "Advanced" at bounding box center [358, 82] width 28 height 10
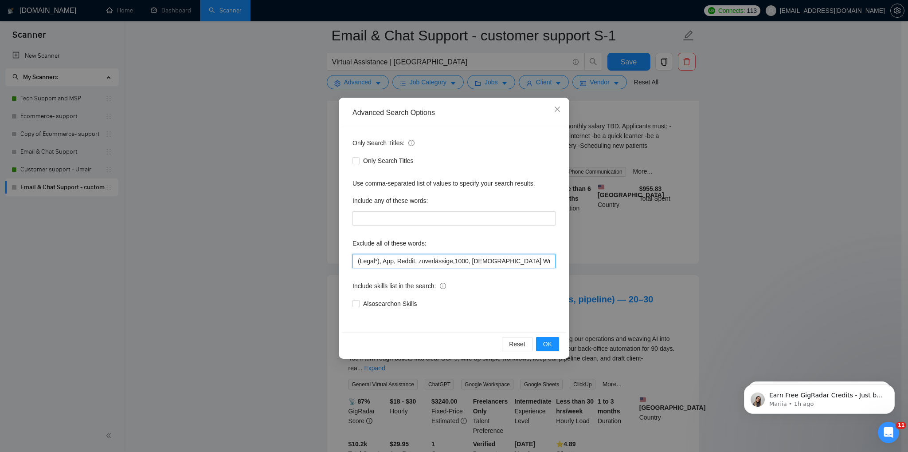
click at [519, 260] on input "(Legal*), App, Reddit, zuverlässige,1000, [DEMOGRAPHIC_DATA] Writer, Based, Col…" at bounding box center [454, 261] width 203 height 14
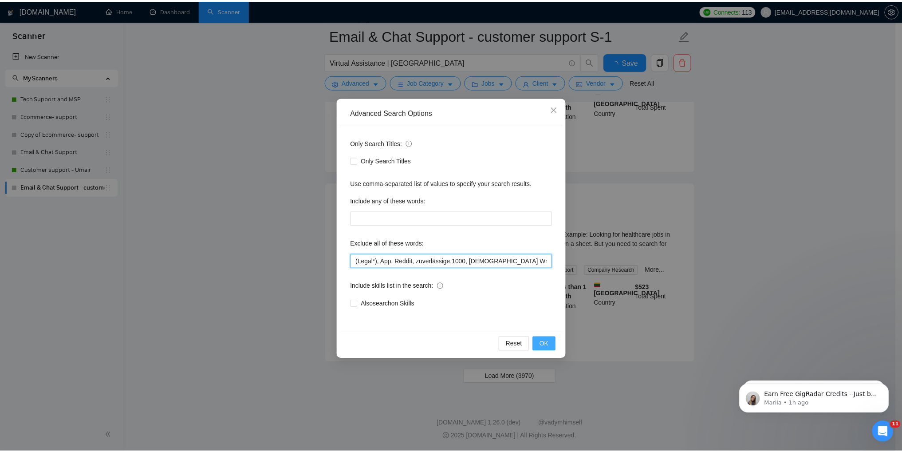
scroll to position [1029, 0]
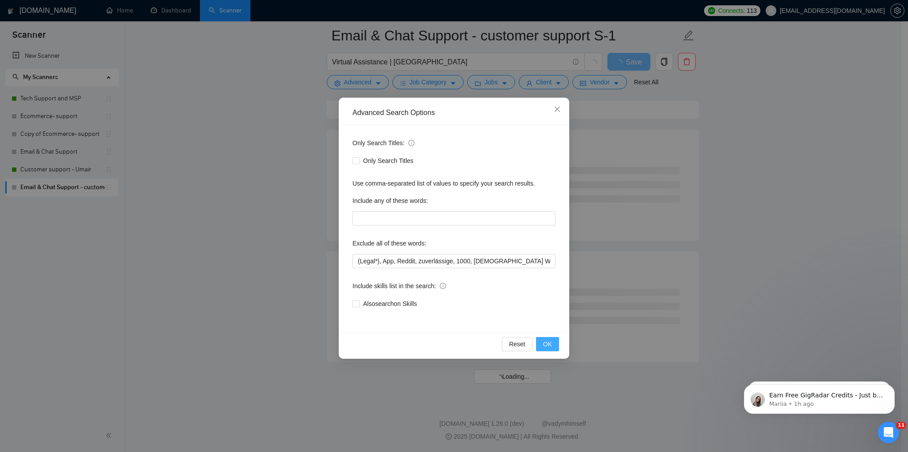
click at [546, 346] on span "OK" at bounding box center [547, 344] width 9 height 10
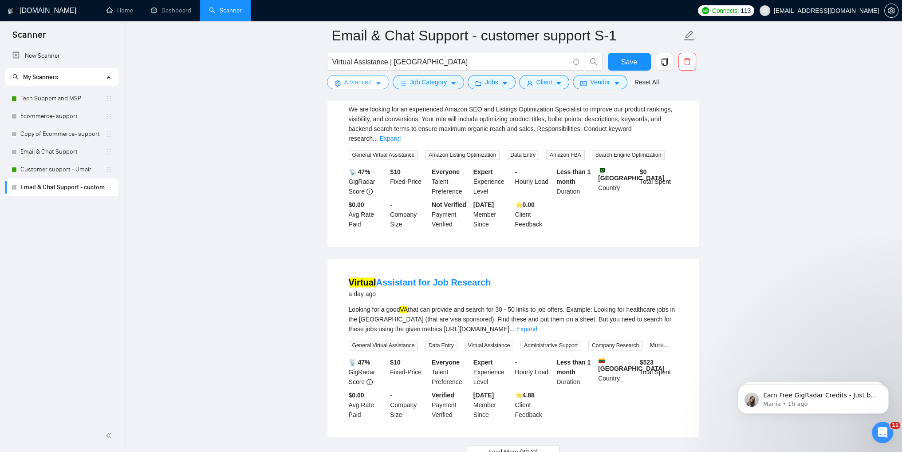
scroll to position [1769, 0]
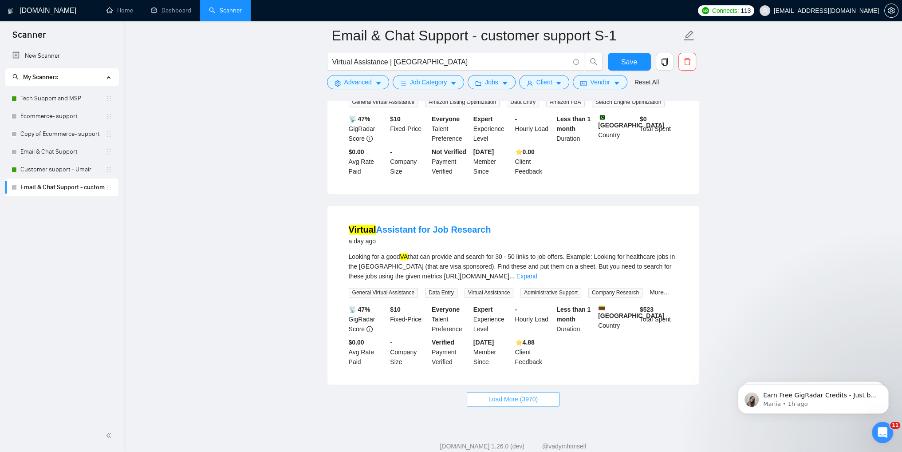
click at [516, 394] on span "Load More (3970)" at bounding box center [512, 399] width 49 height 10
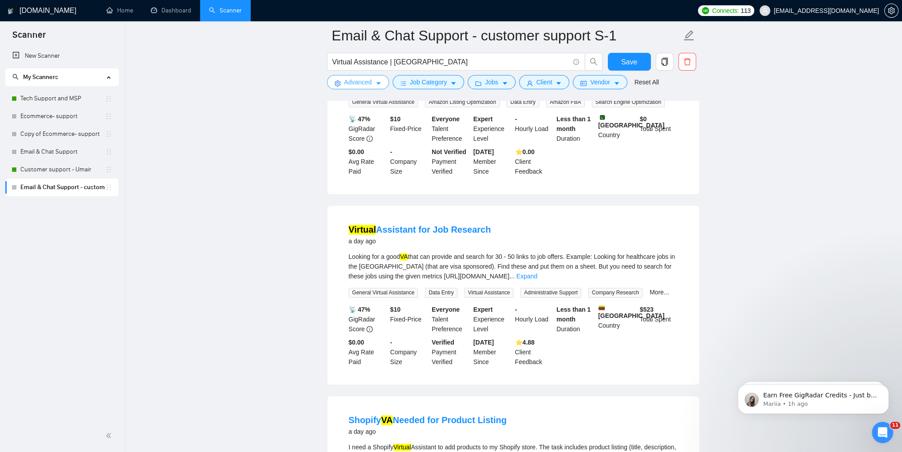
click at [353, 82] on span "Advanced" at bounding box center [358, 82] width 28 height 10
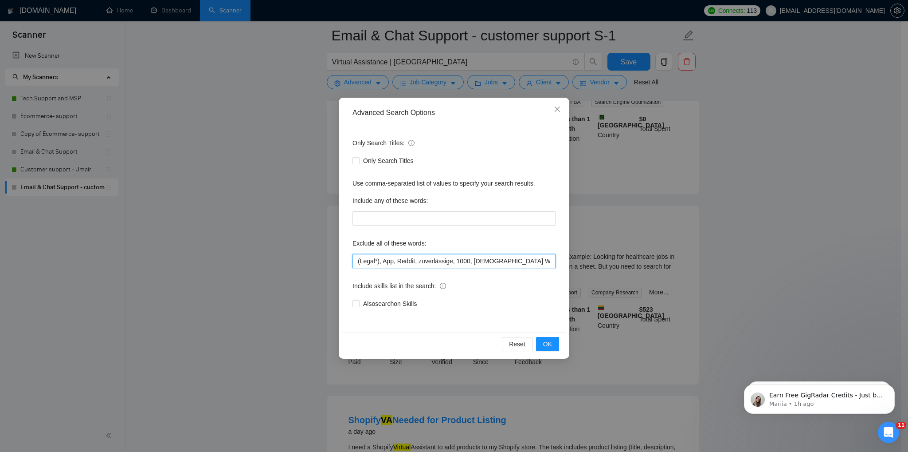
click at [519, 259] on input "(Legal*), App, Reddit, zuverlässige, 1000, [DEMOGRAPHIC_DATA] Writer, Speaking,…" at bounding box center [454, 261] width 203 height 14
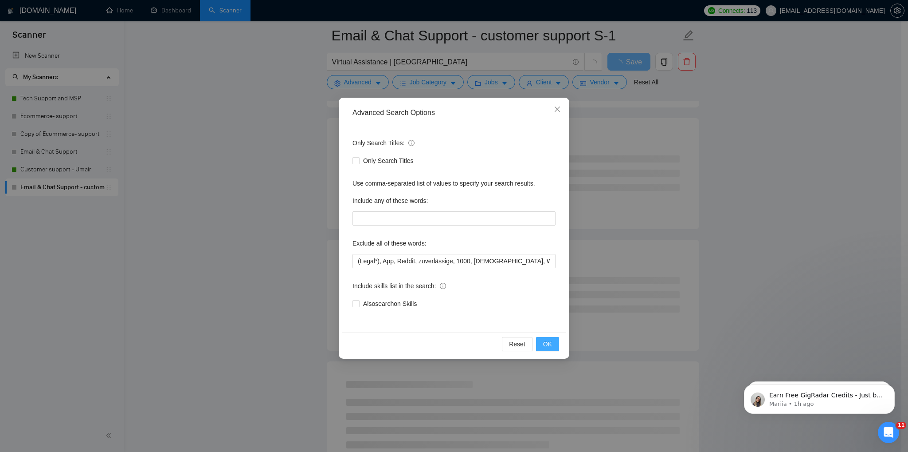
click at [554, 348] on button "OK" at bounding box center [547, 344] width 23 height 14
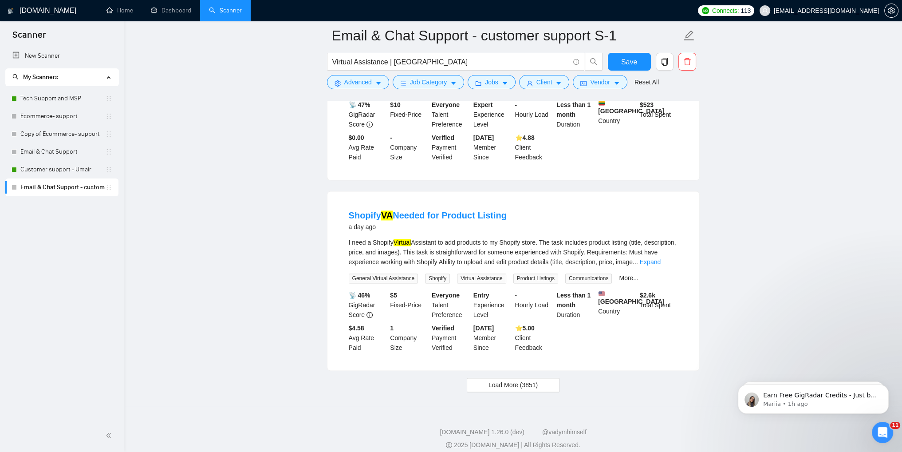
scroll to position [1776, 0]
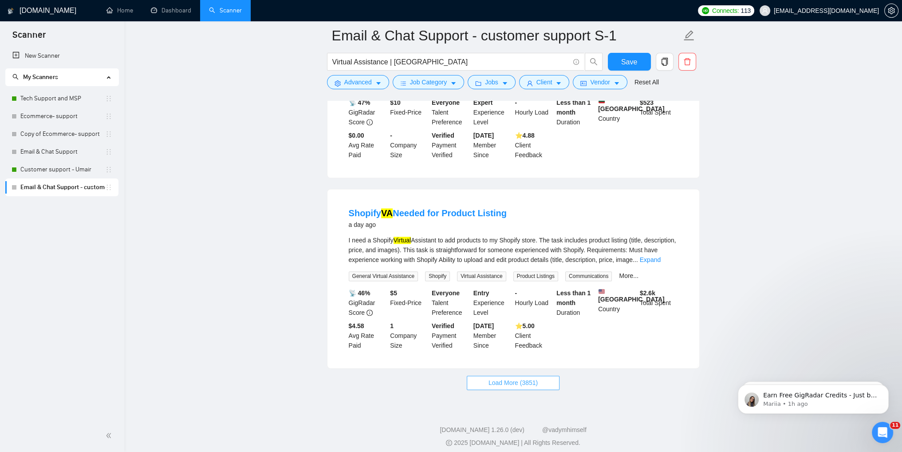
click at [523, 381] on button "Load More (3851)" at bounding box center [513, 382] width 93 height 14
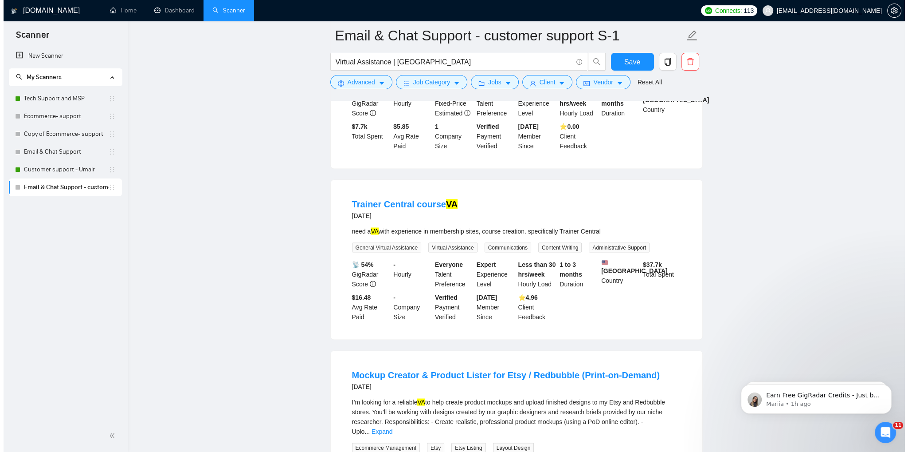
scroll to position [2308, 0]
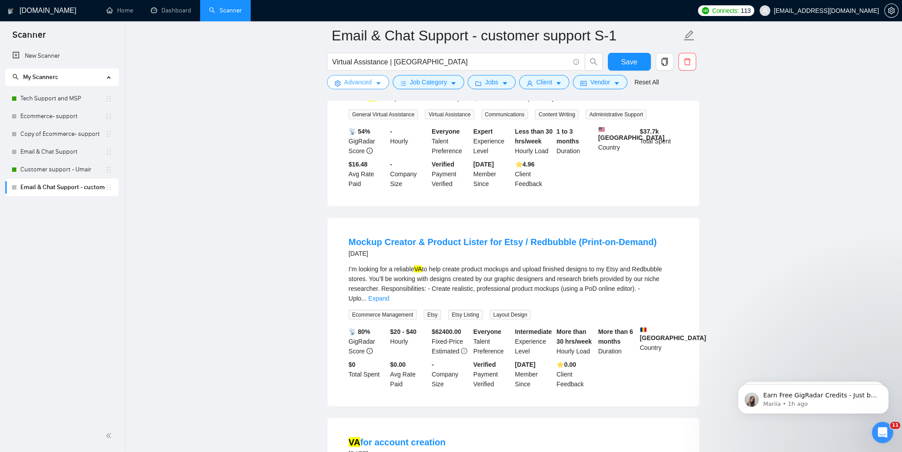
click at [369, 83] on span "Advanced" at bounding box center [358, 82] width 28 height 10
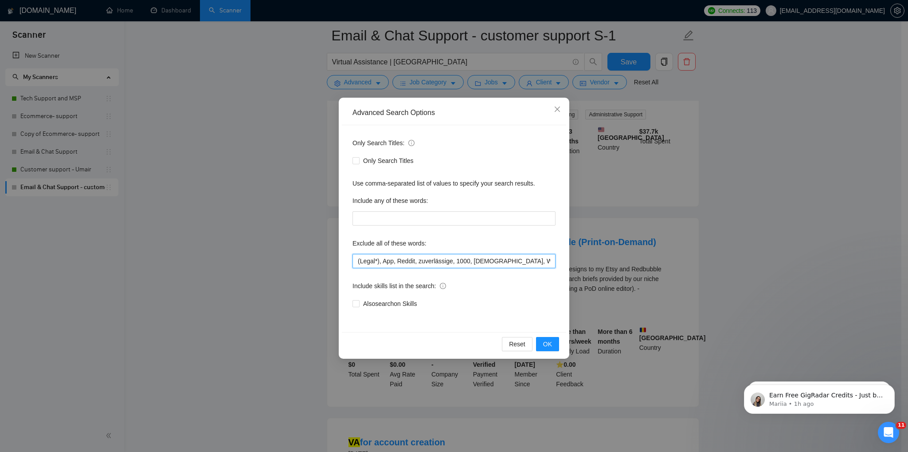
click at [392, 260] on input "(Legal*), App, Reddit, zuverlässige, 1000, [DEMOGRAPHIC_DATA], Writer, Link, Sp…" at bounding box center [454, 261] width 203 height 14
type input "(Legal*), App, mockups Reddit, zuverlässige, 1000, [DEMOGRAPHIC_DATA], Writer, …"
click at [544, 345] on span "OK" at bounding box center [547, 344] width 9 height 10
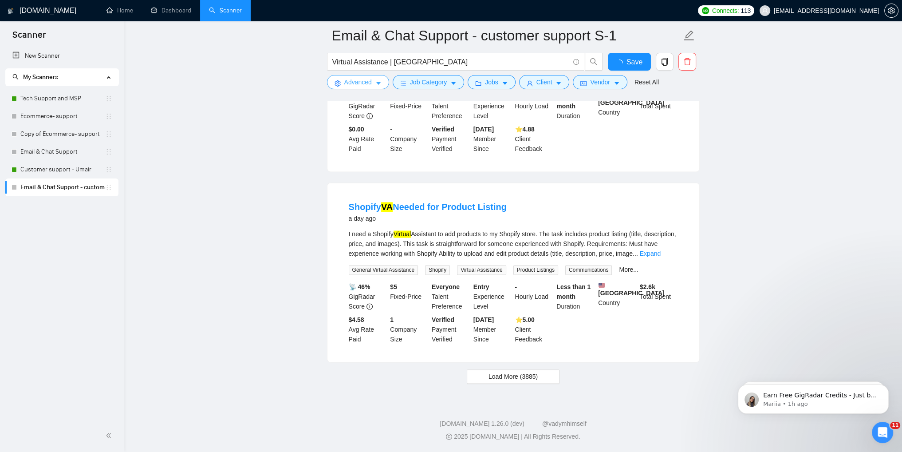
scroll to position [1776, 0]
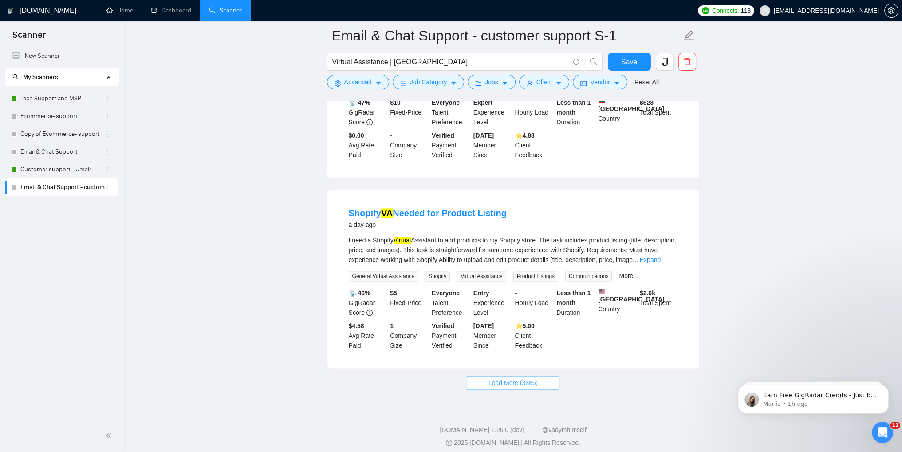
click at [515, 377] on span "Load More (3885)" at bounding box center [512, 382] width 49 height 10
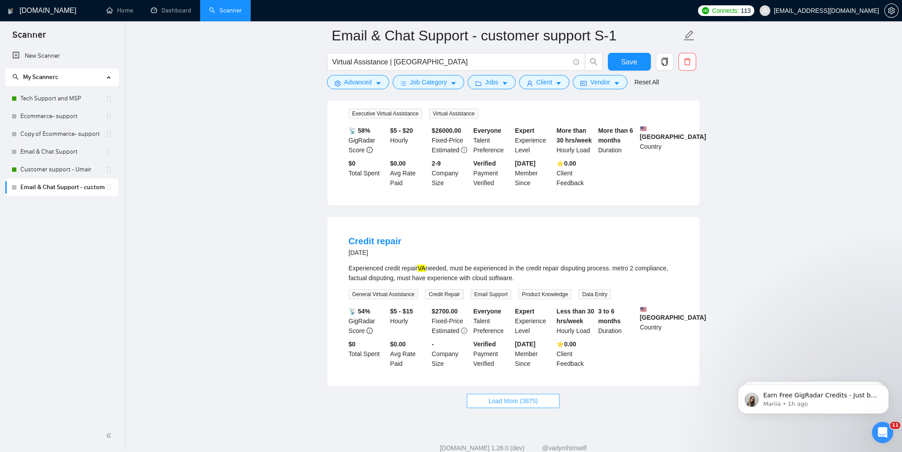
scroll to position [3666, 0]
